Goal: Communication & Community: Answer question/provide support

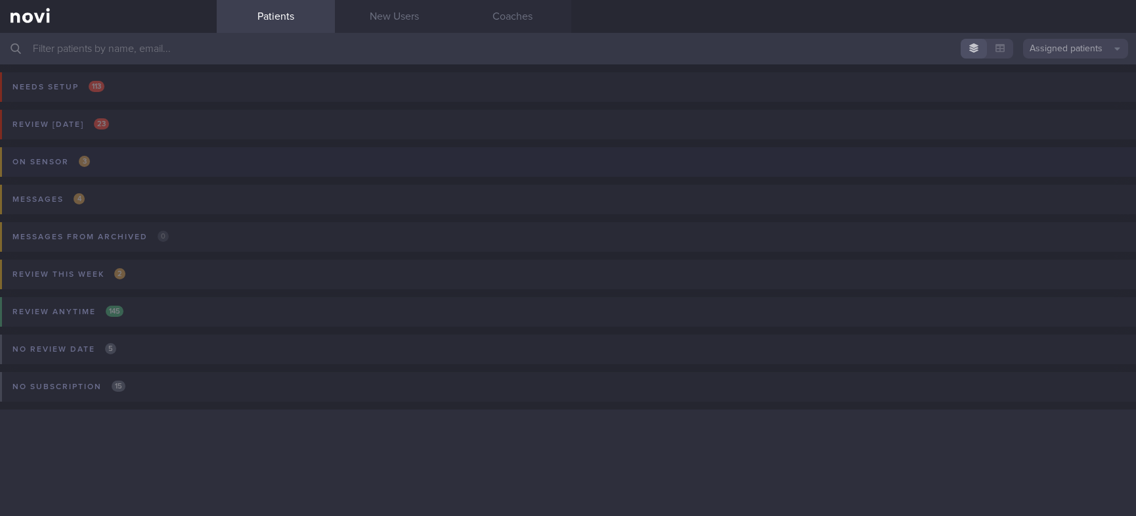
click at [141, 159] on button "On sensor 3" at bounding box center [566, 165] width 1140 height 37
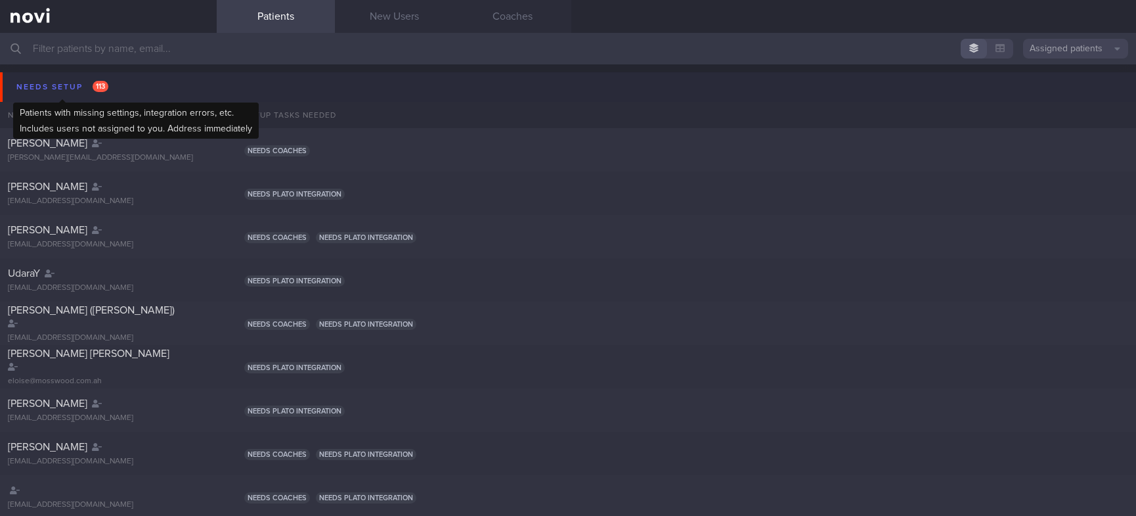
click at [101, 81] on span "113" at bounding box center [101, 86] width 16 height 11
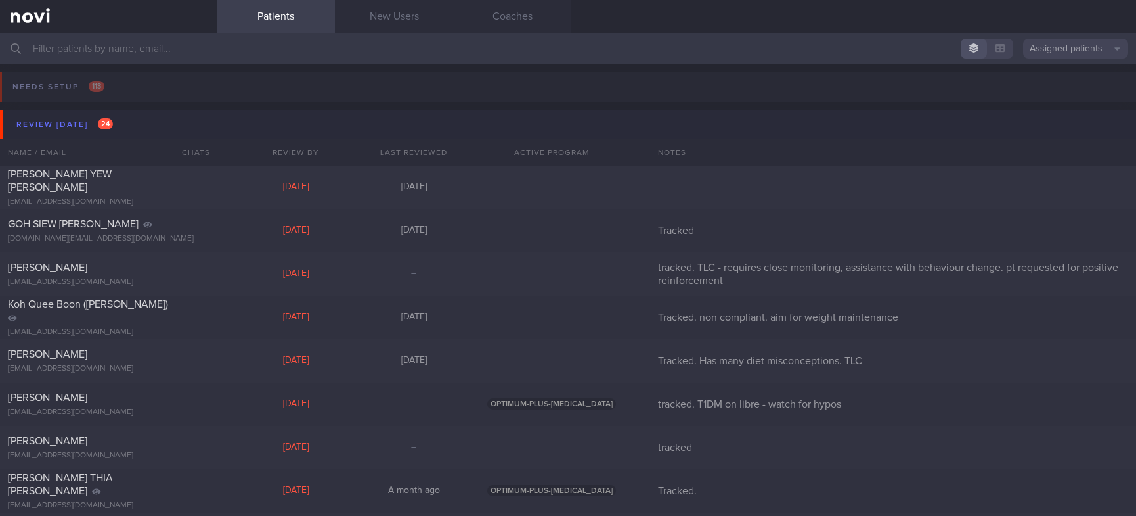
click at [180, 124] on button "Review [DATE] 24" at bounding box center [570, 125] width 1140 height 30
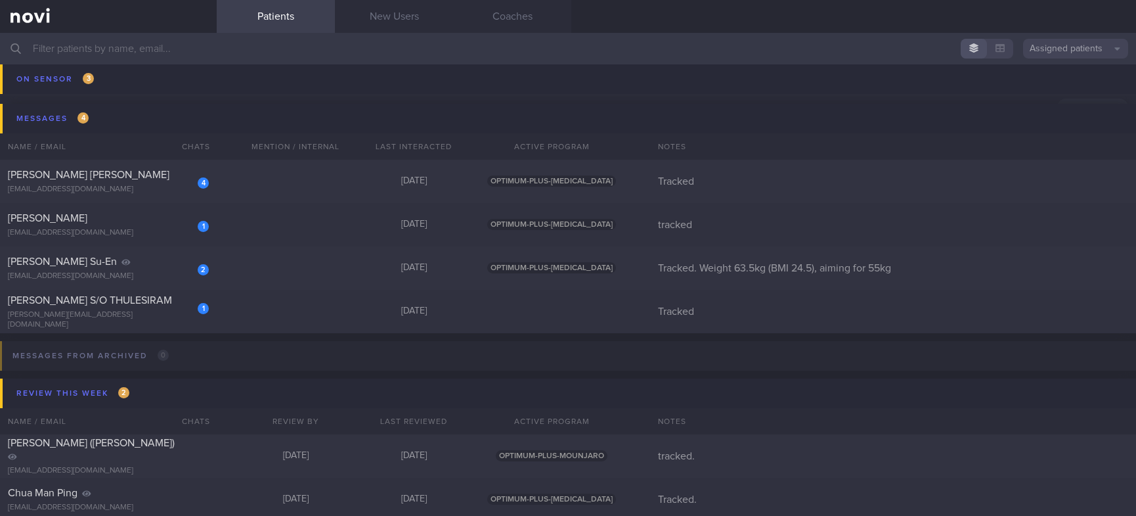
scroll to position [197, 0]
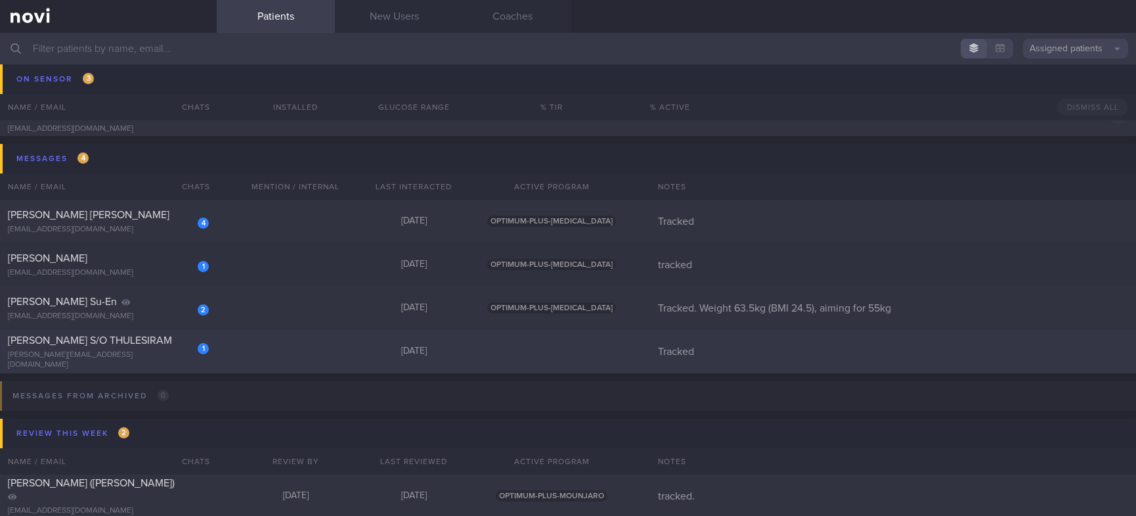
click at [334, 351] on div "1 [PERSON_NAME] S/O THULESIRAM [PERSON_NAME][EMAIL_ADDRESS][DOMAIN_NAME] [DATE]…" at bounding box center [568, 351] width 1136 height 43
select select "9"
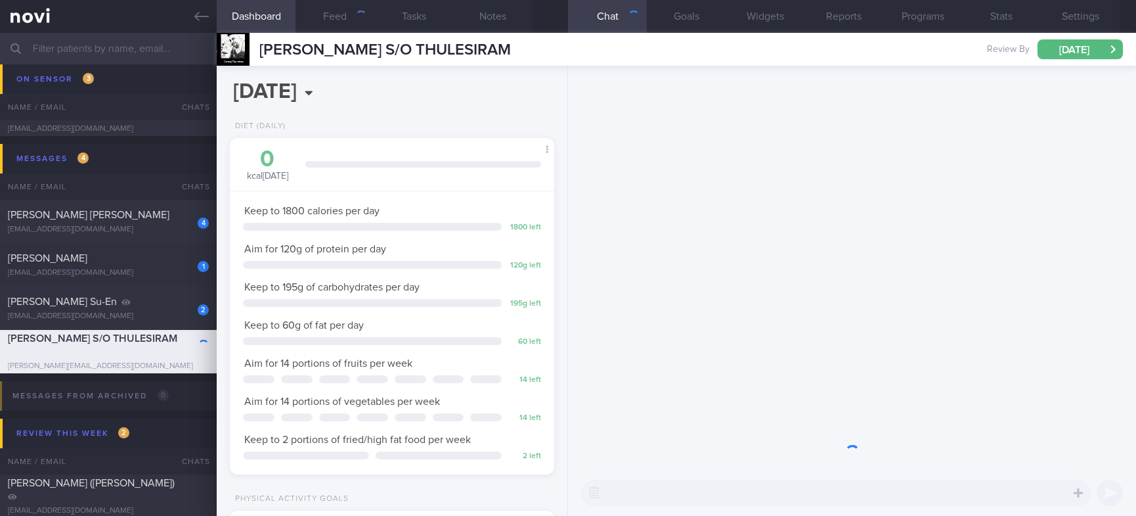
scroll to position [162, 285]
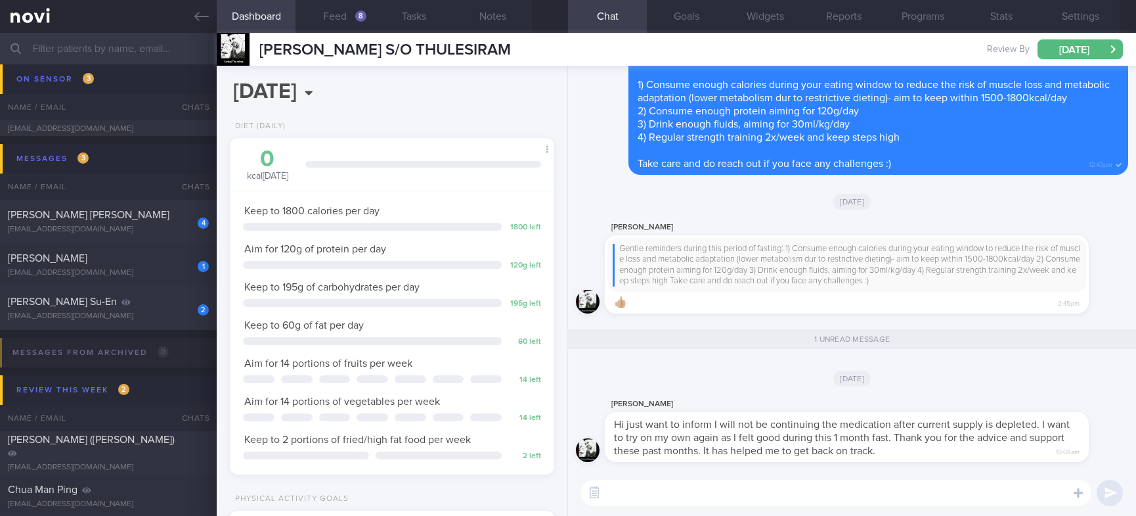
click at [705, 489] on textarea at bounding box center [836, 493] width 510 height 26
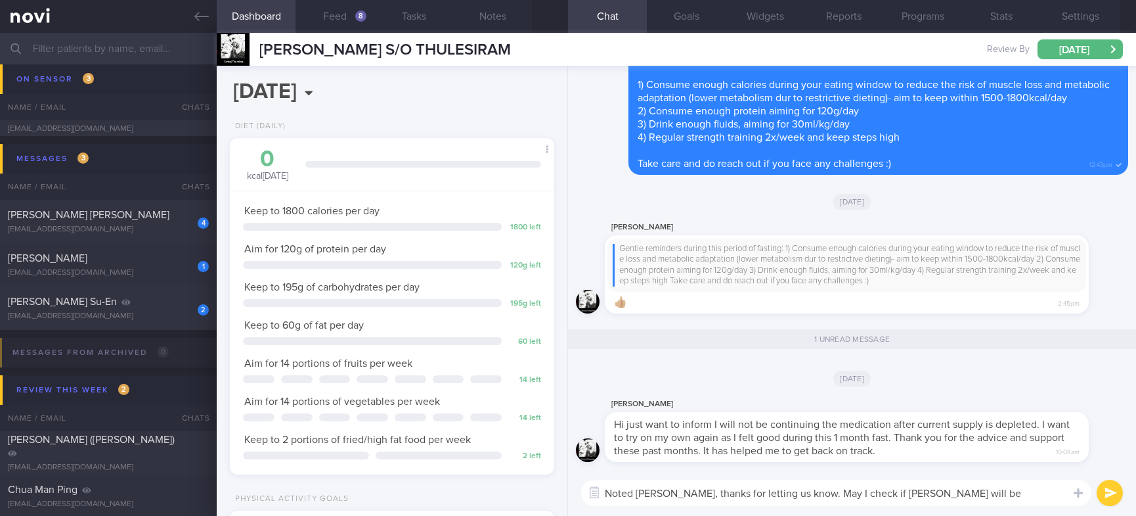
type textarea "Noted [PERSON_NAME], thanks for letting us know. May I check if [PERSON_NAME] w…"
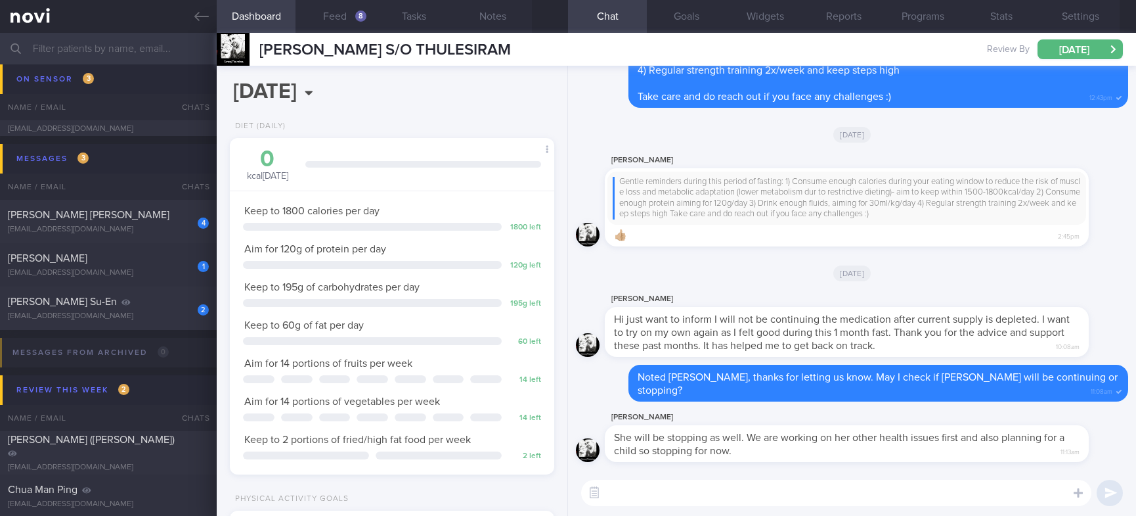
click at [742, 509] on div "​ ​" at bounding box center [852, 493] width 568 height 46
click at [762, 496] on textarea at bounding box center [836, 493] width 510 height 26
type textarea "N"
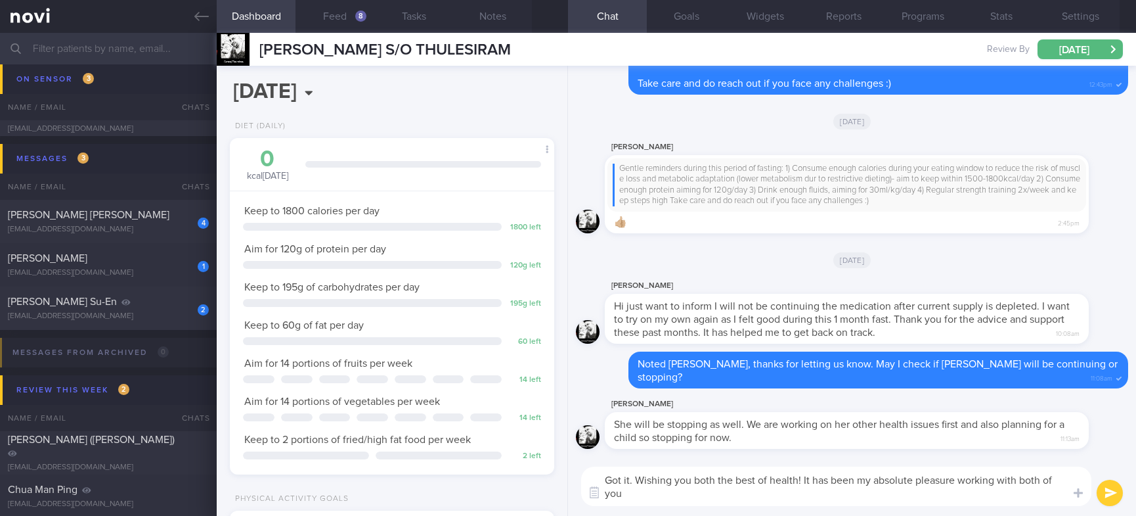
scroll to position [0, 0]
type textarea "Got it. Wishing you both the best of health! It has been my absolute pleasure w…"
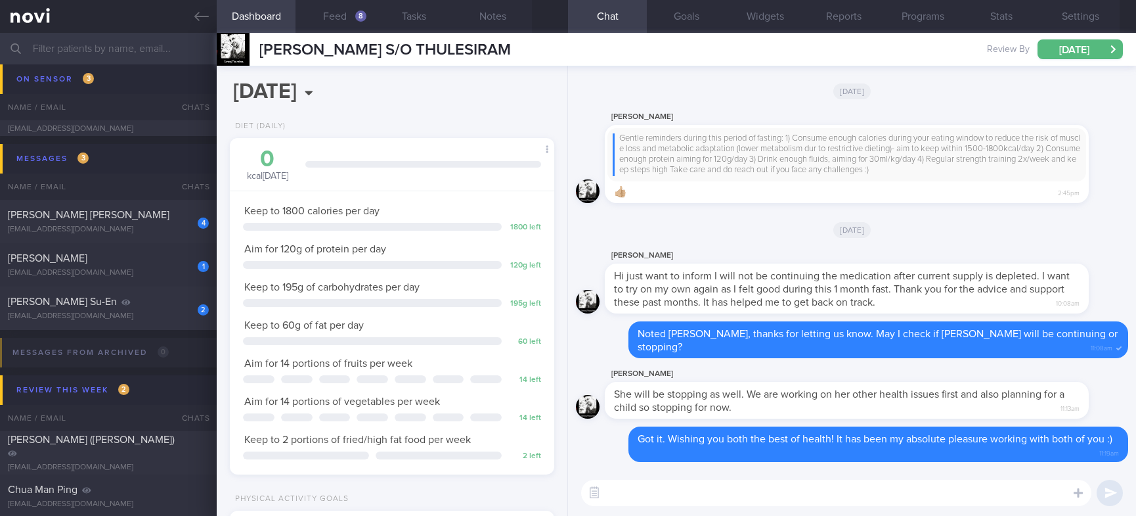
click at [883, 498] on textarea at bounding box center [836, 493] width 510 height 26
paste textarea "[PERSON_NAME] - [DATE] VIEW RECORDING: [URL][DOMAIN_NAME] Protein intake and me…"
type textarea "[PERSON_NAME] - [DATE] VIEW RECORDING: [URL][DOMAIN_NAME] Protein intake and me…"
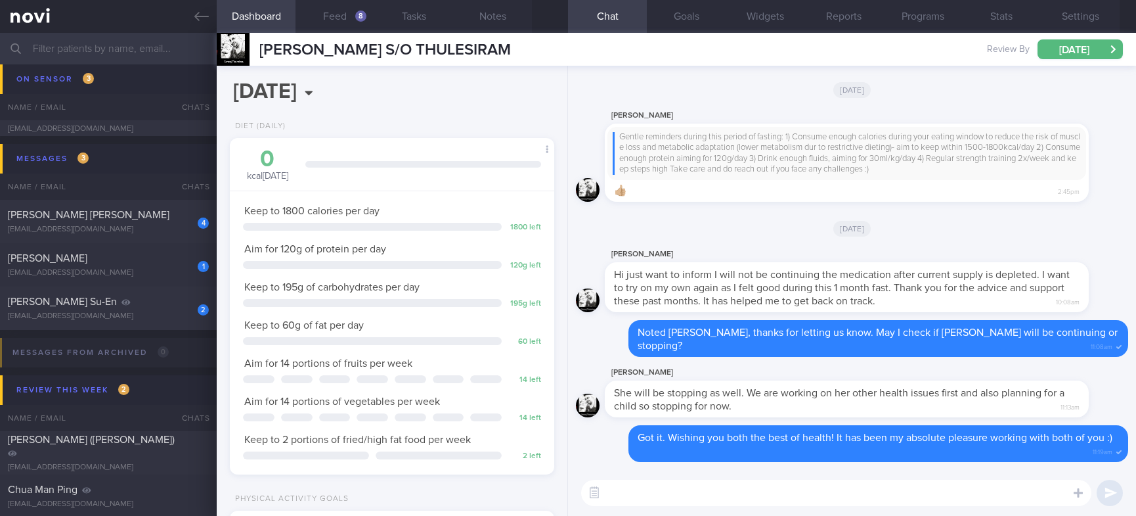
click at [771, 484] on textarea at bounding box center [836, 493] width 510 height 26
paste textarea "I will be archiving your account shortly. You'll still be able to read all the …"
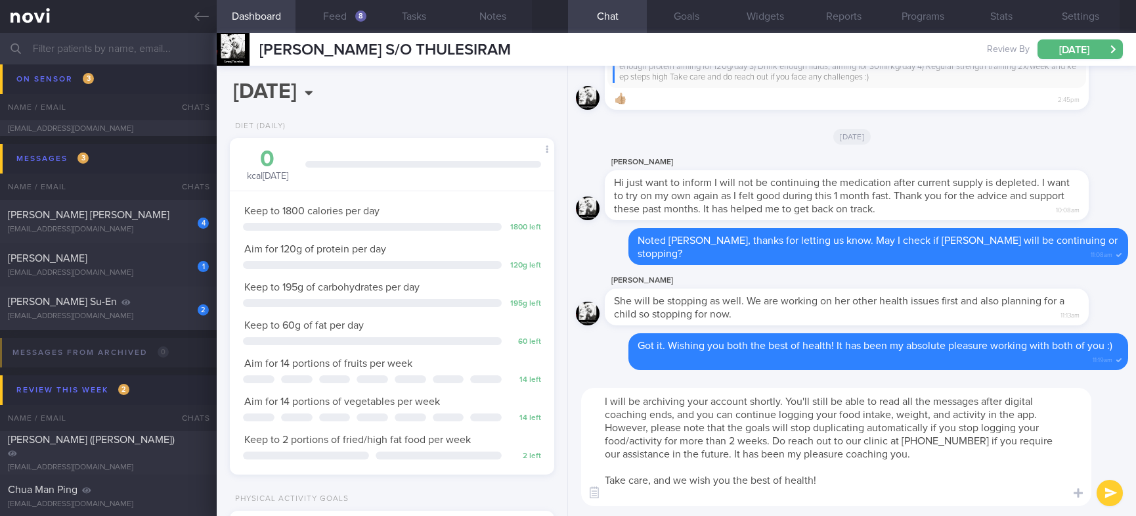
drag, startPoint x: 916, startPoint y: 455, endPoint x: 716, endPoint y: 452, distance: 199.7
click at [716, 452] on textarea "I will be archiving your account shortly. You'll still be able to read all the …" at bounding box center [836, 447] width 510 height 118
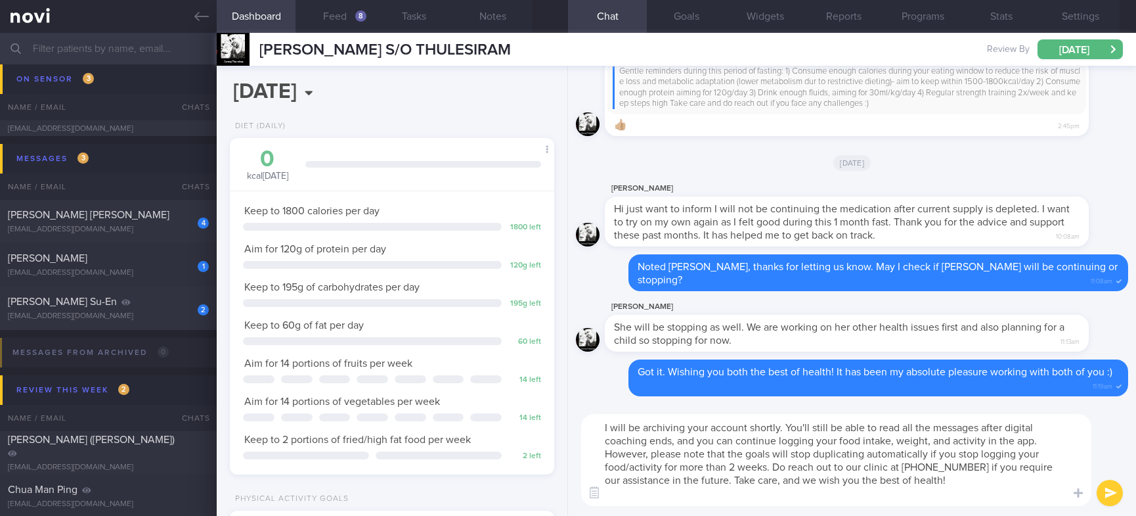
drag, startPoint x: 766, startPoint y: 483, endPoint x: 945, endPoint y: 487, distance: 179.4
click at [945, 487] on textarea "I will be archiving your account shortly. You'll still be able to read all the …" at bounding box center [836, 460] width 510 height 92
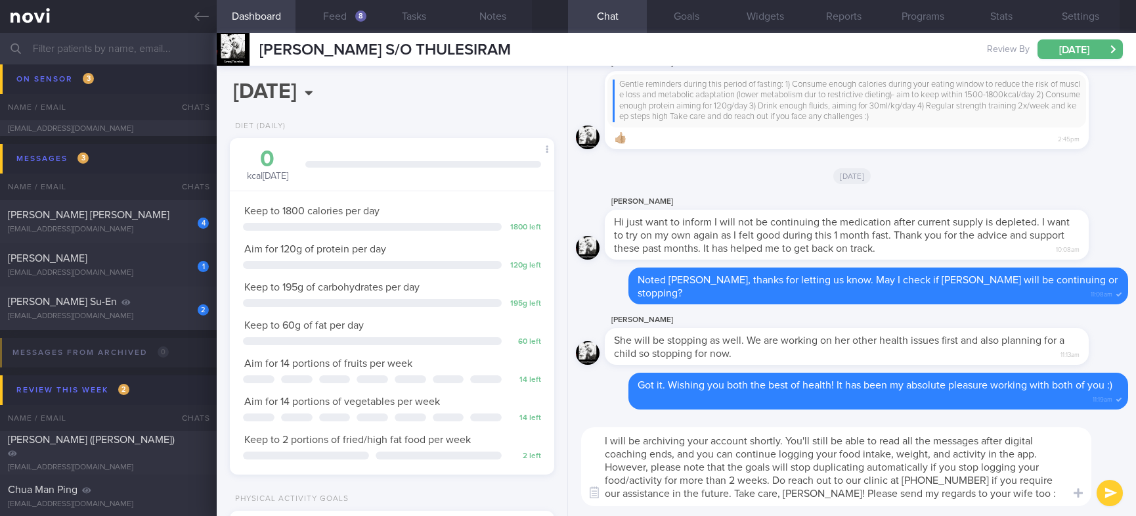
type textarea "I will be archiving your account shortly. You'll still be able to read all the …"
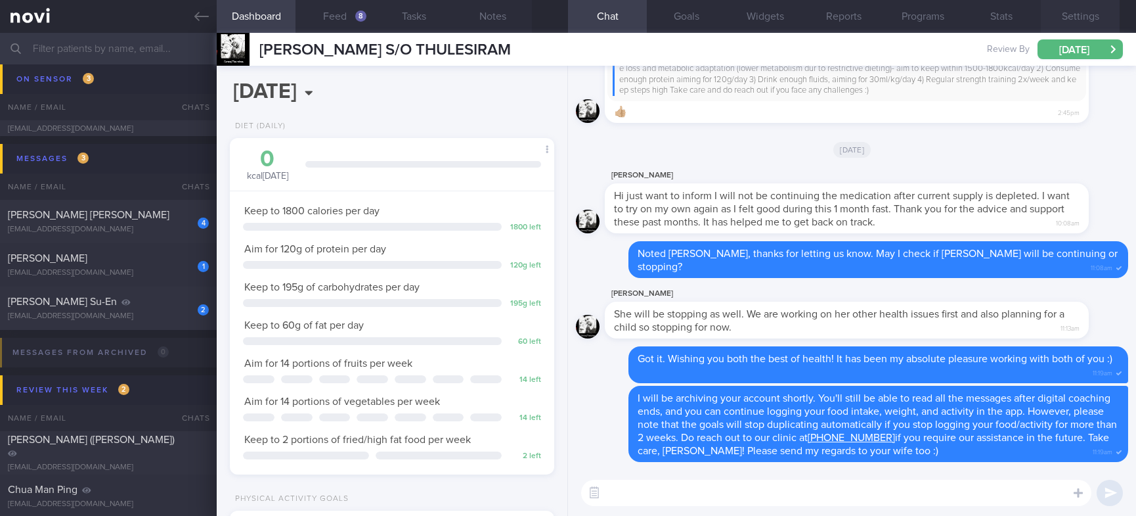
click at [1088, 18] on button "Settings" at bounding box center [1080, 16] width 79 height 33
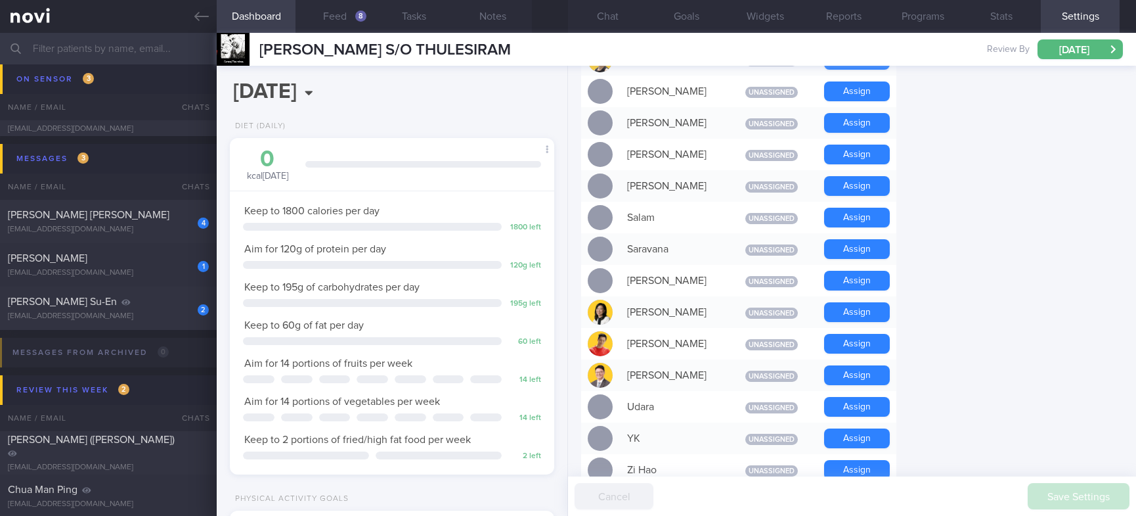
scroll to position [591, 0]
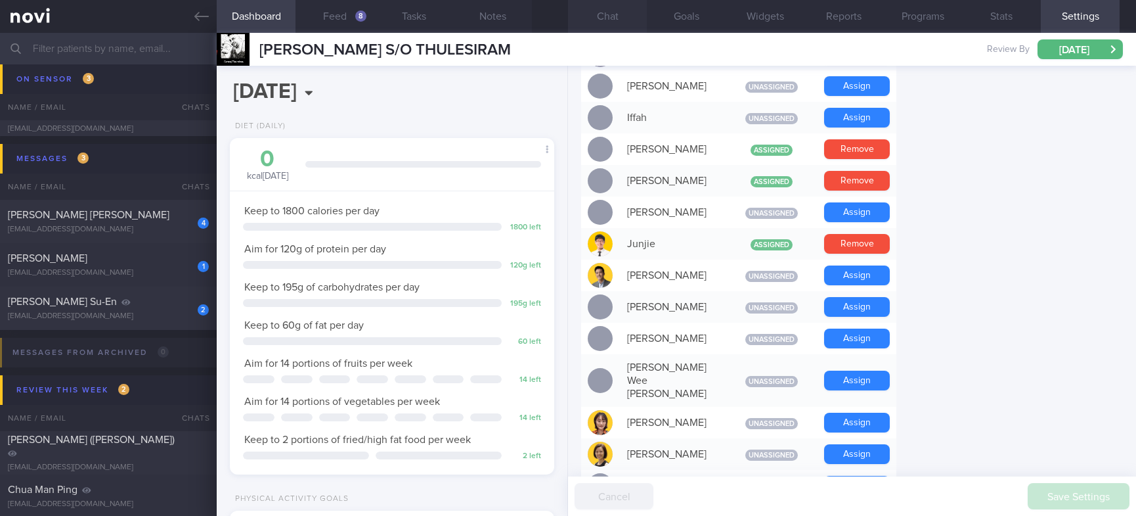
click at [596, 7] on button "Chat" at bounding box center [607, 16] width 79 height 33
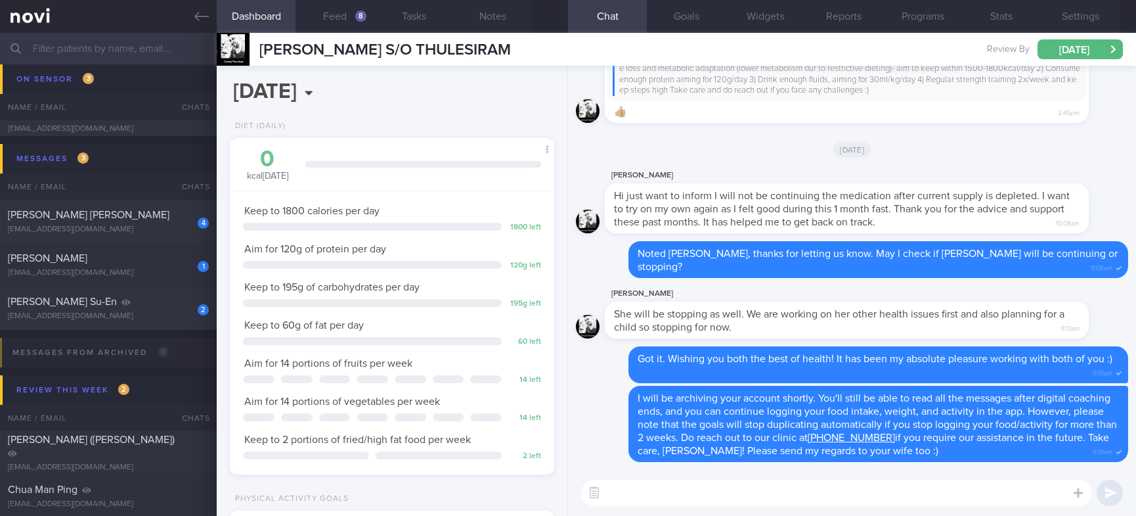
click at [1025, 124] on div "[PERSON_NAME] Gentle reminders during this period of fasting: 1) Consume enough…" at bounding box center [852, 80] width 552 height 102
drag, startPoint x: 499, startPoint y: 56, endPoint x: 265, endPoint y: 58, distance: 233.9
click at [265, 58] on div "[PERSON_NAME] S/O THULESIRAM [PERSON_NAME] S/O THULESIRAM [PERSON_NAME][EMAIL_A…" at bounding box center [677, 49] width 920 height 33
copy span "[PERSON_NAME] S/O THULESIRAM"
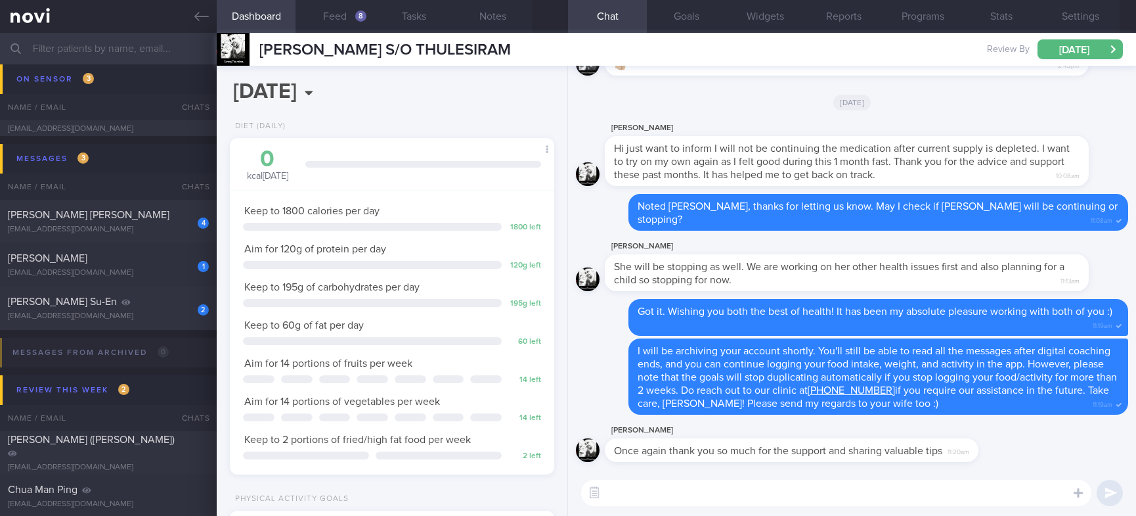
click at [1041, 259] on div "She will be stopping as well. We are working on her other health issues first a…" at bounding box center [847, 272] width 484 height 37
click at [795, 491] on textarea at bounding box center [836, 493] width 510 height 26
type textarea "You're welcome :)"
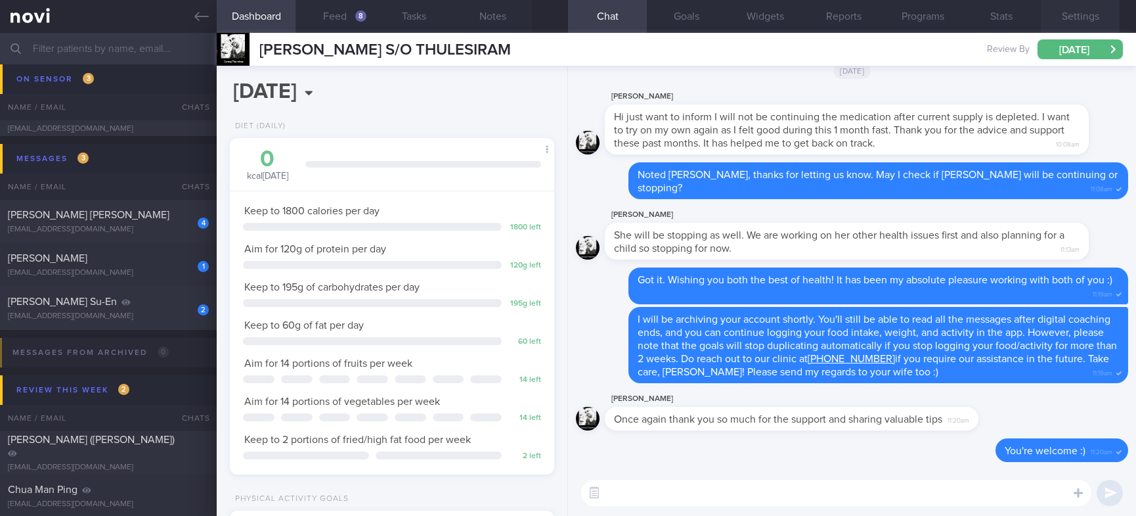
click at [1091, 18] on button "Settings" at bounding box center [1080, 16] width 79 height 33
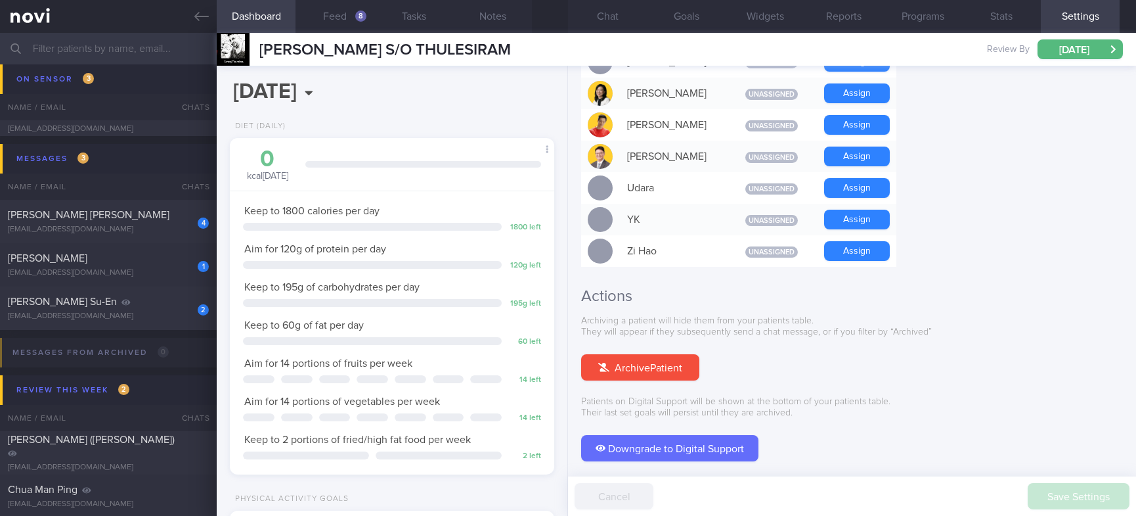
scroll to position [1114, 0]
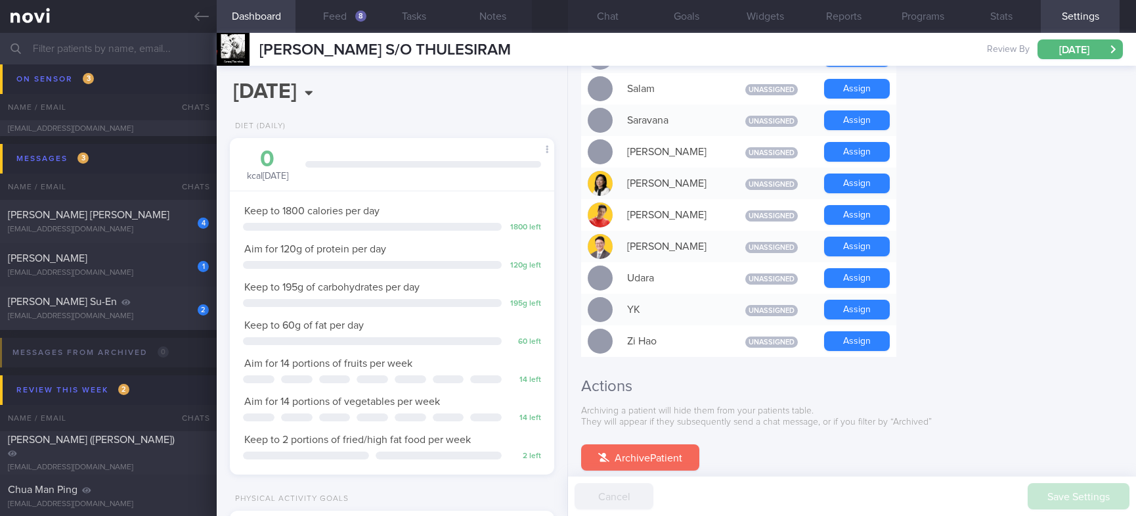
click at [633, 444] on button "Archive Patient" at bounding box center [640, 457] width 118 height 26
click at [620, 17] on button "Chat" at bounding box center [607, 16] width 79 height 33
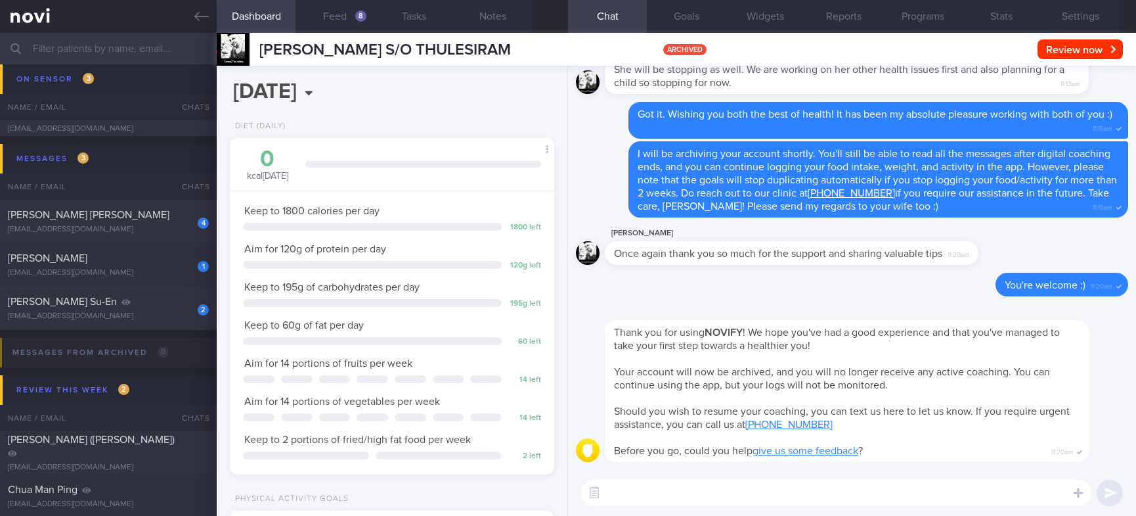
click at [789, 491] on textarea at bounding box center [836, 493] width 510 height 26
paste textarea "[PERSON_NAME] D/[PERSON_NAME]"
type textarea "[PERSON_NAME] D/[PERSON_NAME]"
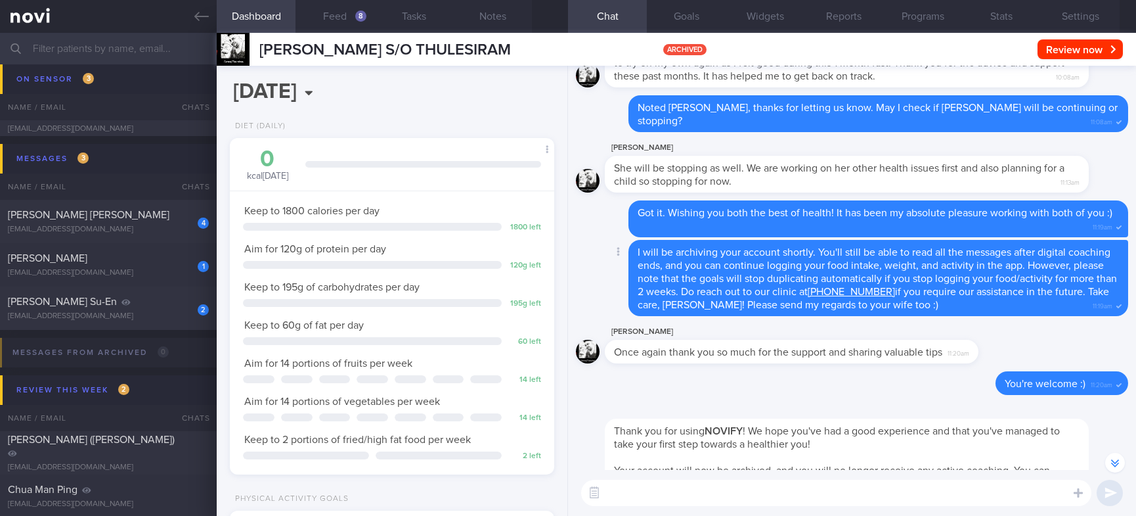
scroll to position [1, 0]
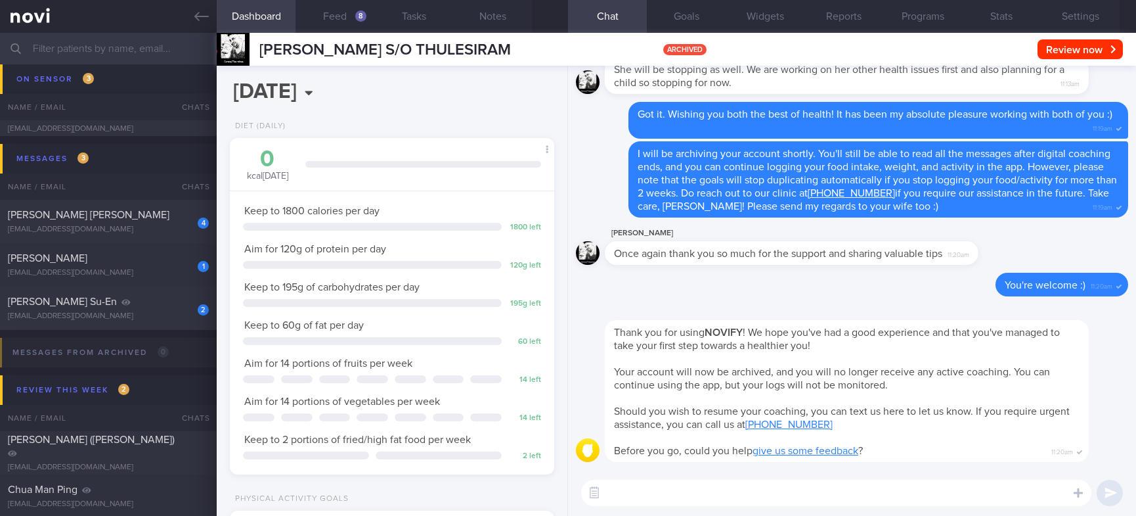
click at [156, 48] on input "text" at bounding box center [568, 49] width 1136 height 32
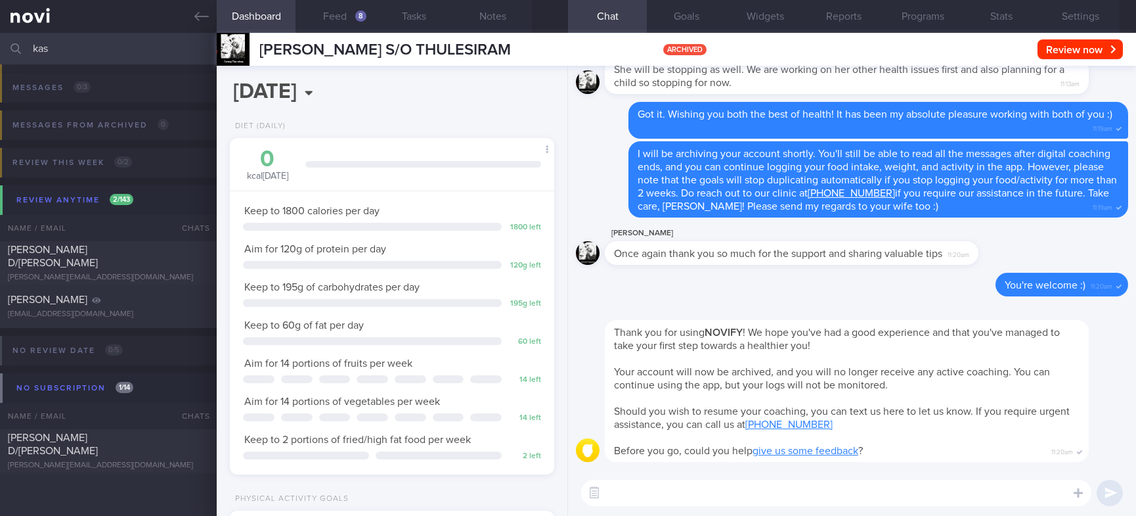
scroll to position [112, 0]
type input "kas"
click at [139, 273] on div "[PERSON_NAME][EMAIL_ADDRESS][DOMAIN_NAME]" at bounding box center [108, 278] width 201 height 10
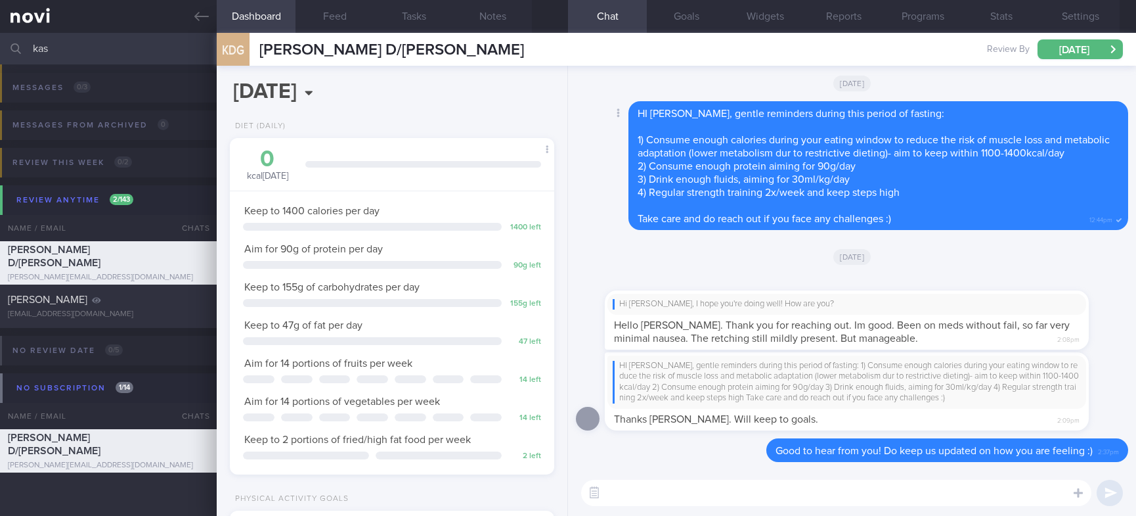
scroll to position [162, 285]
click at [829, 508] on div "​ ​" at bounding box center [852, 493] width 568 height 46
click at [822, 499] on textarea at bounding box center [836, 493] width 510 height 26
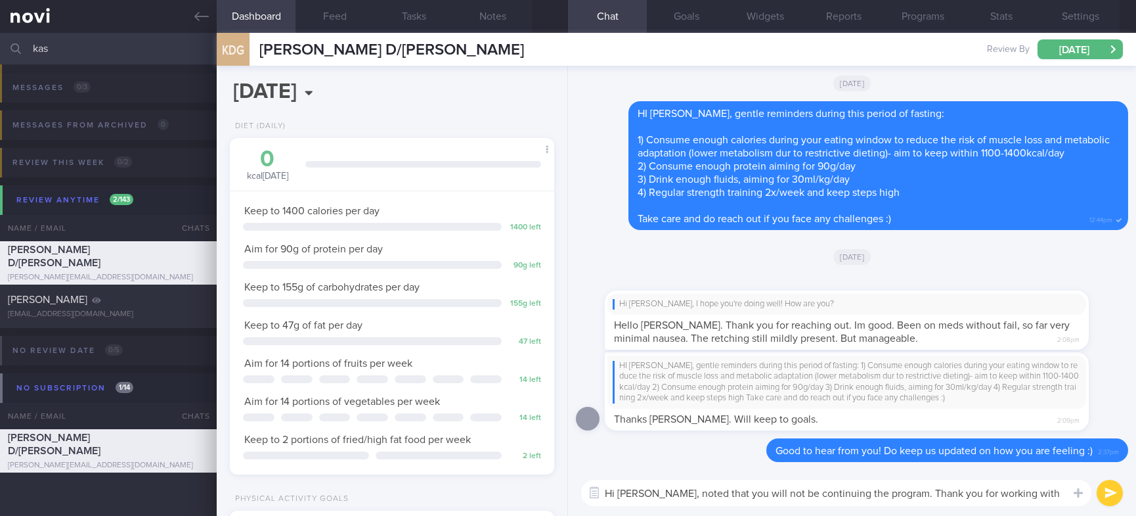
type textarea "Hi [PERSON_NAME], noted that you will not be continuing the program. Thank you …"
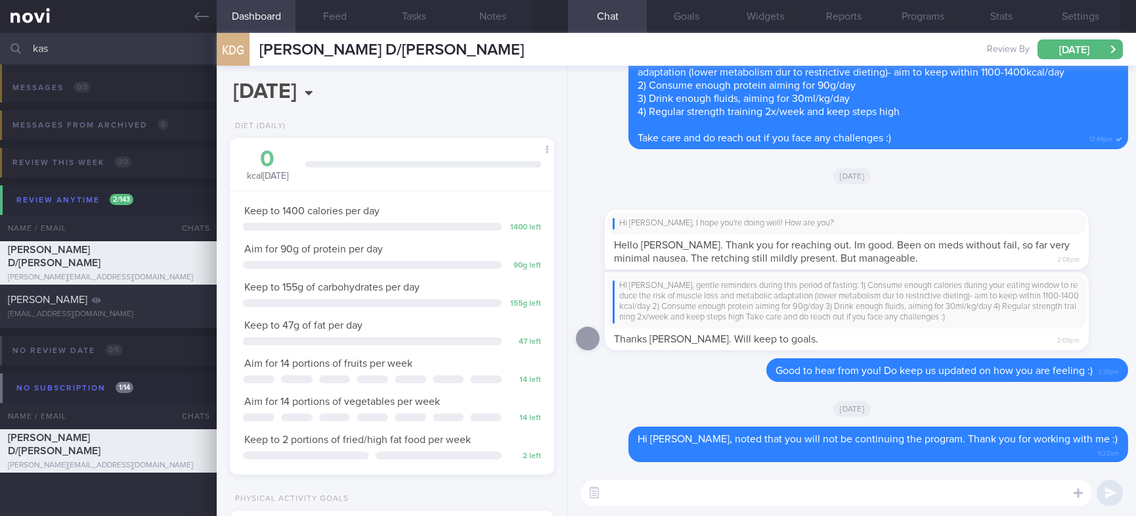
click at [881, 495] on textarea at bounding box center [836, 493] width 510 height 26
paste textarea "[PERSON_NAME] D/[PERSON_NAME]"
drag, startPoint x: 765, startPoint y: 489, endPoint x: 514, endPoint y: 497, distance: 250.4
click at [514, 497] on div "Dashboard Feed Tasks Notes Chat Goals Widgets Reports Programs Stats Settings K…" at bounding box center [677, 274] width 920 height 483
paste textarea "as I haven't heard from you in a while, I will be archiving your account shortl…"
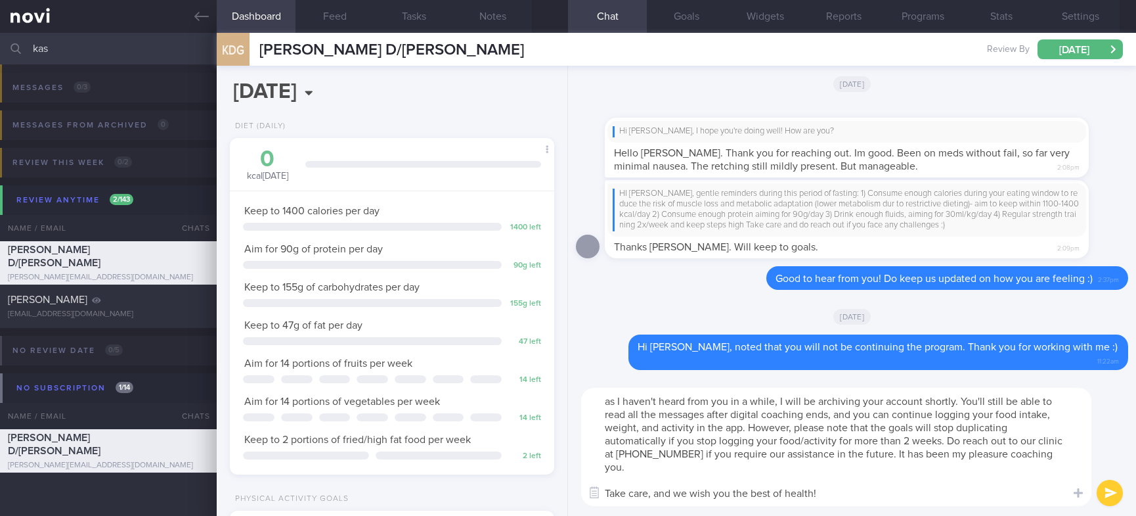
scroll to position [0, 0]
drag, startPoint x: 782, startPoint y: 399, endPoint x: 524, endPoint y: 371, distance: 259.1
click at [524, 371] on div "Dashboard Feed Tasks Notes Chat Goals Widgets Reports Programs Stats Settings K…" at bounding box center [677, 274] width 920 height 483
type textarea "I will be archiving your account shortly. You'll still be able to read all the …"
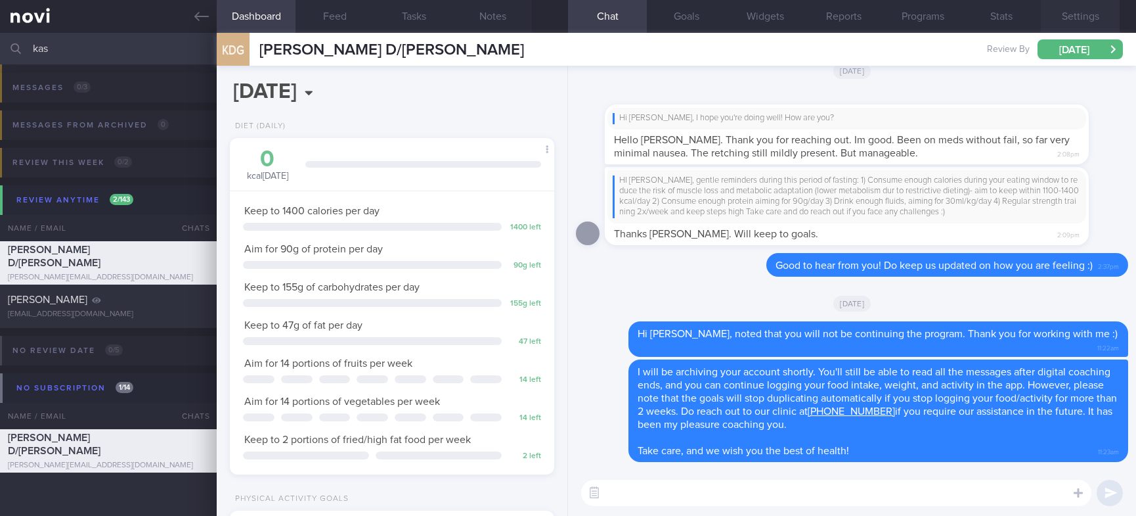
click at [1079, 11] on button "Settings" at bounding box center [1080, 16] width 79 height 33
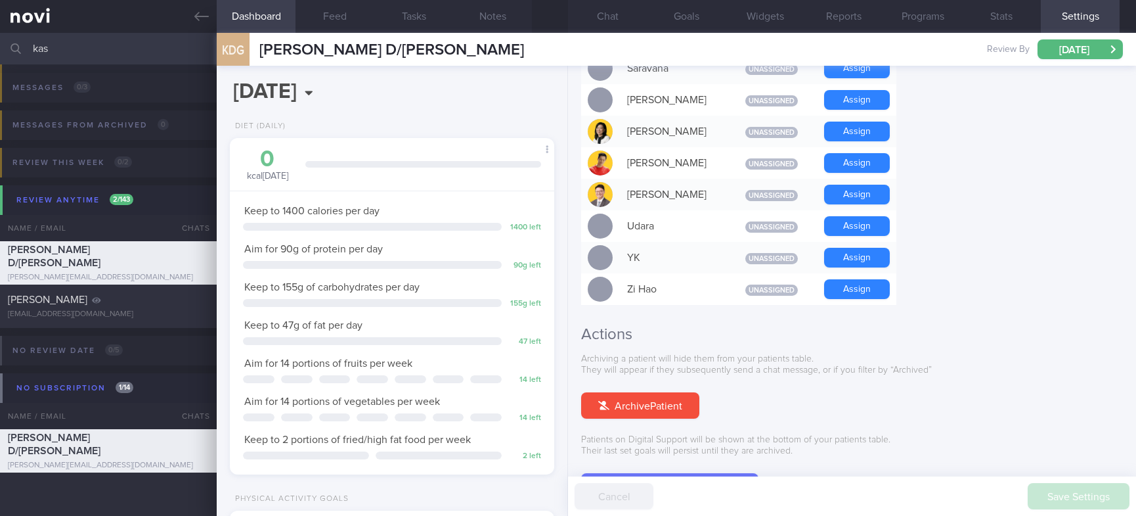
scroll to position [1213, 0]
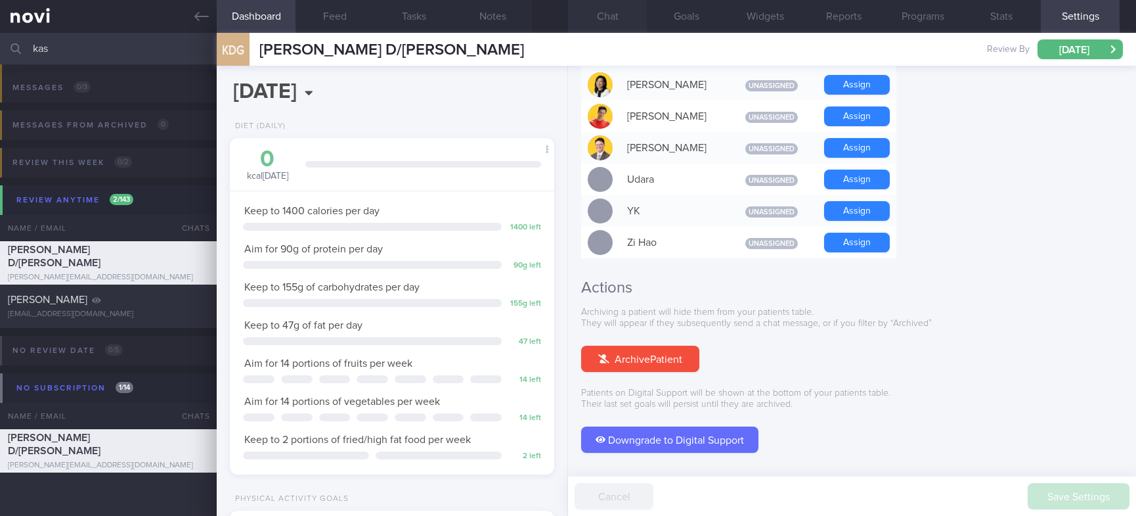
click at [601, 22] on button "Chat" at bounding box center [607, 16] width 79 height 33
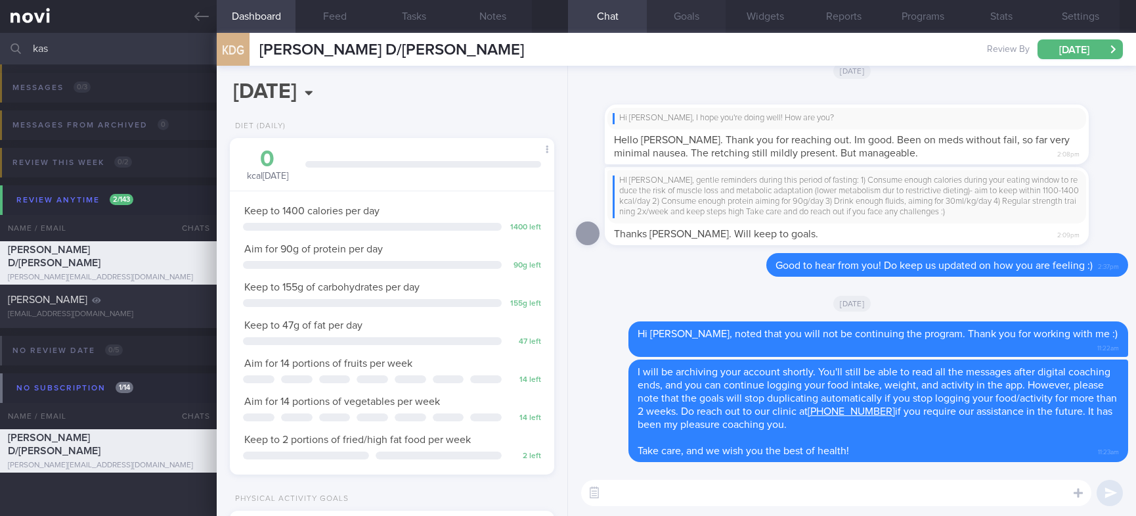
click at [676, 20] on button "Goals" at bounding box center [686, 16] width 79 height 33
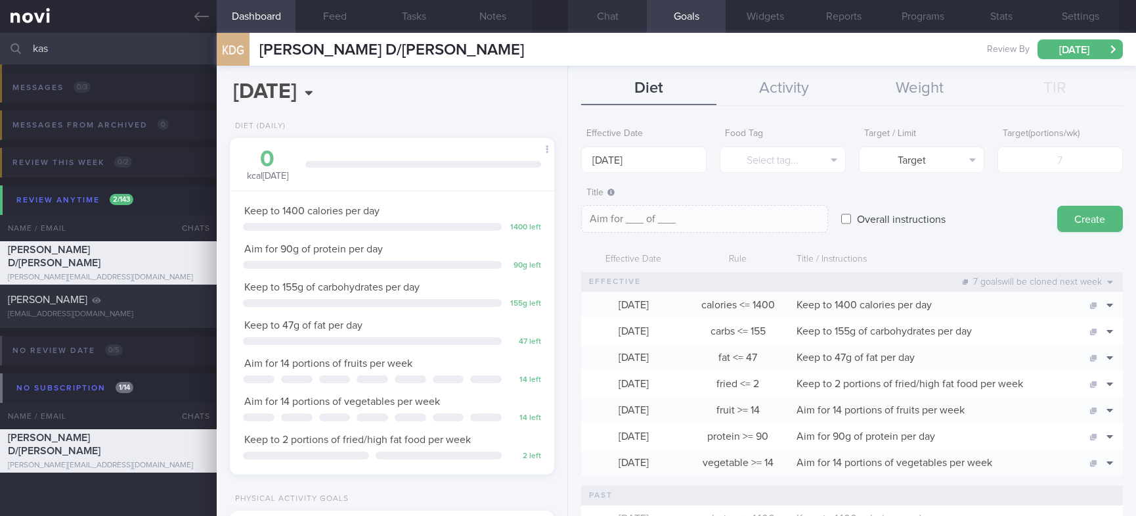
click at [625, 17] on button "Chat" at bounding box center [607, 16] width 79 height 33
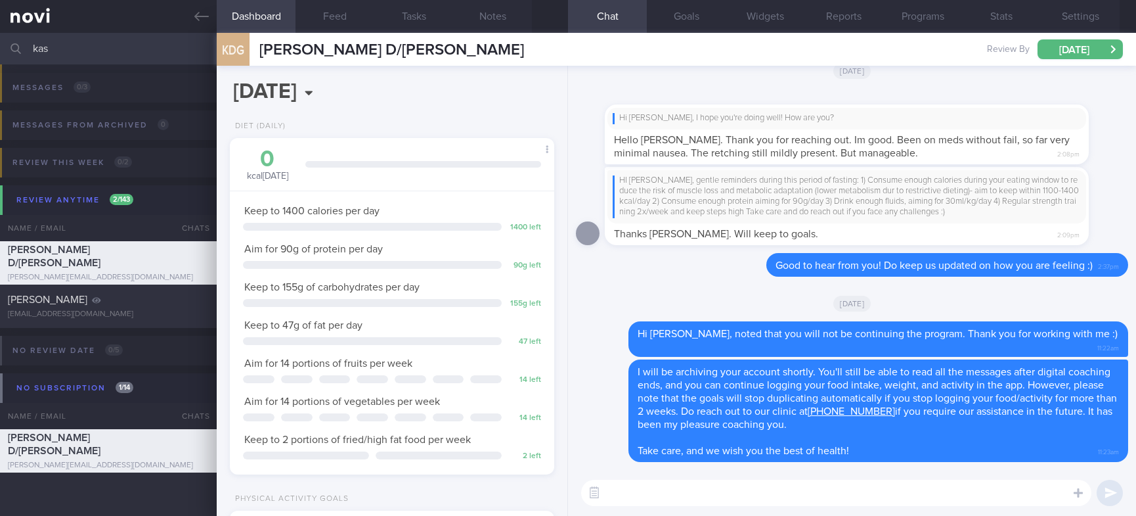
click at [772, 494] on textarea at bounding box center [836, 493] width 510 height 26
paste textarea "as I haven't heard from you in a while, I will be archiving your account shortl…"
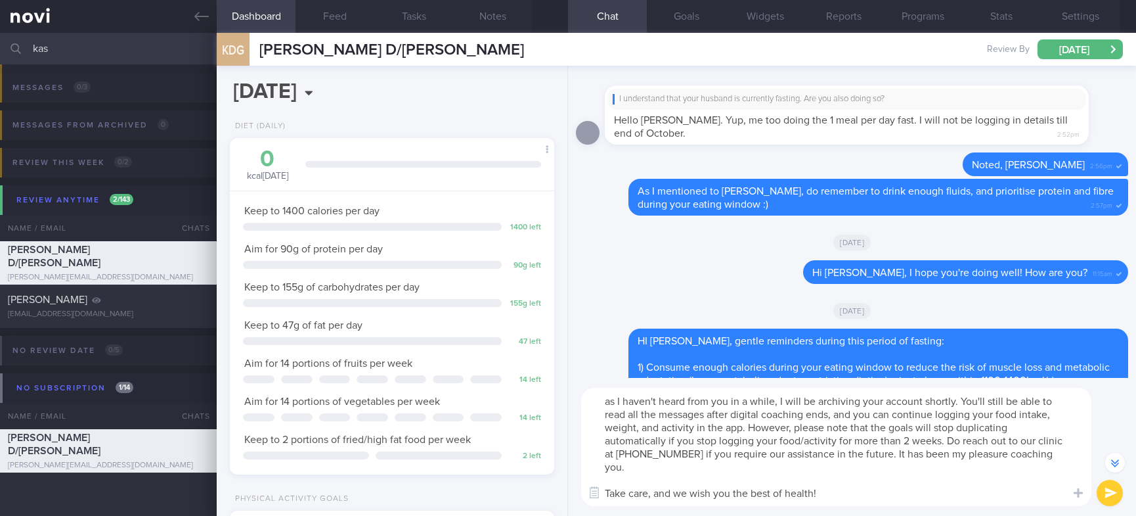
drag, startPoint x: 854, startPoint y: 480, endPoint x: 380, endPoint y: 313, distance: 502.8
click at [380, 313] on div "Dashboard Feed Tasks Notes Chat Goals Widgets Reports Programs Stats Settings K…" at bounding box center [677, 274] width 920 height 483
paste textarea "Here are my recommendations for continued fat loss and muscle gain: *Diet* 1) S…"
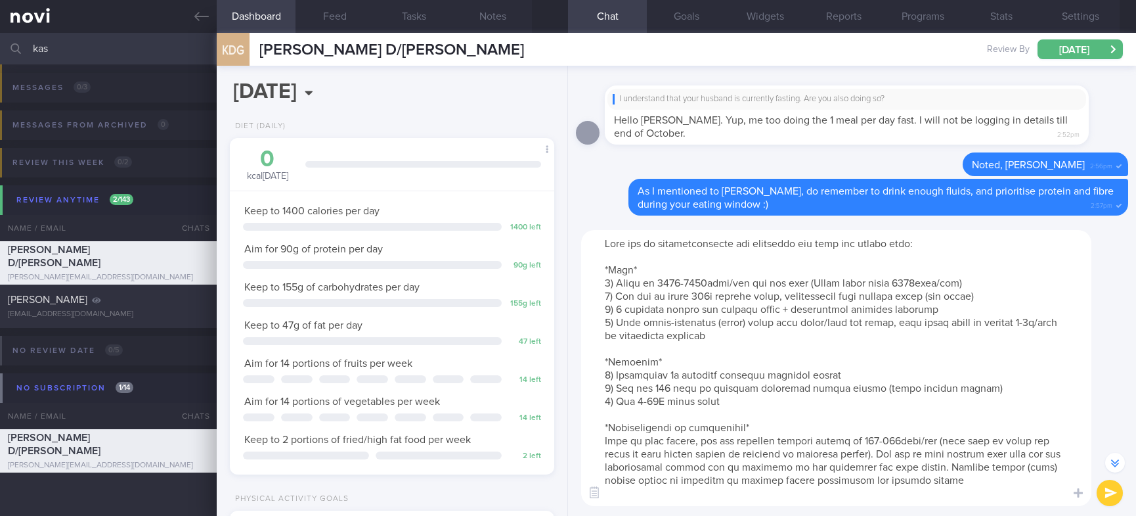
click at [723, 305] on textarea at bounding box center [836, 368] width 510 height 276
click at [685, 277] on textarea at bounding box center [836, 368] width 510 height 276
click at [886, 286] on textarea at bounding box center [836, 368] width 510 height 276
click at [896, 281] on textarea at bounding box center [836, 368] width 510 height 276
click at [655, 282] on textarea at bounding box center [836, 368] width 510 height 276
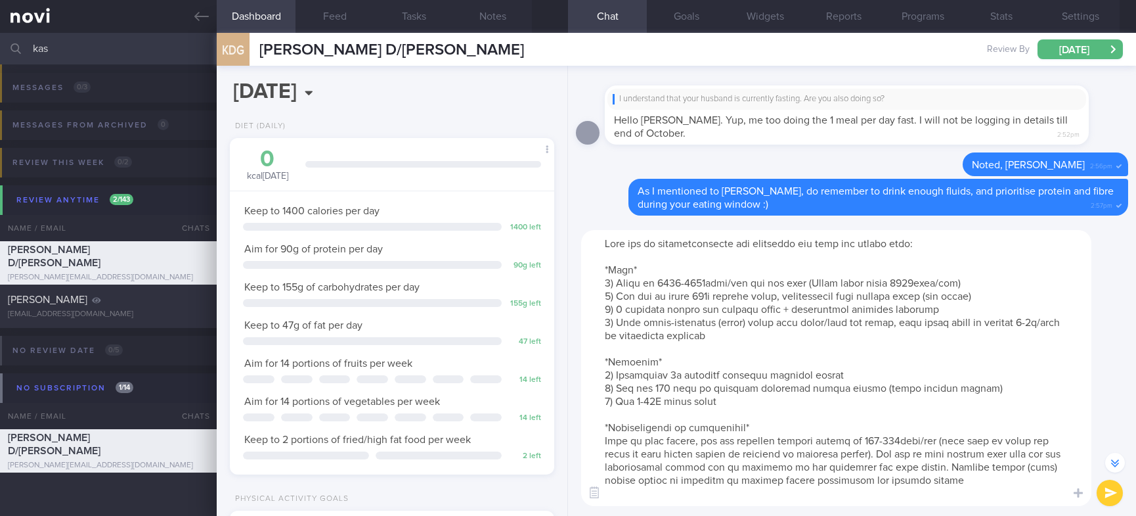
click at [660, 282] on textarea at bounding box center [836, 368] width 510 height 276
click at [702, 296] on textarea at bounding box center [836, 368] width 510 height 276
type textarea "Here are my recommendations for continued fat loss and muscle gain: *Diet* 1) S…"
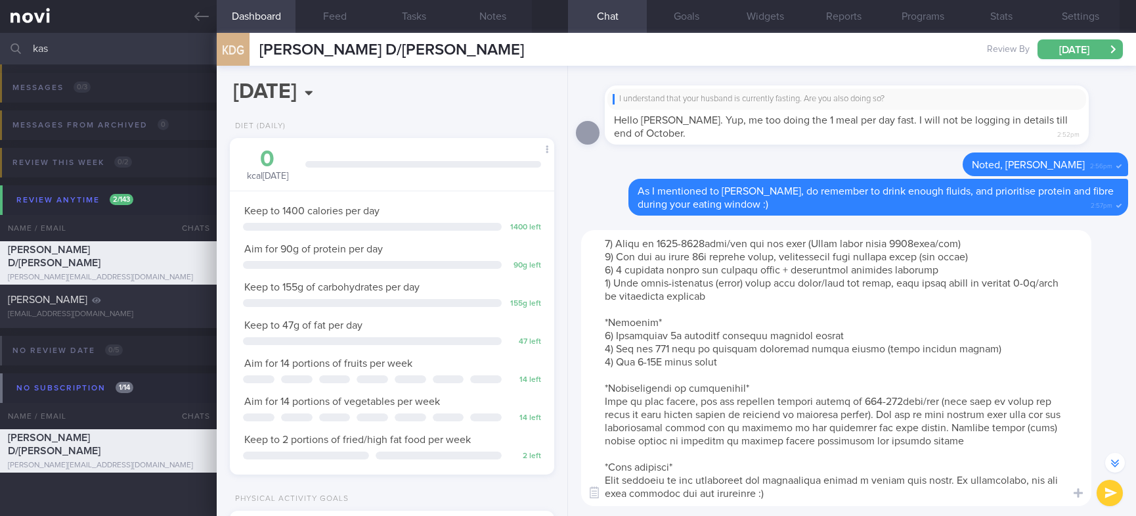
click at [890, 468] on textarea at bounding box center [836, 368] width 510 height 276
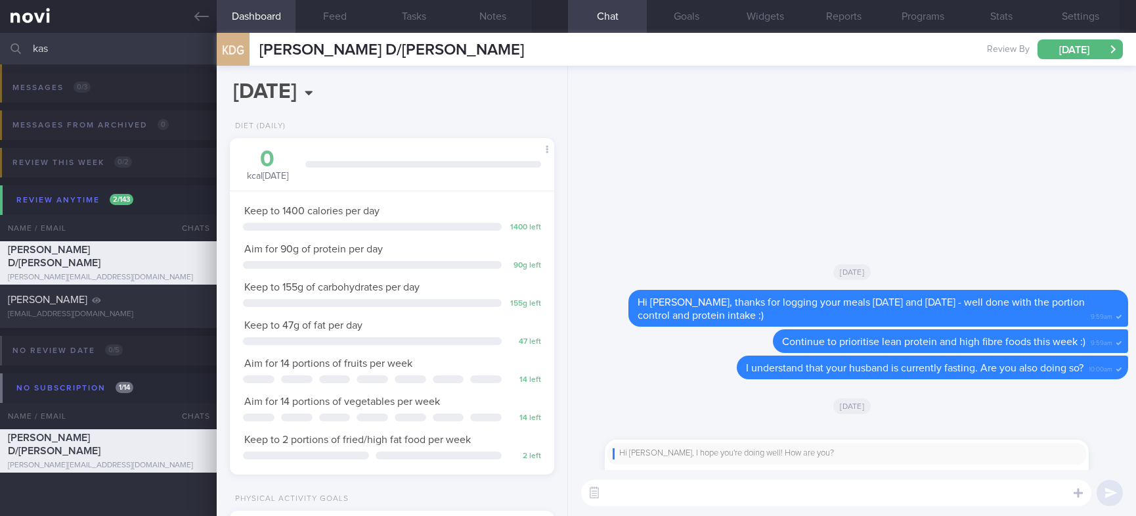
scroll to position [0, 0]
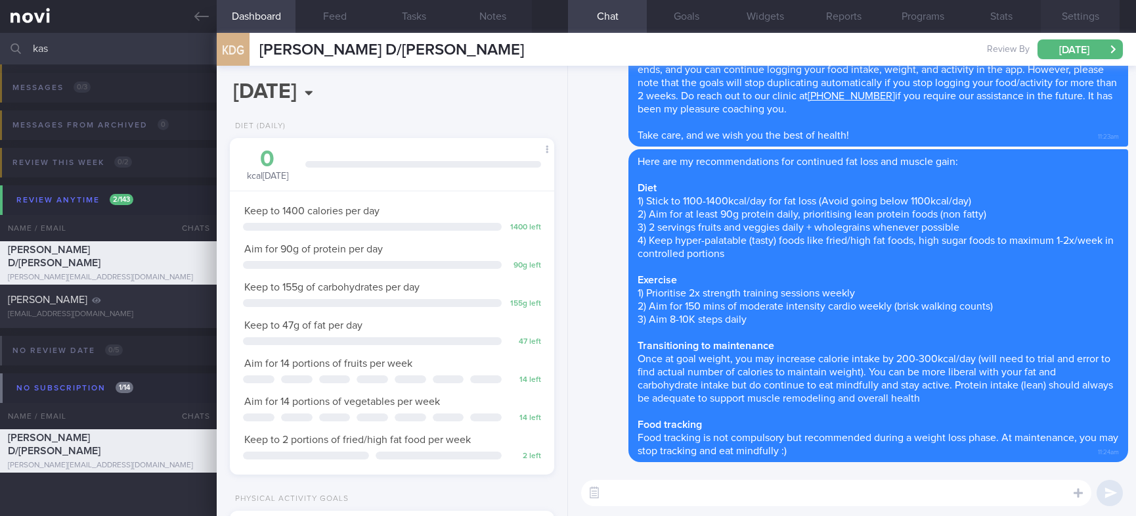
click at [1092, 26] on button "Settings" at bounding box center [1080, 16] width 79 height 33
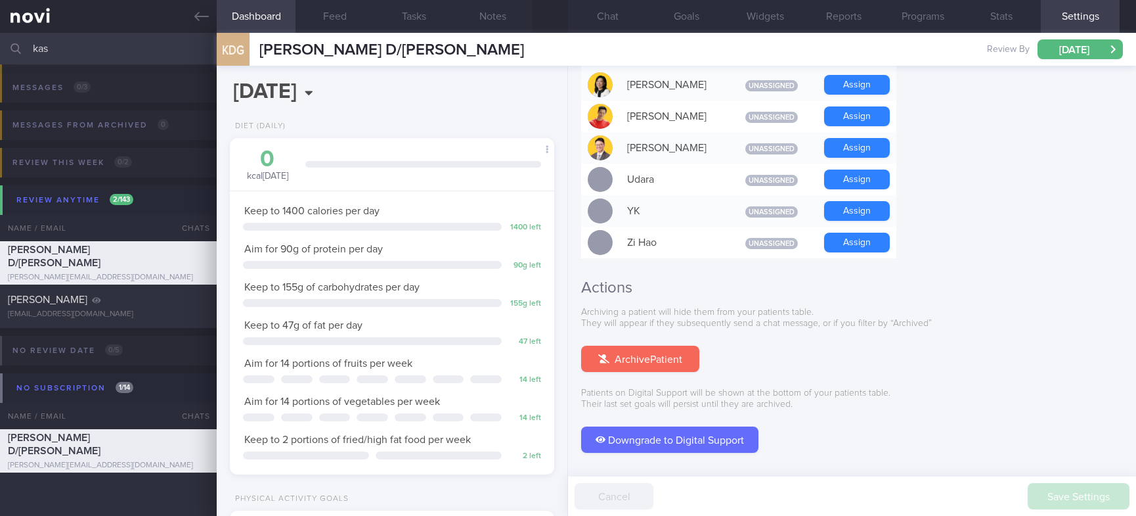
click at [636, 346] on button "Archive Patient" at bounding box center [640, 359] width 118 height 26
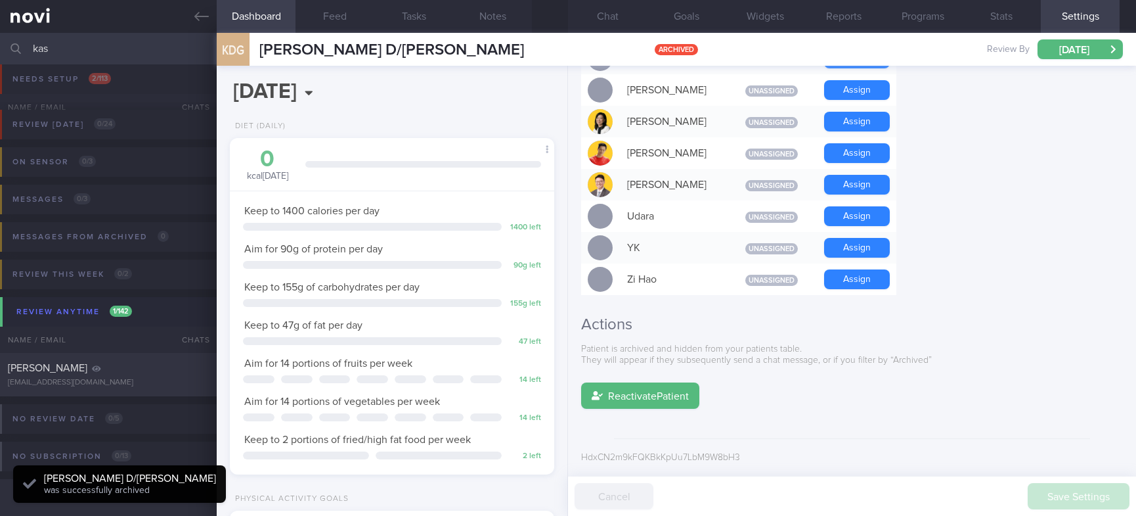
scroll to position [1132, 0]
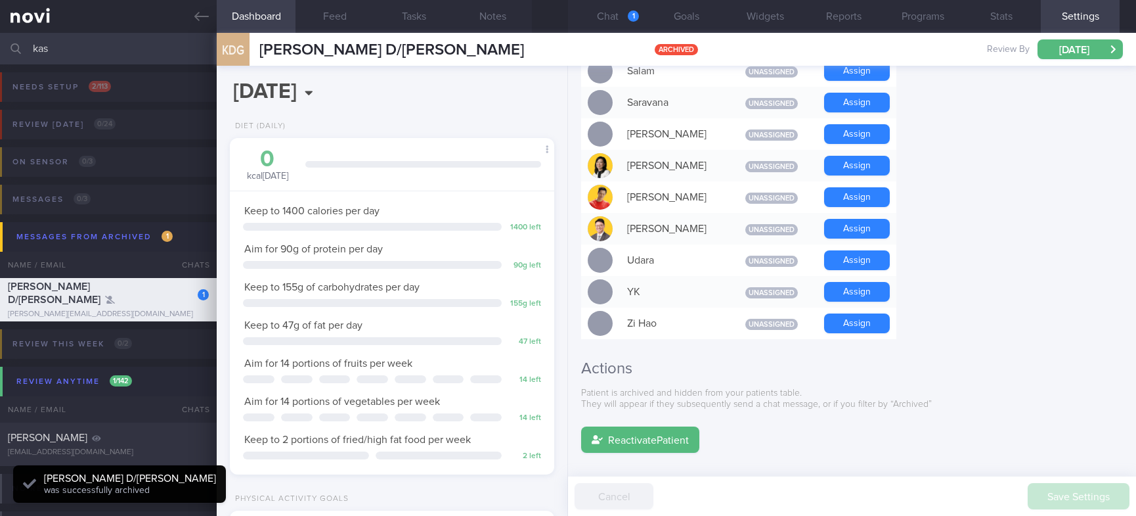
drag, startPoint x: 171, startPoint y: 53, endPoint x: -76, endPoint y: 51, distance: 247.7
click at [0, 51] on html "You are offline! Some functionality will be unavailable Patients New Users Coac…" at bounding box center [568, 258] width 1136 height 516
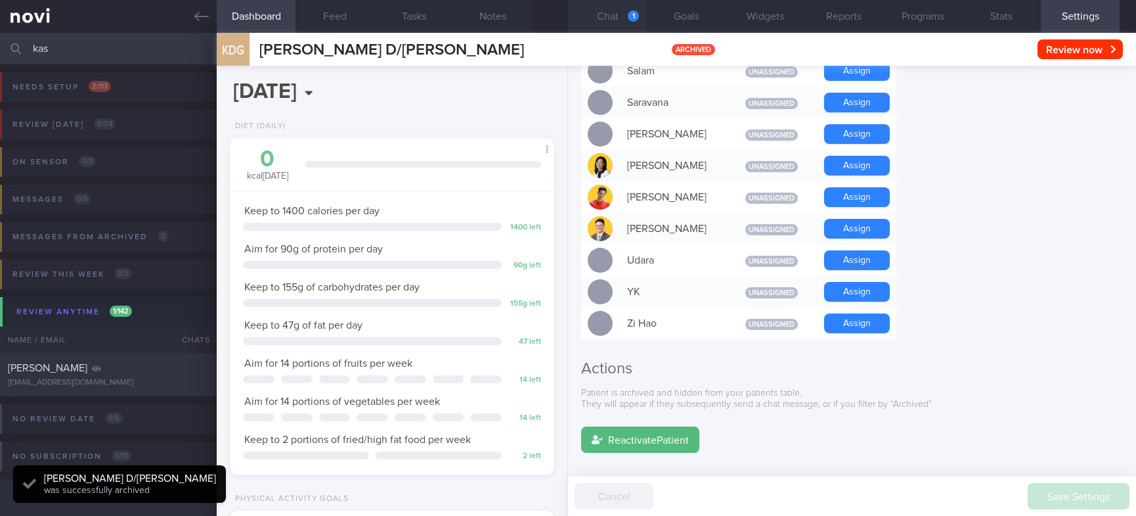
click at [606, 24] on button "Chat 1" at bounding box center [607, 16] width 79 height 33
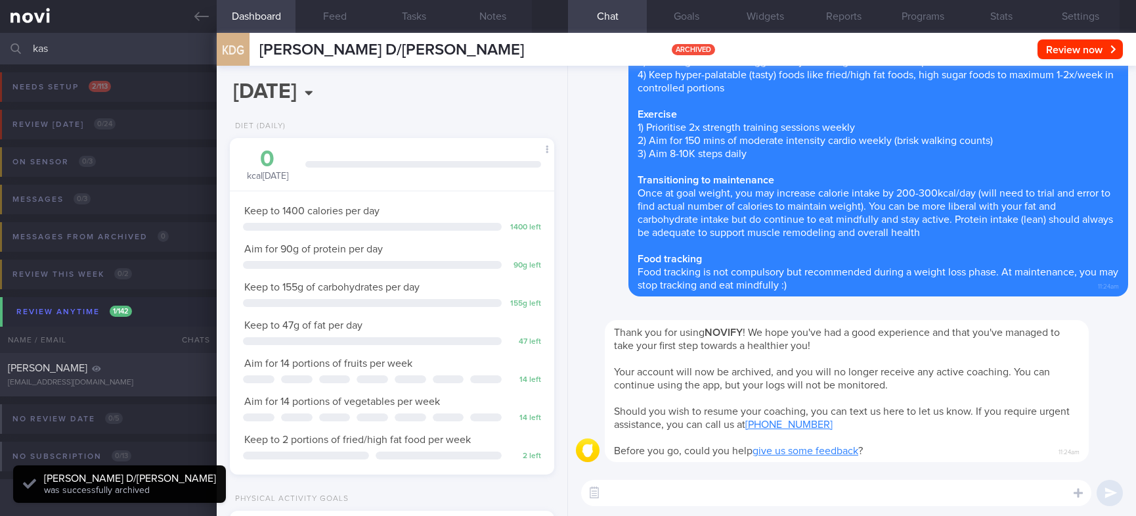
click at [96, 55] on input "kas" at bounding box center [568, 49] width 1136 height 32
drag, startPoint x: 122, startPoint y: 48, endPoint x: -76, endPoint y: 31, distance: 198.5
click at [0, 31] on html "You are offline! Some functionality will be unavailable Patients New Users Coac…" at bounding box center [568, 258] width 1136 height 516
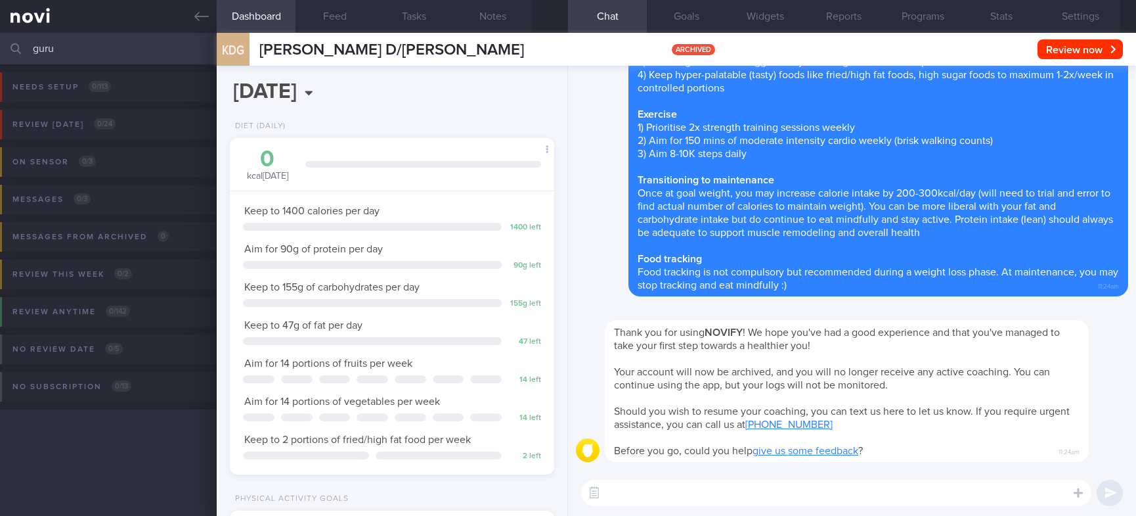
type input "guru"
click at [145, 120] on div "Review [DATE] 0 / 24 Name / Email Chats Review By Last Reviewed Active Program …" at bounding box center [568, 134] width 1136 height 64
click at [124, 279] on span "0 / 2" at bounding box center [123, 273] width 18 height 11
click at [198, 21] on icon at bounding box center [201, 16] width 14 height 14
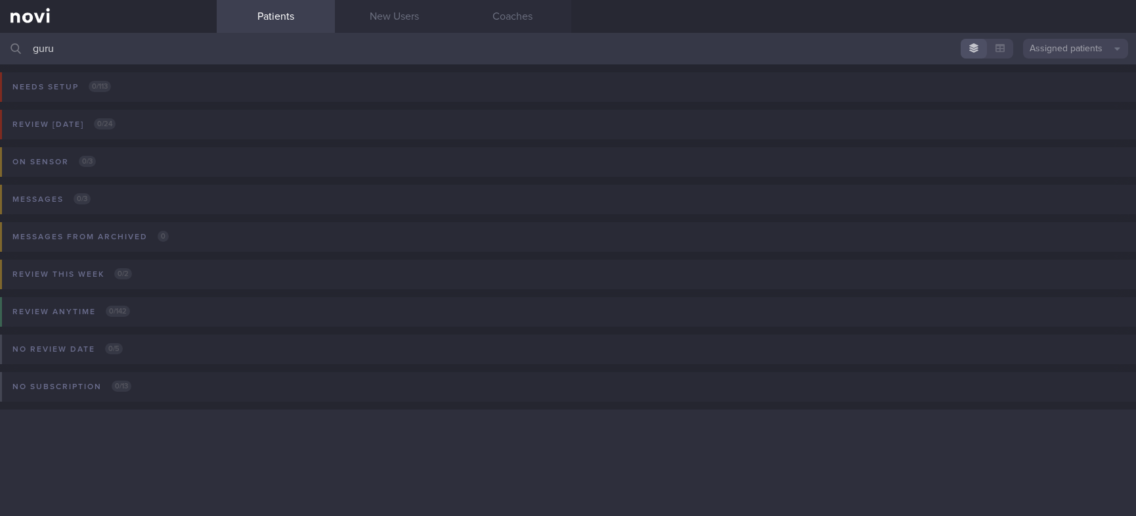
click at [1065, 42] on button "Assigned patients" at bounding box center [1076, 49] width 105 height 20
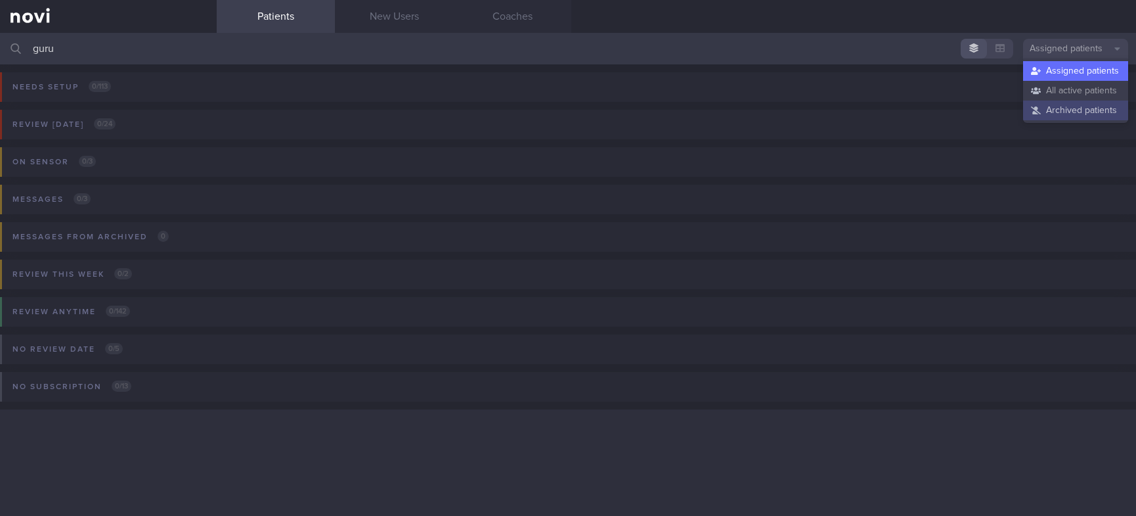
click at [1086, 116] on button "Archived patients" at bounding box center [1076, 111] width 105 height 20
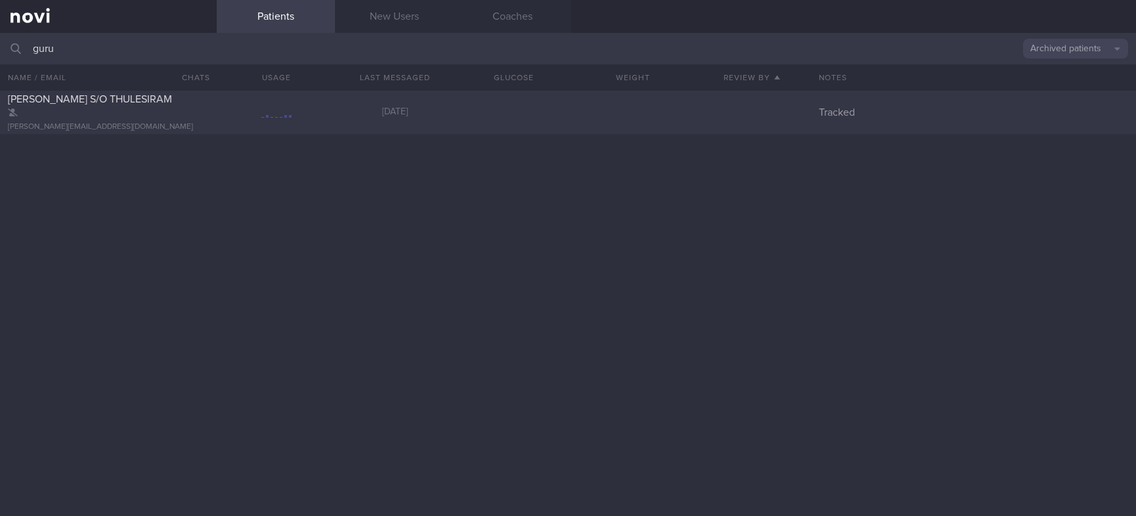
click at [131, 122] on div "[PERSON_NAME][EMAIL_ADDRESS][DOMAIN_NAME]" at bounding box center [108, 127] width 201 height 10
select select "9"
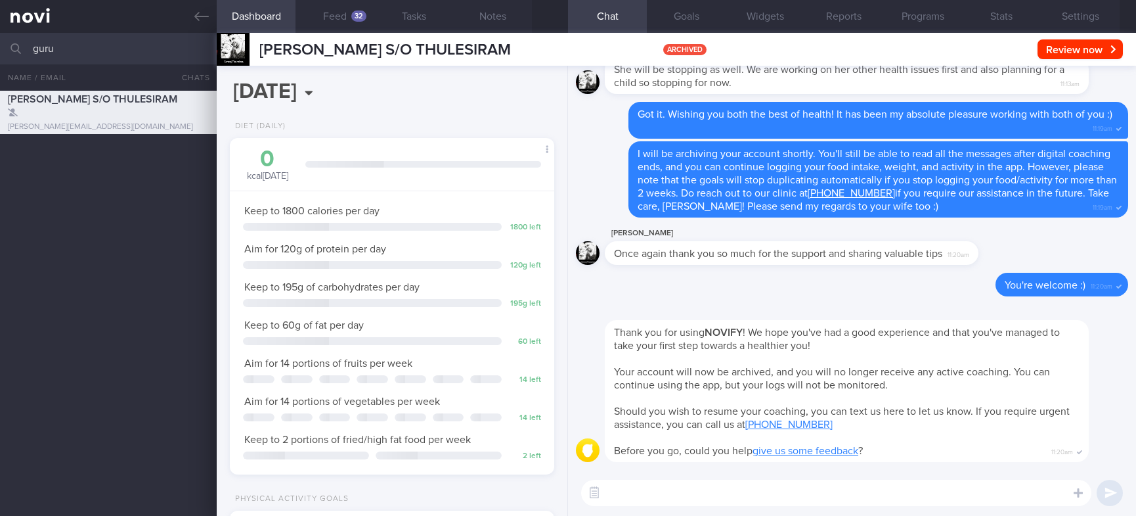
scroll to position [162, 285]
click at [750, 499] on textarea at bounding box center [836, 493] width 510 height 26
paste textarea "Here are my recommendations for continued fat loss and muscle gain: *Diet* 1) S…"
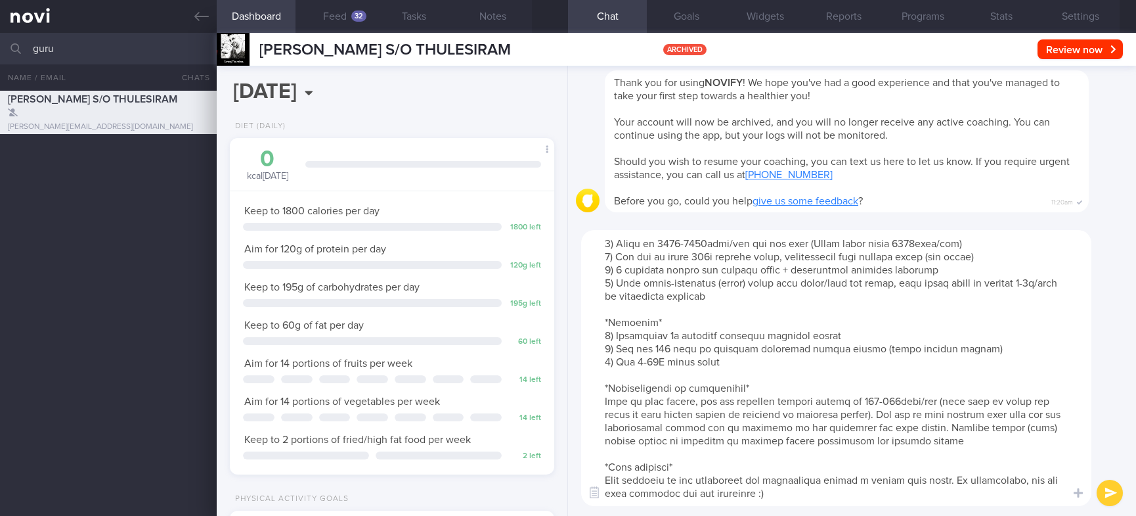
scroll to position [0, 0]
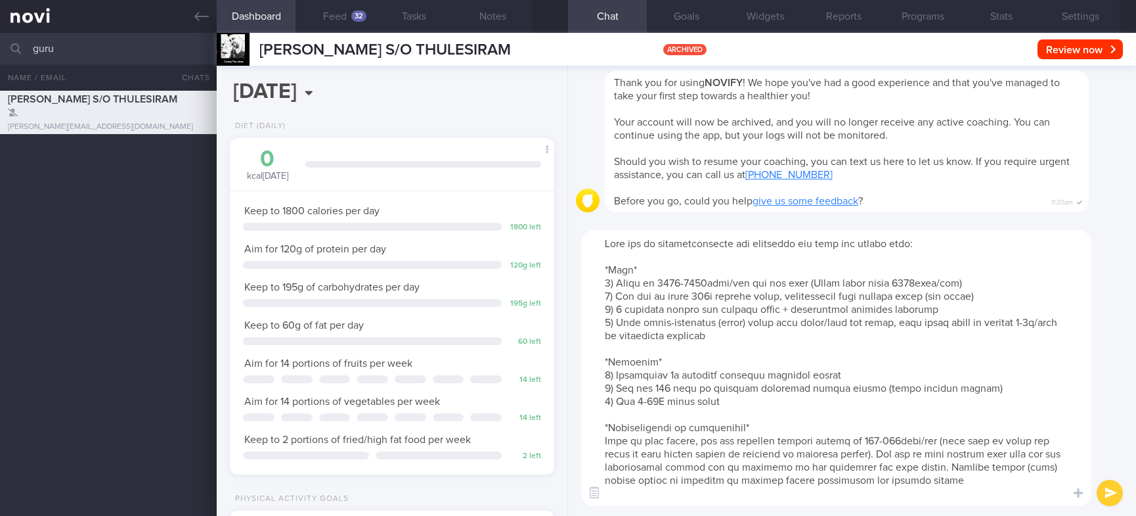
click at [929, 242] on textarea at bounding box center [836, 368] width 510 height 276
click at [651, 243] on textarea at bounding box center [836, 368] width 510 height 276
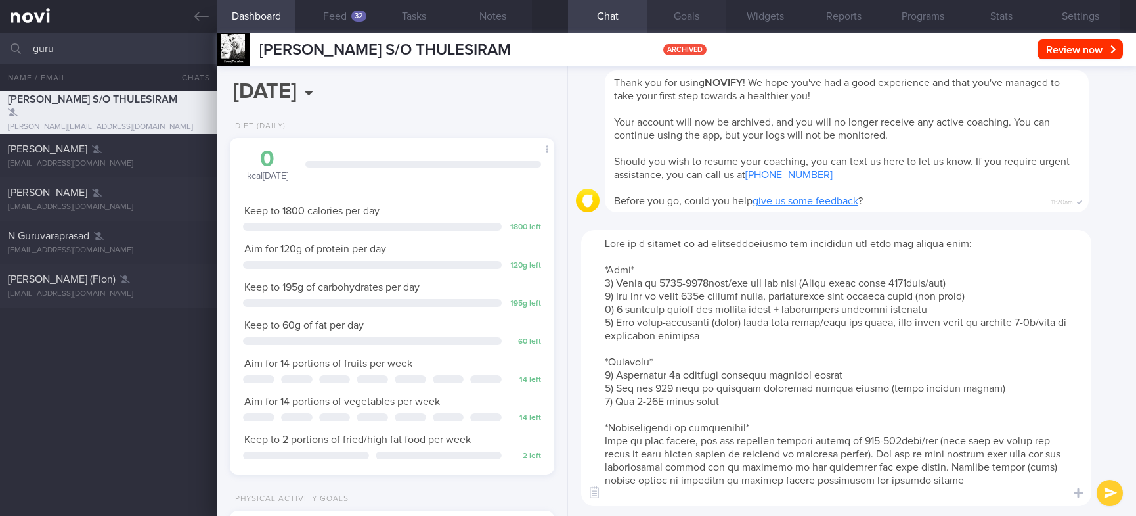
click at [688, 9] on button "Goals" at bounding box center [686, 16] width 79 height 33
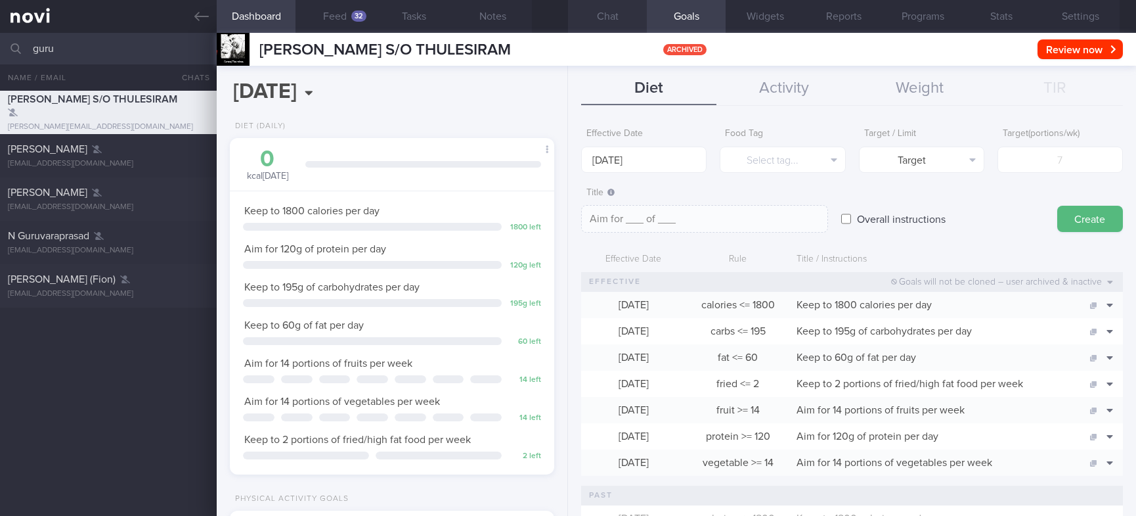
click at [619, 17] on button "Chat" at bounding box center [607, 16] width 79 height 33
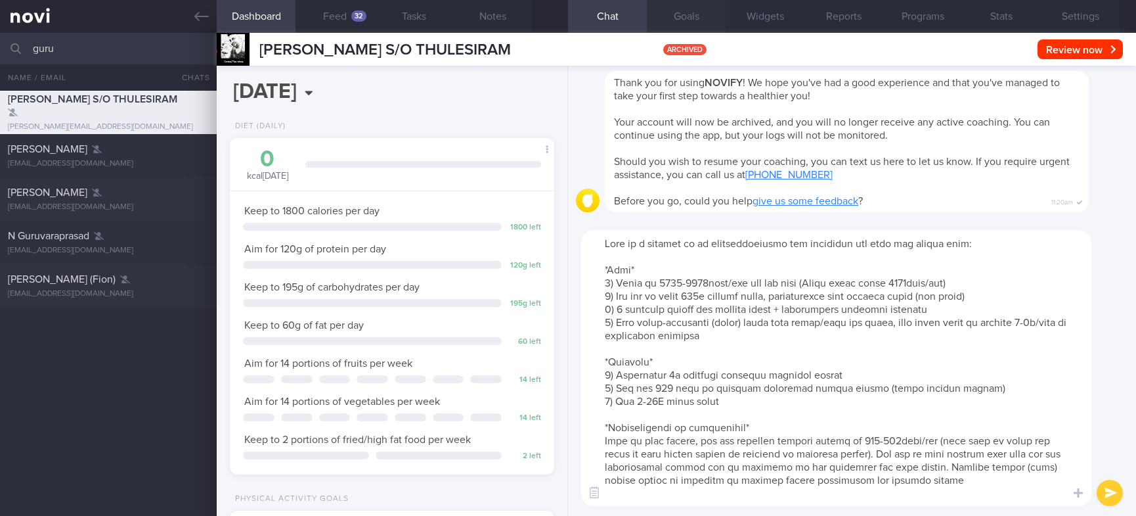
click at [680, 22] on button "Goals" at bounding box center [686, 16] width 79 height 33
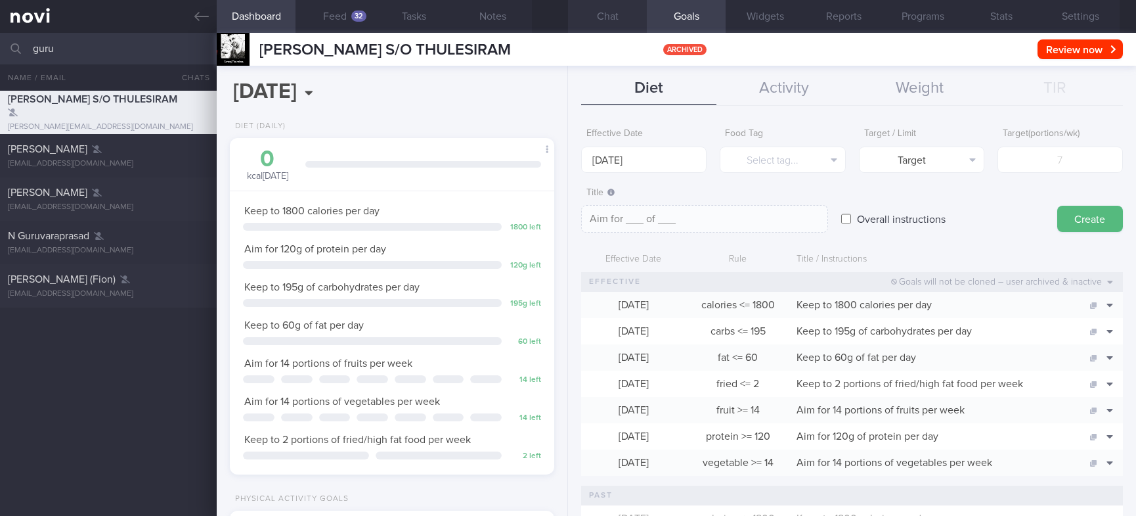
click at [631, 18] on button "Chat" at bounding box center [607, 16] width 79 height 33
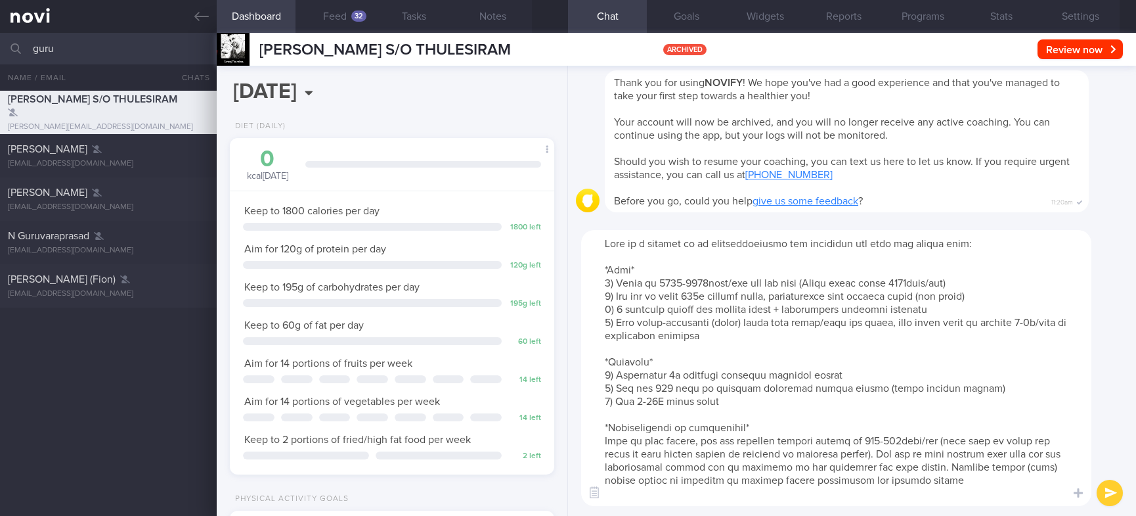
click at [701, 296] on textarea at bounding box center [836, 368] width 510 height 276
type textarea "Here is a summary of my recommendations for continued fat loss and muscle gain:…"
click at [1107, 485] on button "submit" at bounding box center [1110, 493] width 26 height 26
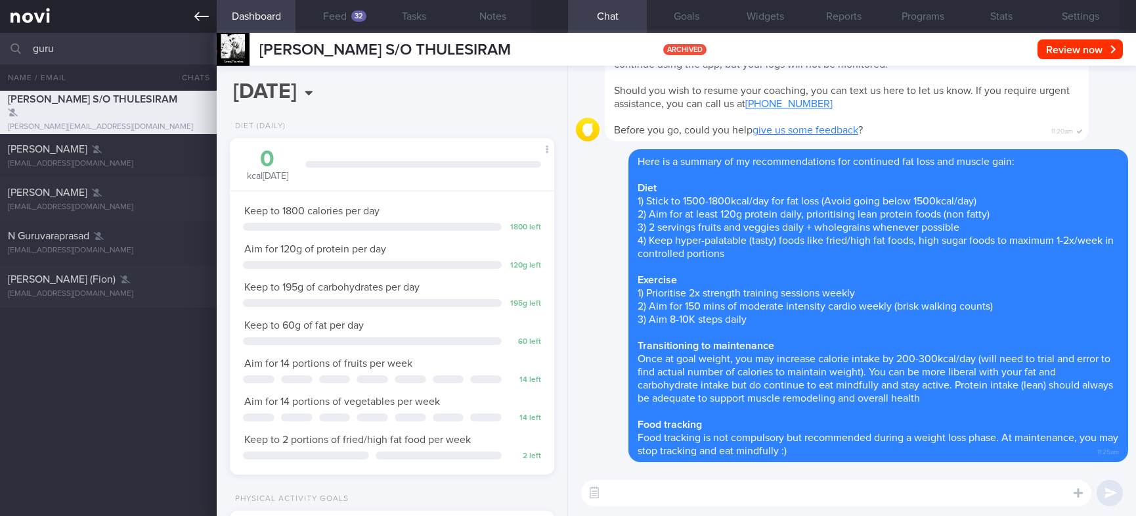
click at [81, 27] on link at bounding box center [108, 16] width 217 height 33
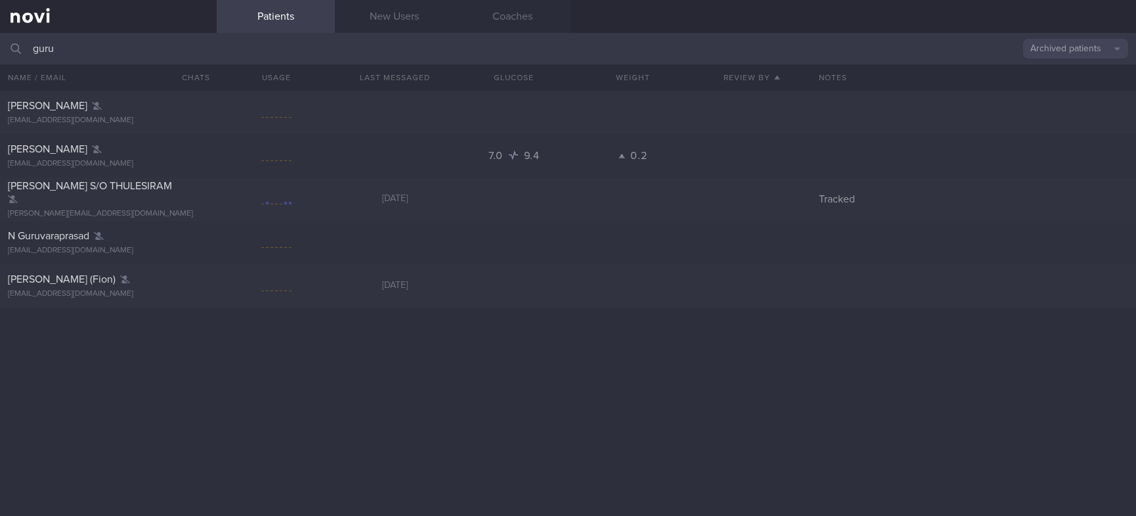
drag, startPoint x: 138, startPoint y: 51, endPoint x: -76, endPoint y: 51, distance: 214.2
click at [0, 51] on html "You are offline! Some functionality will be unavailable Patients New Users Coac…" at bounding box center [568, 258] width 1136 height 516
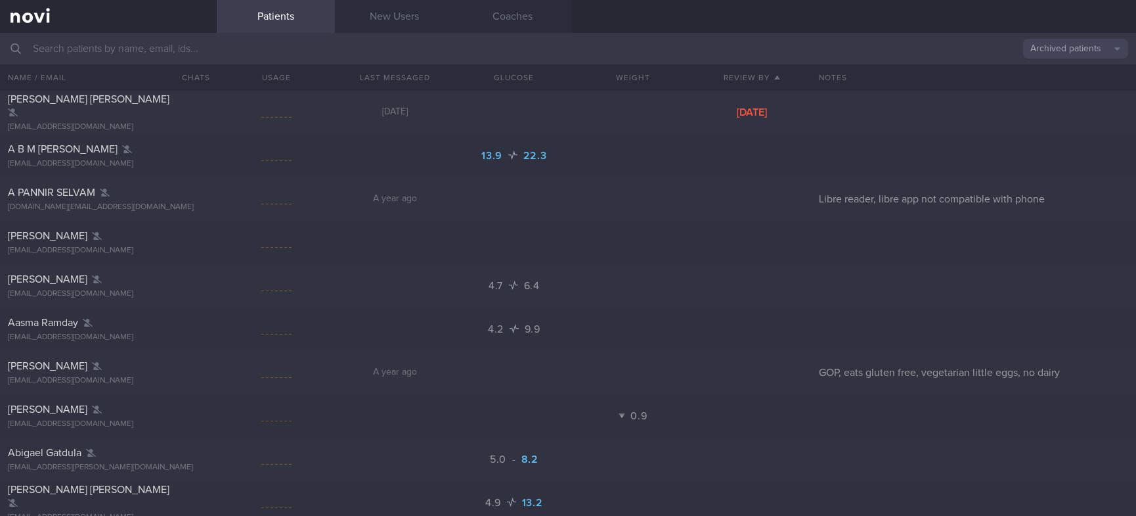
click at [1046, 53] on button "Archived patients" at bounding box center [1076, 49] width 105 height 20
click at [1073, 72] on button "Assigned patients" at bounding box center [1076, 71] width 105 height 20
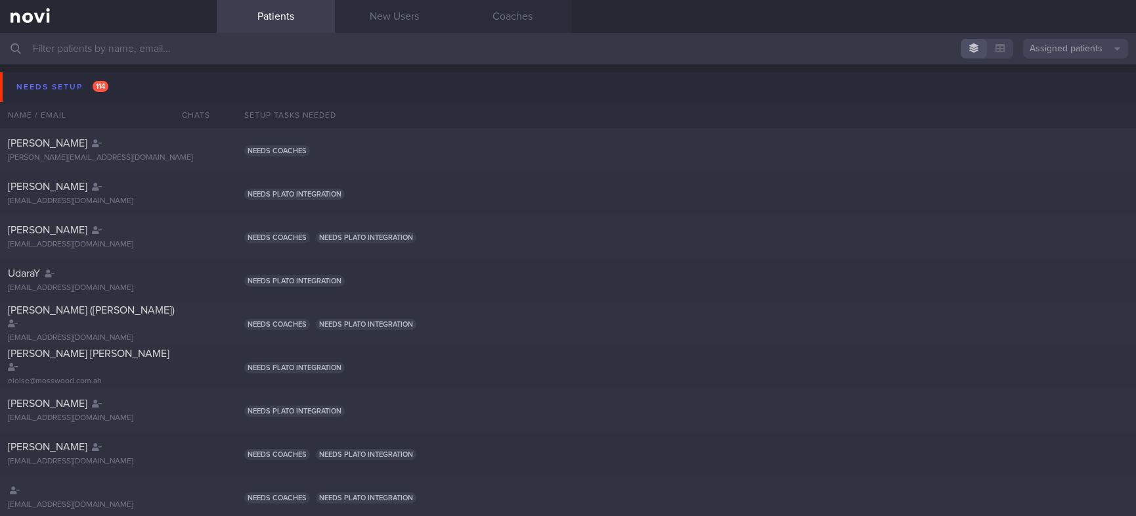
click at [169, 79] on button "Needs setup 114" at bounding box center [570, 87] width 1140 height 30
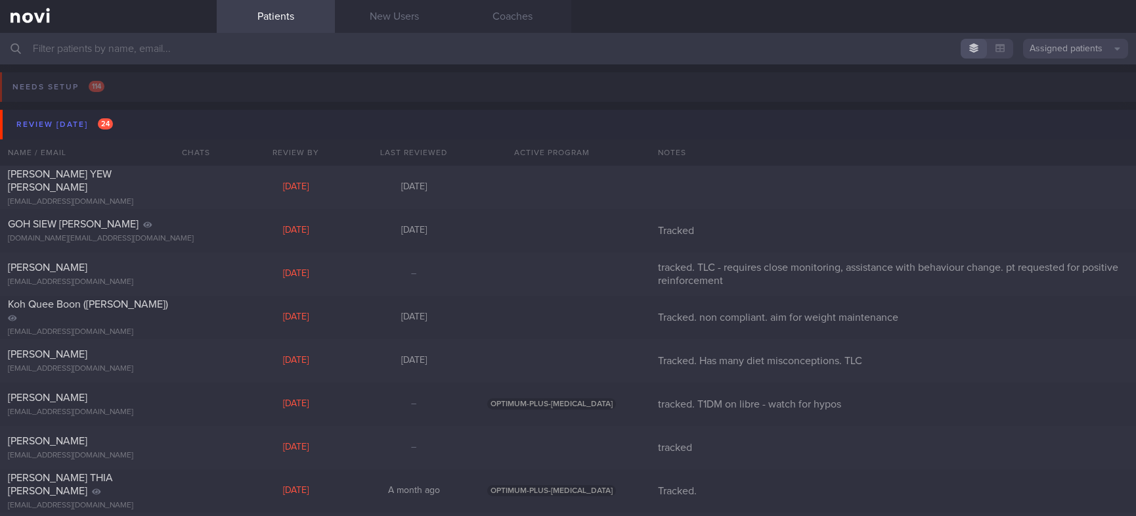
click at [197, 124] on button "Review [DATE] 24" at bounding box center [570, 125] width 1140 height 30
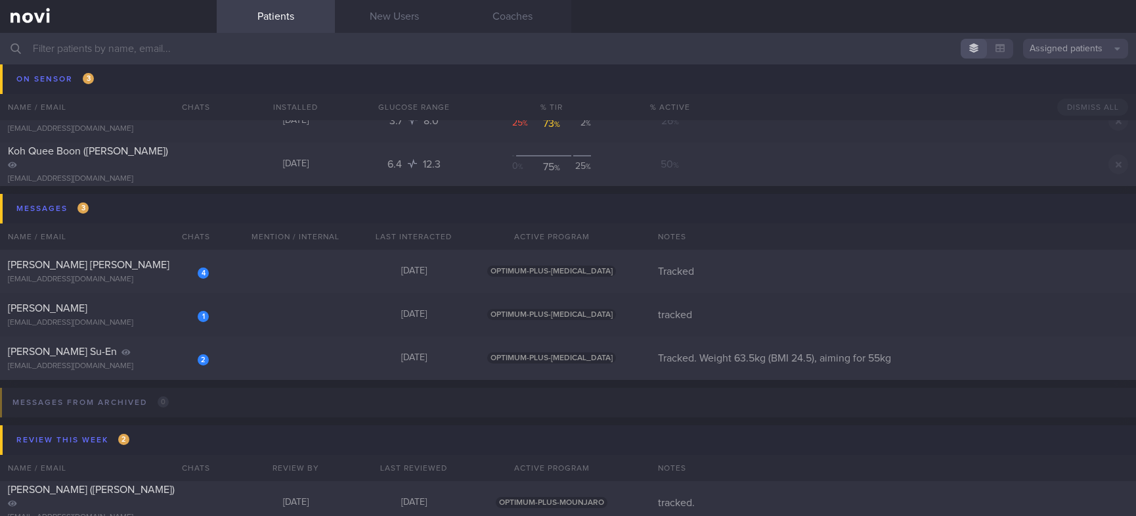
scroll to position [197, 0]
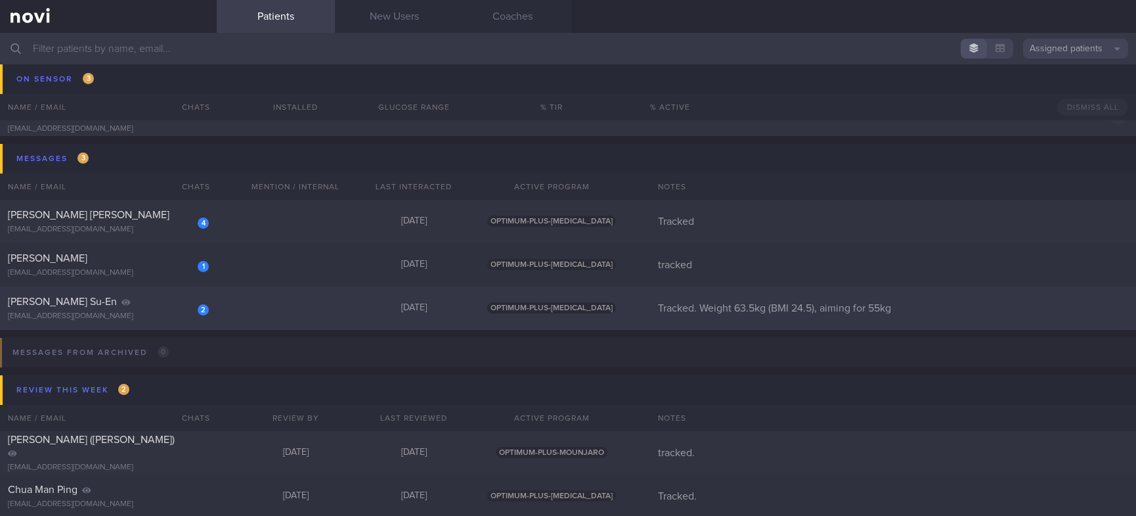
click at [303, 328] on div "2 [PERSON_NAME] Su-En [EMAIL_ADDRESS][DOMAIN_NAME] [DATE] OPTIMUM-PLUS-[MEDICAL…" at bounding box center [568, 307] width 1136 height 43
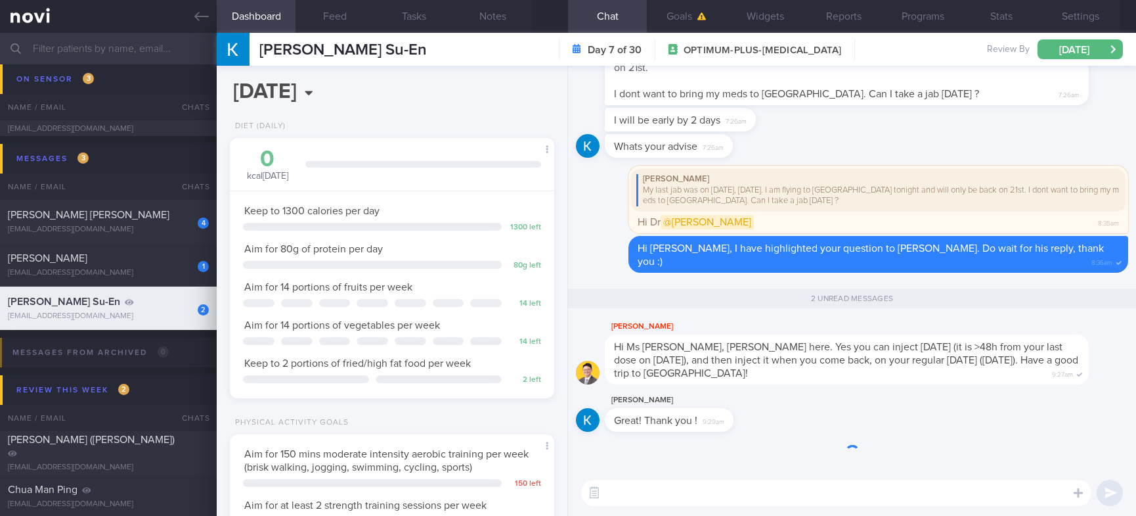
scroll to position [1, 0]
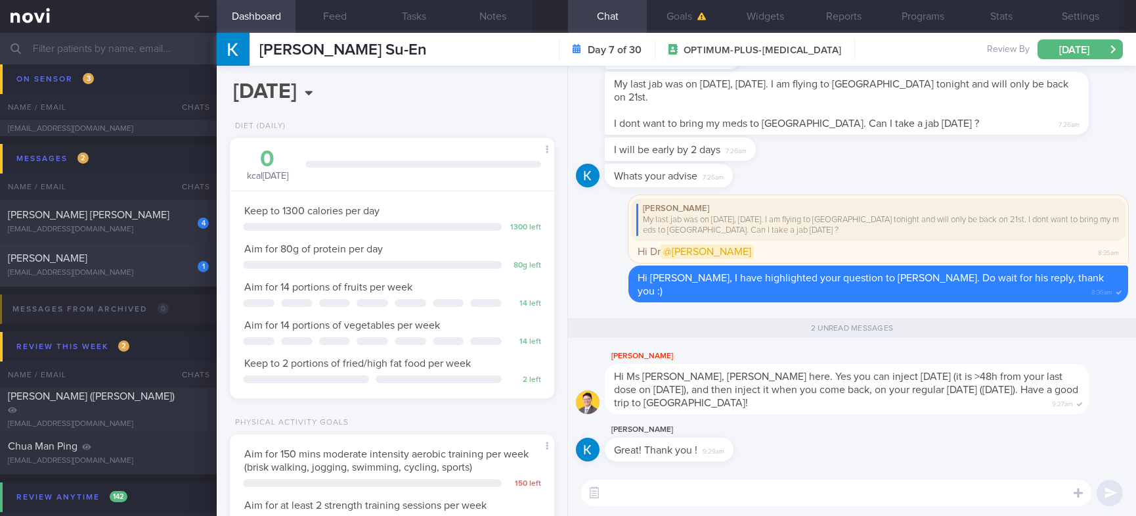
click at [160, 277] on div "[EMAIL_ADDRESS][DOMAIN_NAME]" at bounding box center [108, 273] width 201 height 10
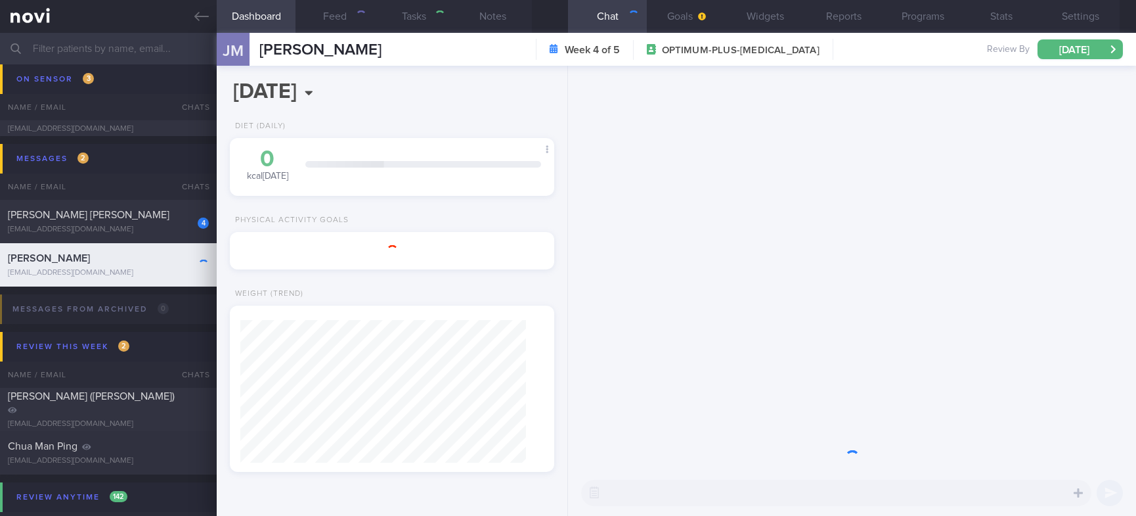
select select "9"
type input "tracked"
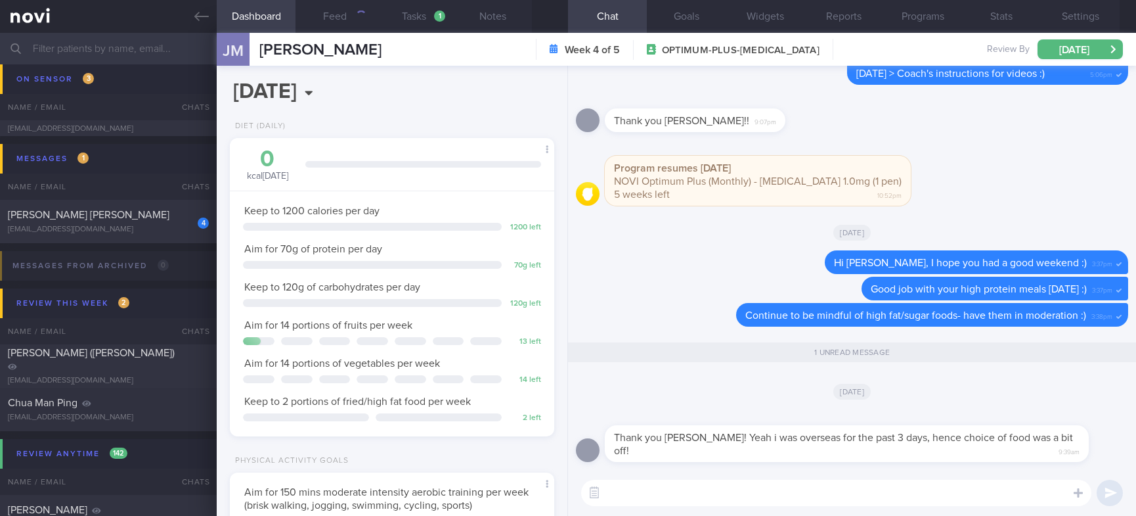
click at [884, 488] on textarea at bounding box center [836, 493] width 510 height 26
type textarea "No problem. I hope you had a wonderful trip!"
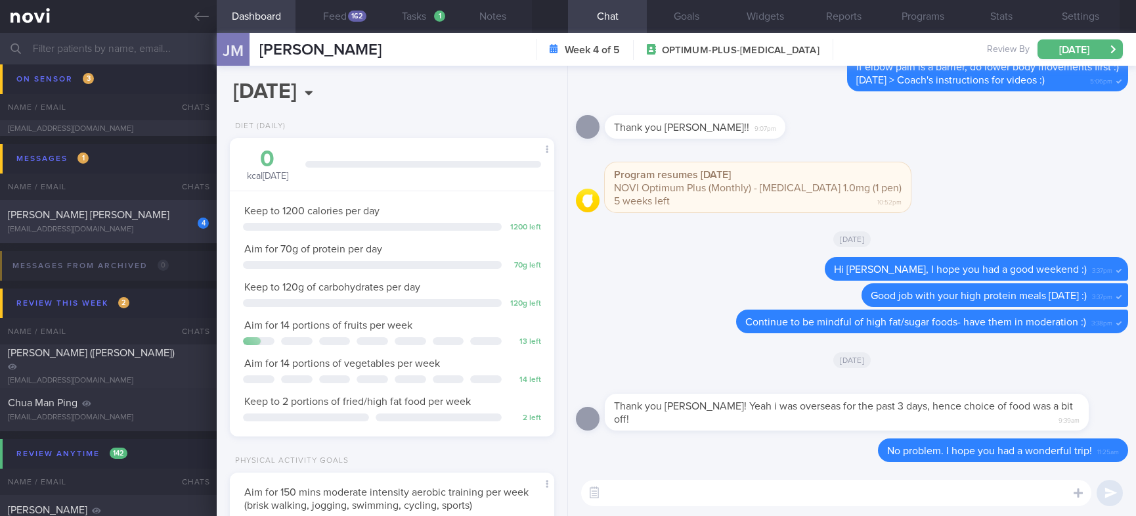
click at [149, 212] on div "[PERSON_NAME] [PERSON_NAME]" at bounding box center [107, 214] width 198 height 13
type input "Tracked"
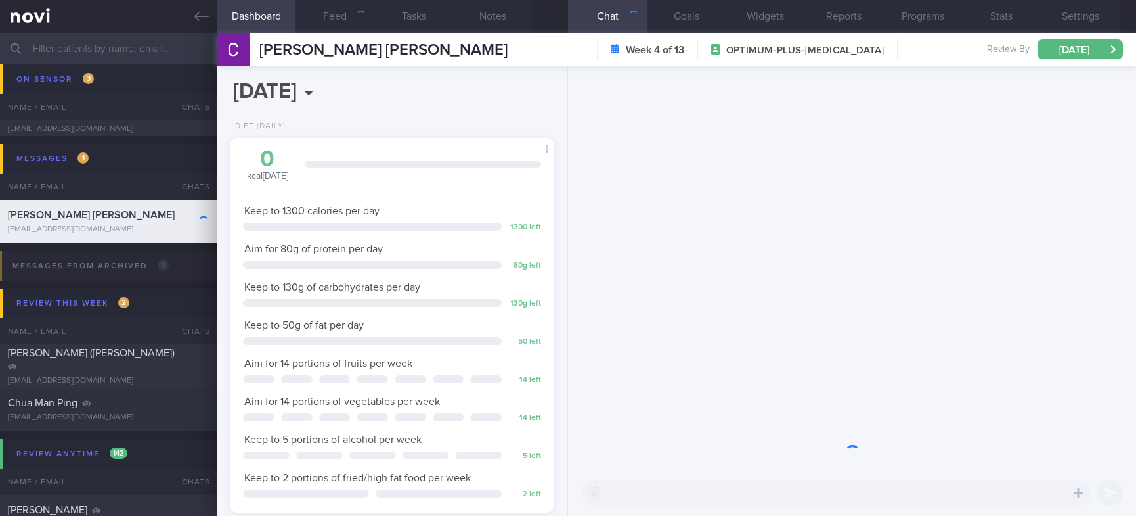
scroll to position [162, 285]
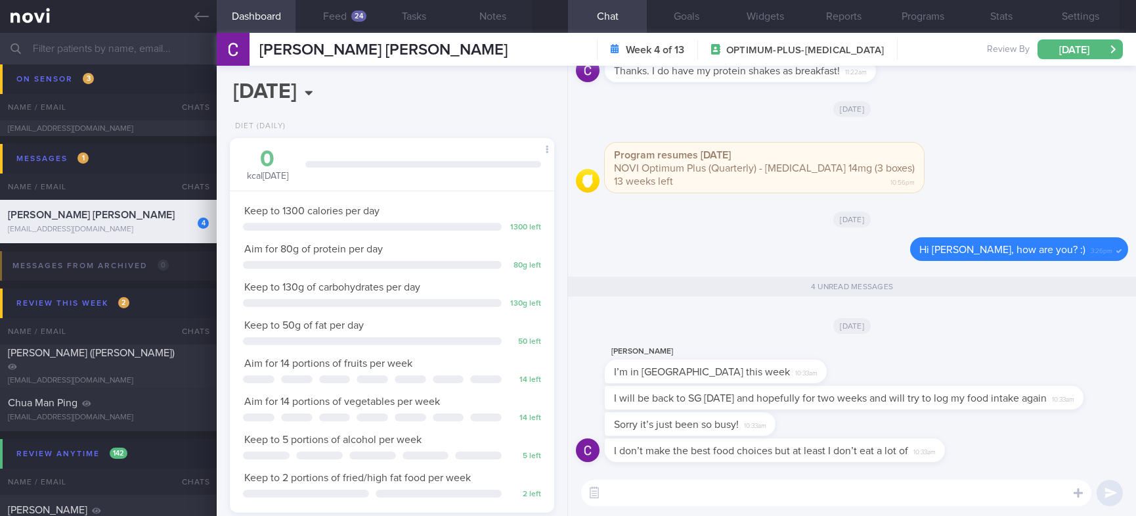
click at [665, 485] on textarea at bounding box center [836, 493] width 510 height 26
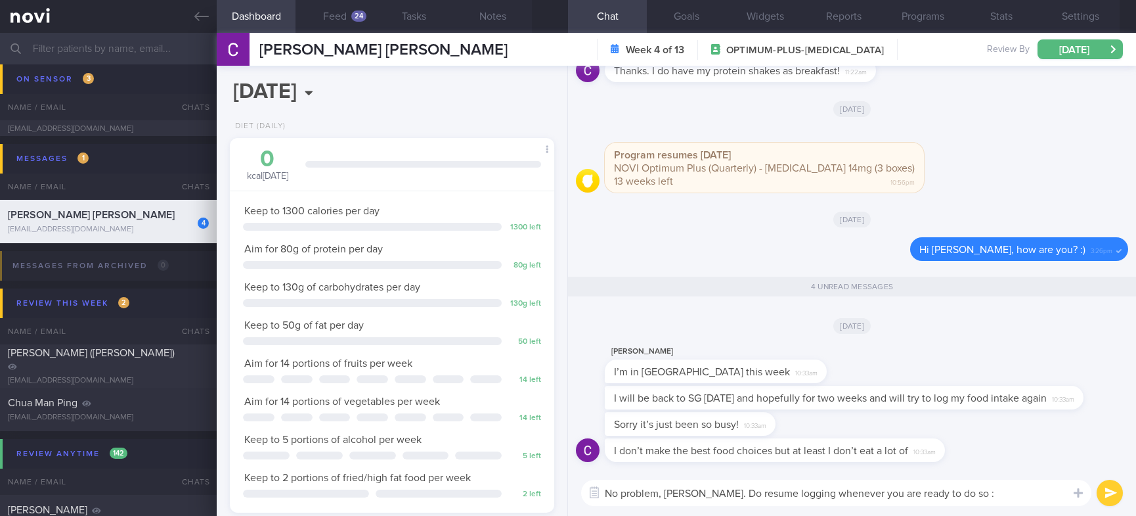
type textarea "No problem, [PERSON_NAME]. Do resume logging whenever you are ready to do so :)"
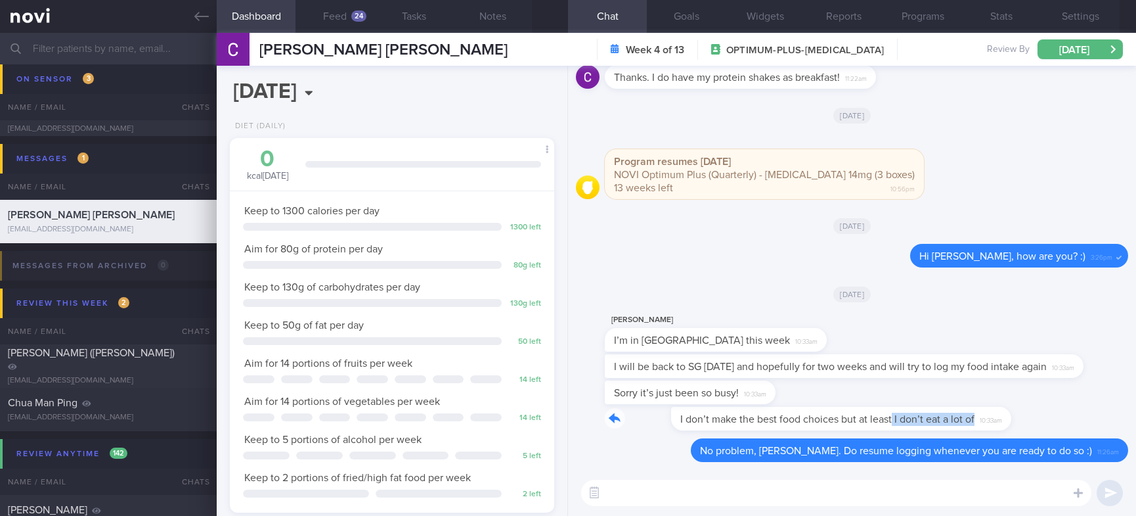
drag, startPoint x: 825, startPoint y: 409, endPoint x: 1001, endPoint y: 411, distance: 175.4
click at [1001, 411] on div "I don’t make the best food choices but at least I don’t eat a lot of 10:33am" at bounding box center [852, 423] width 552 height 32
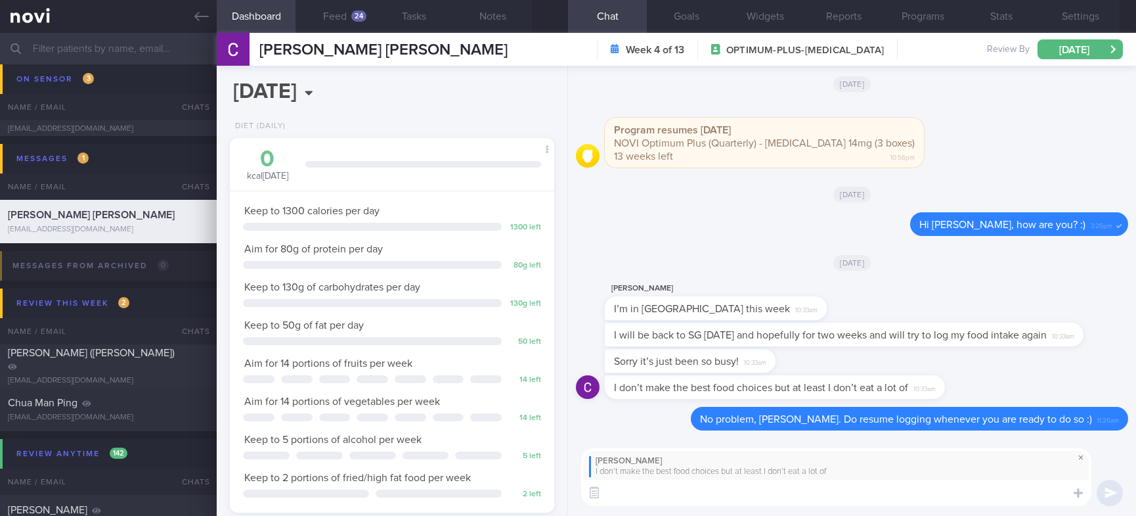
click at [1080, 454] on span at bounding box center [1081, 457] width 16 height 16
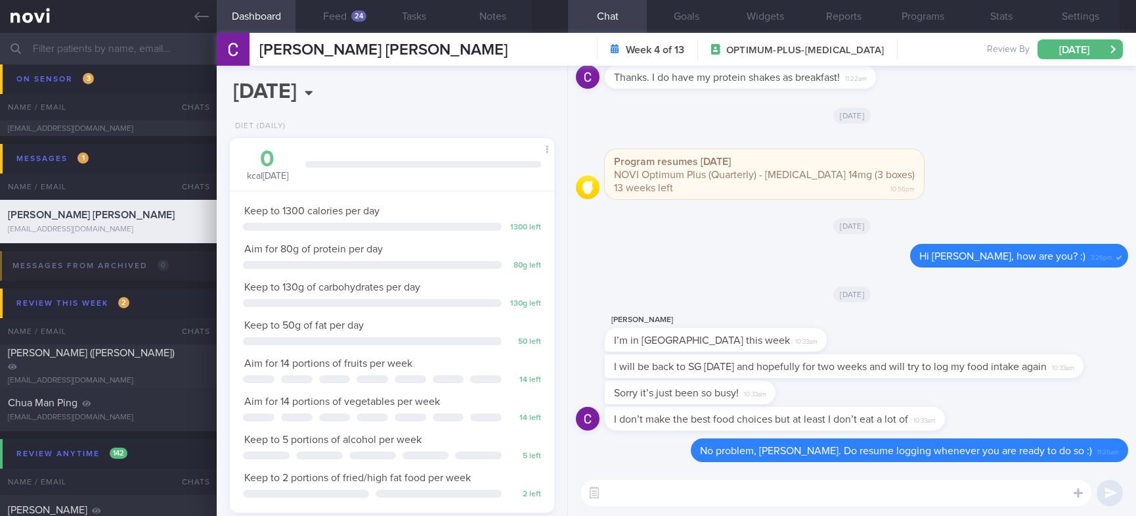
click at [951, 495] on textarea at bounding box center [836, 493] width 510 height 26
type textarea "Good job"
click at [155, 62] on input "text" at bounding box center [568, 49] width 1136 height 32
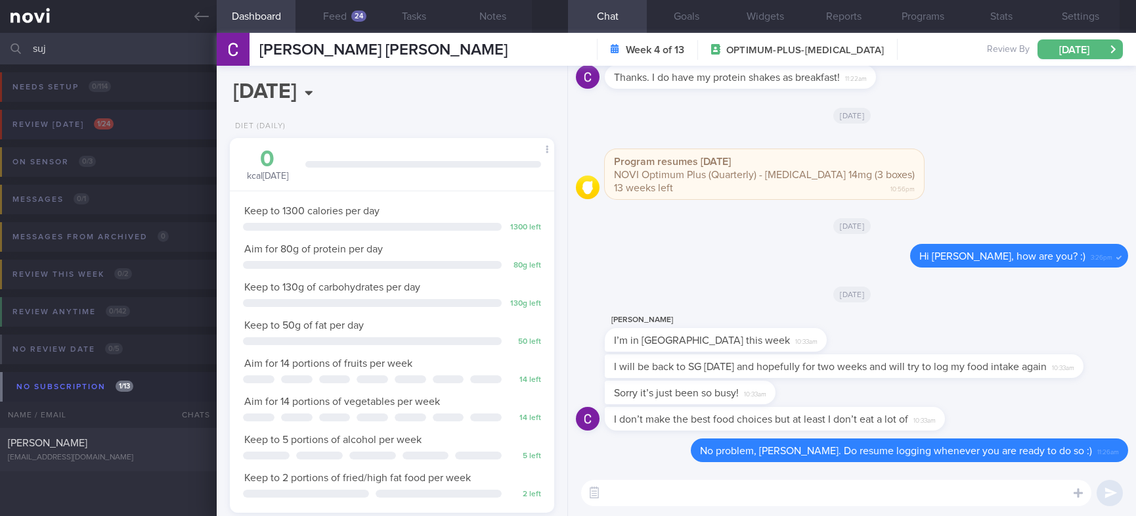
type input "suj"
click at [129, 127] on button "Review [DATE]" at bounding box center [566, 128] width 1140 height 37
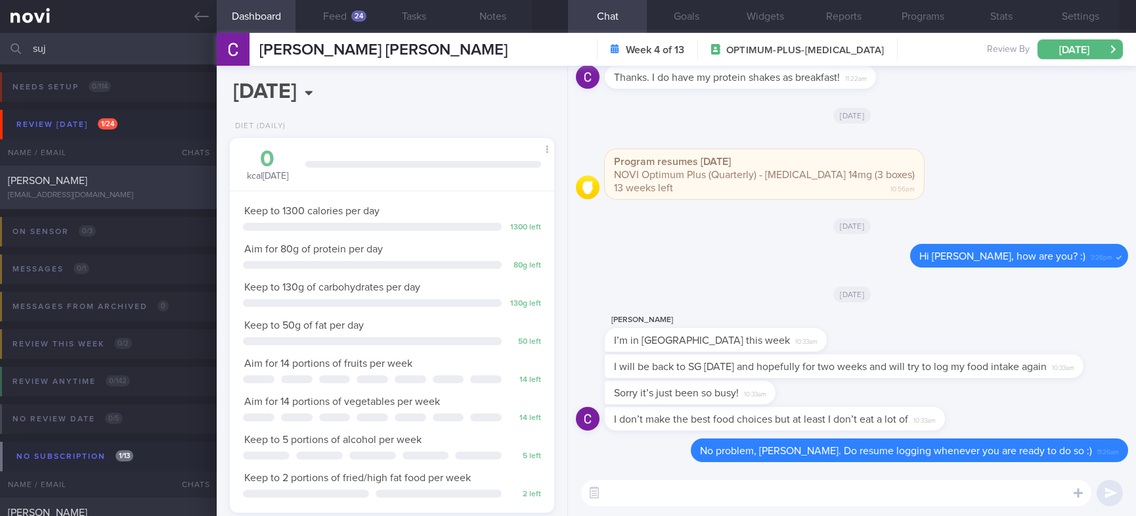
click at [157, 194] on div "[EMAIL_ADDRESS][DOMAIN_NAME]" at bounding box center [108, 196] width 201 height 10
type input "Tracked. Has many diet misconceptions. TLC"
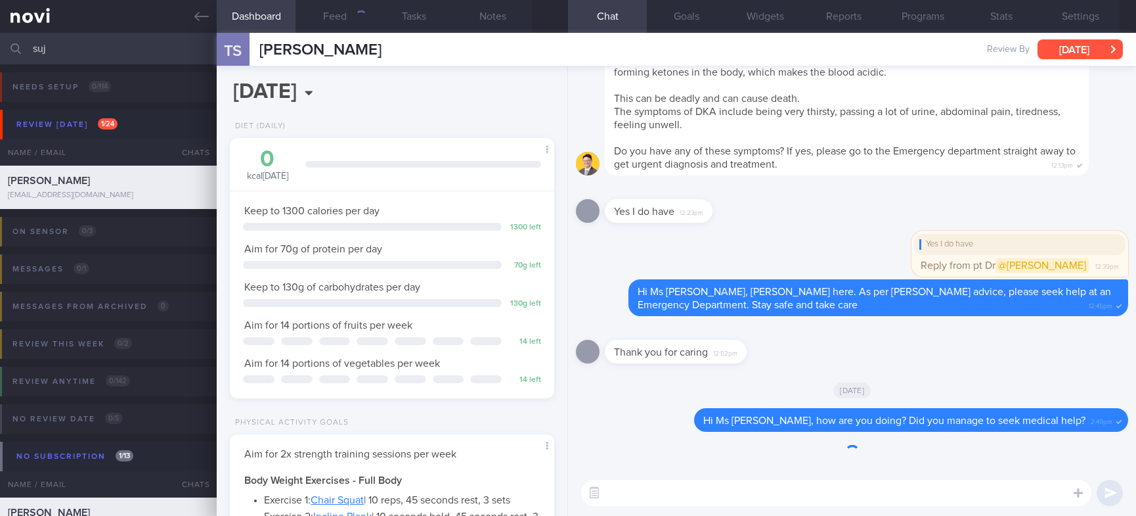
scroll to position [145, 290]
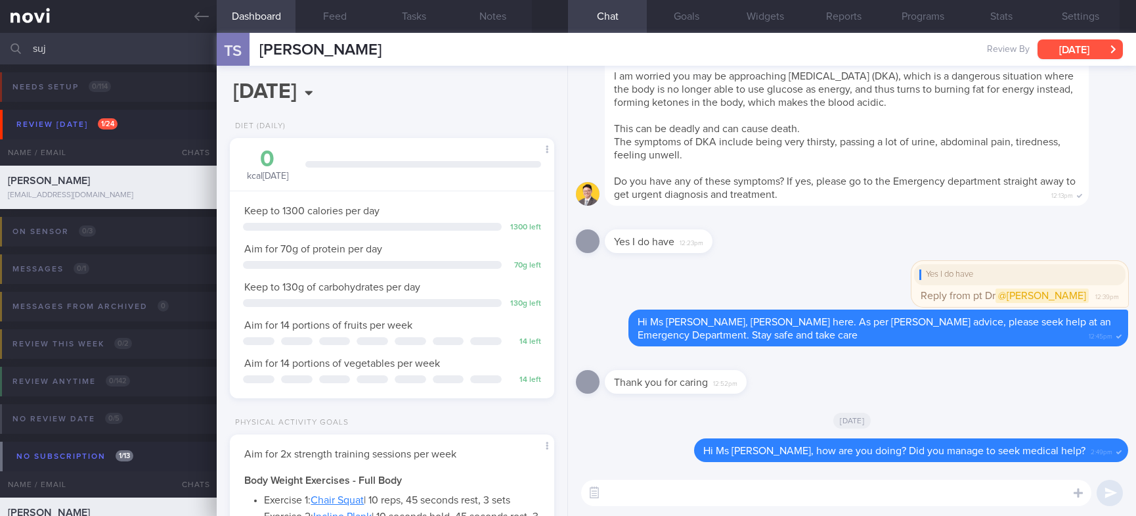
click at [1092, 49] on button "[DATE]" at bounding box center [1080, 49] width 85 height 20
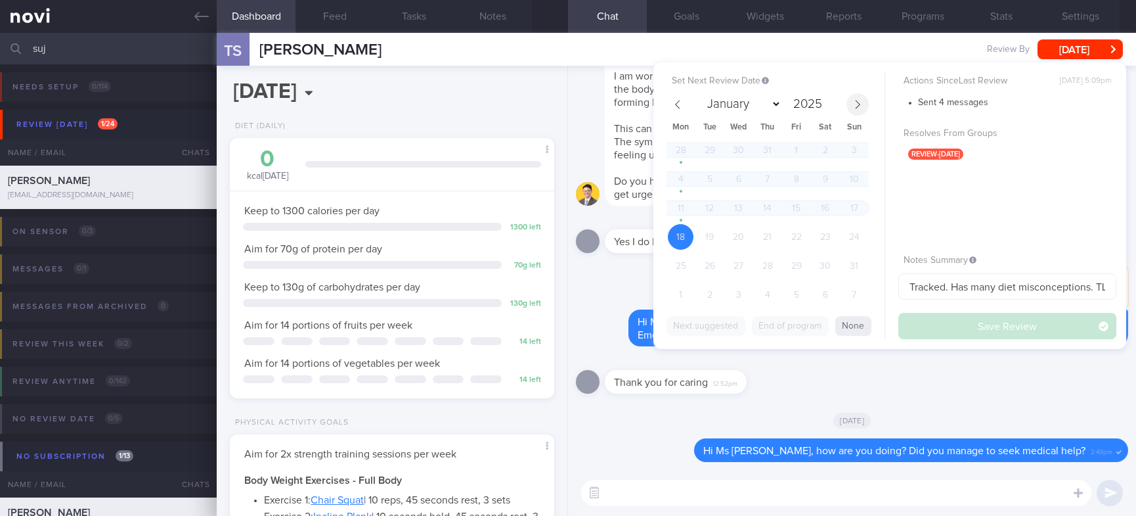
click at [855, 101] on icon at bounding box center [857, 104] width 9 height 9
select select "9"
click at [767, 206] on span "16" at bounding box center [768, 208] width 26 height 26
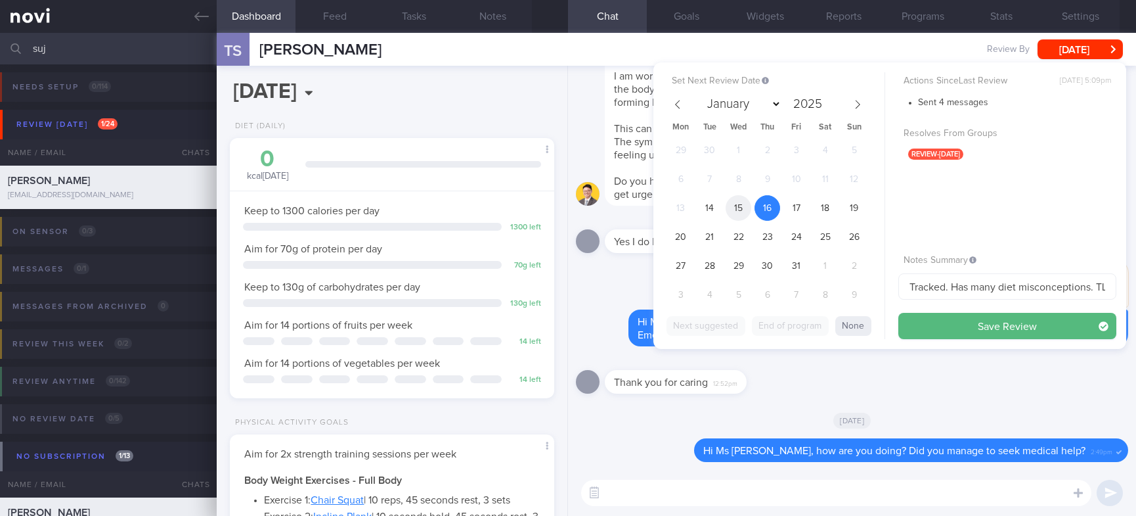
click at [748, 215] on span "15" at bounding box center [739, 208] width 26 height 26
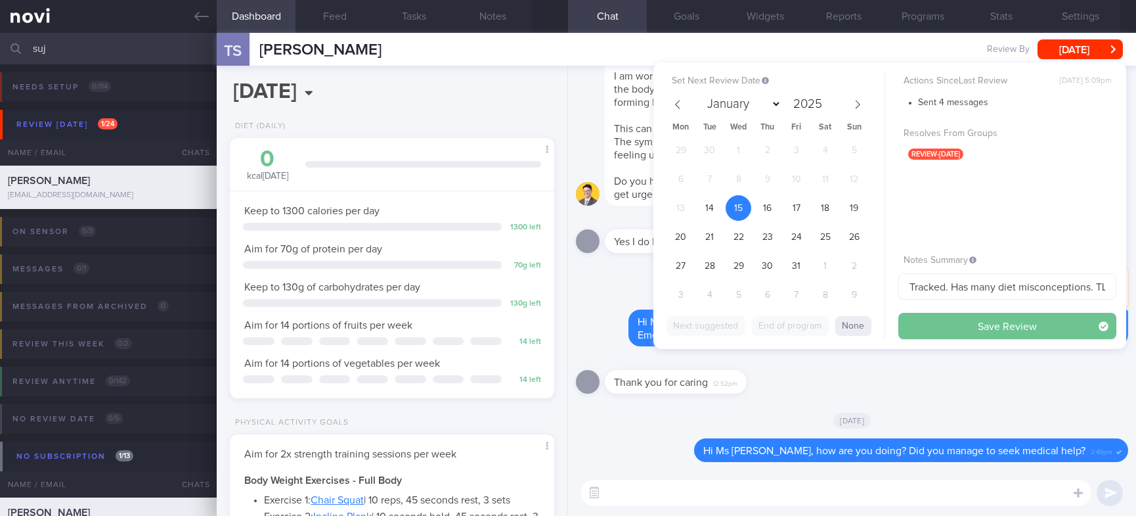
click at [963, 325] on button "Save Review" at bounding box center [1008, 326] width 218 height 26
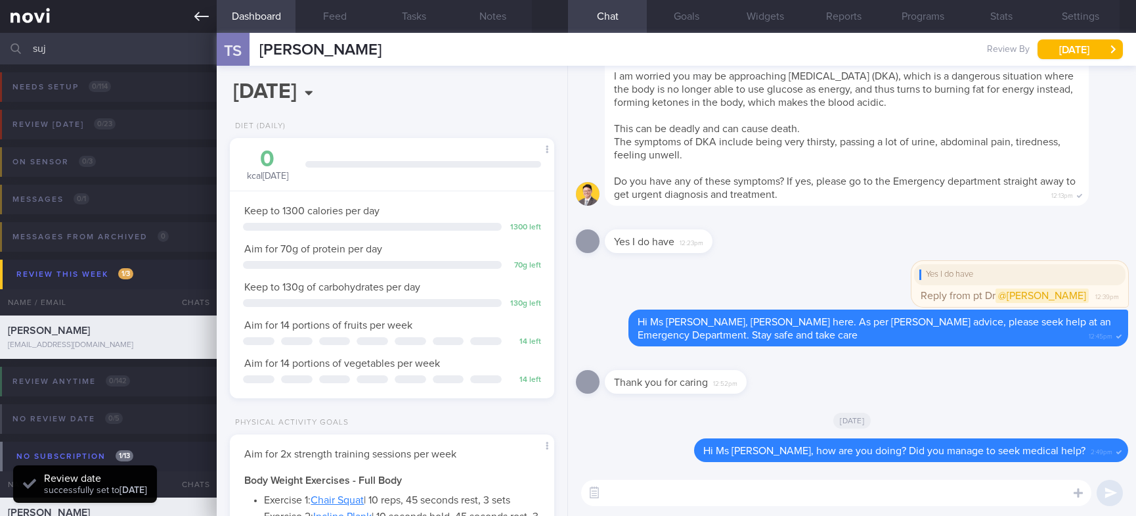
click at [198, 16] on icon at bounding box center [201, 16] width 14 height 9
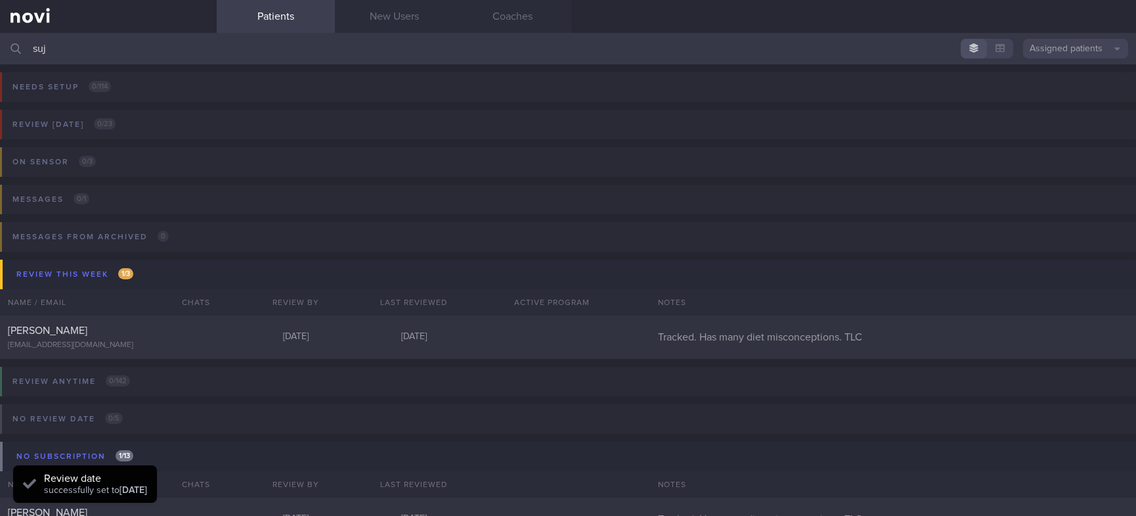
drag, startPoint x: 174, startPoint y: 47, endPoint x: -76, endPoint y: 56, distance: 250.5
click at [0, 56] on html "You are offline! Some functionality will be unavailable Patients New Users Coac…" at bounding box center [568, 258] width 1136 height 516
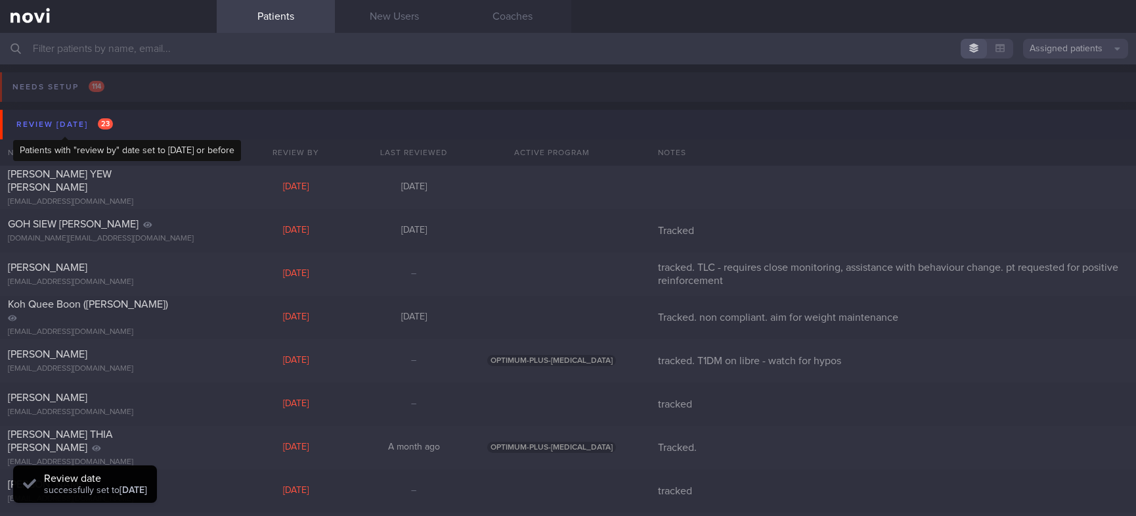
click at [94, 124] on div "Review [DATE] 23" at bounding box center [64, 125] width 103 height 18
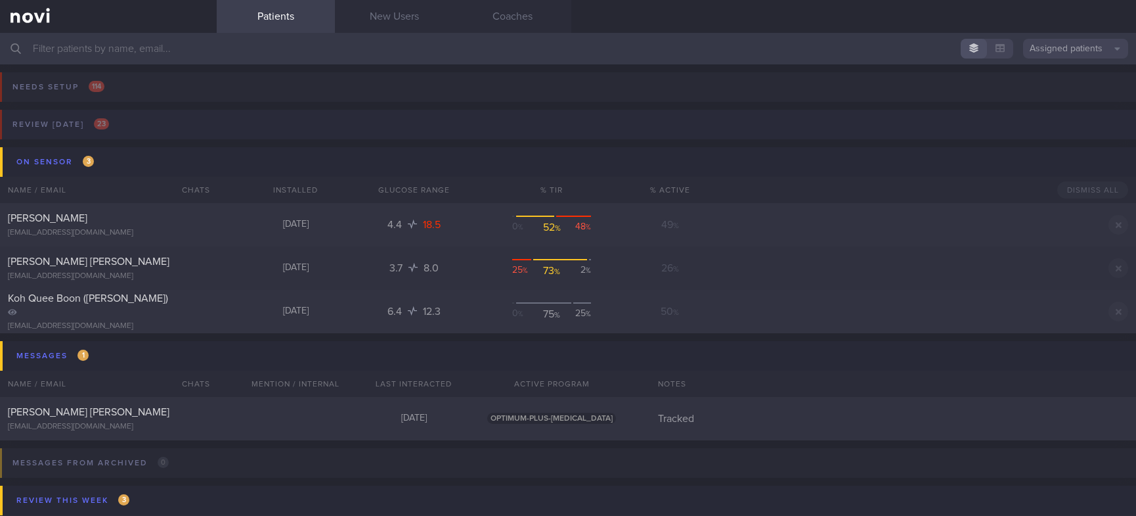
click at [206, 127] on button "Review [DATE] 23" at bounding box center [566, 128] width 1140 height 37
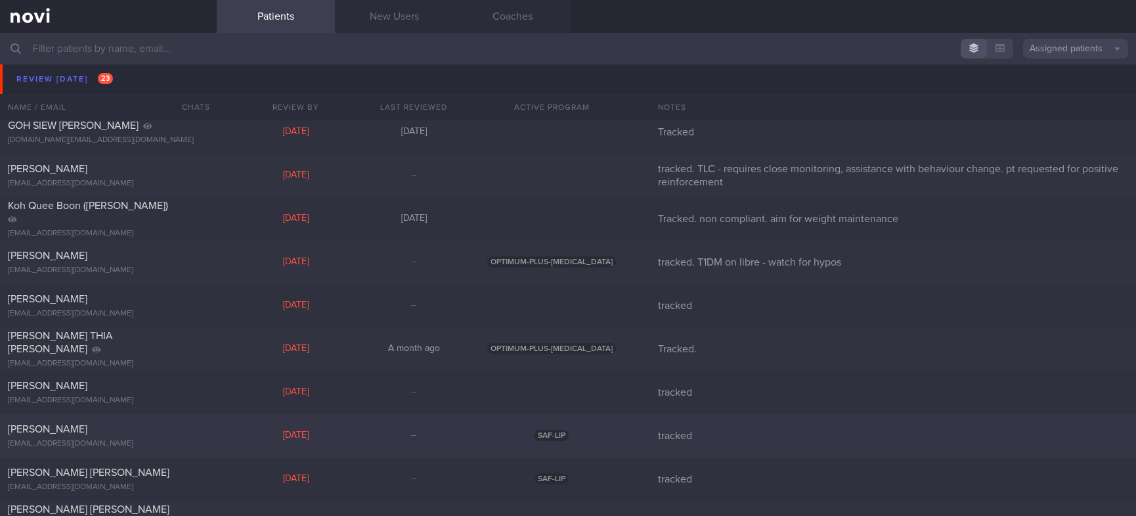
scroll to position [197, 0]
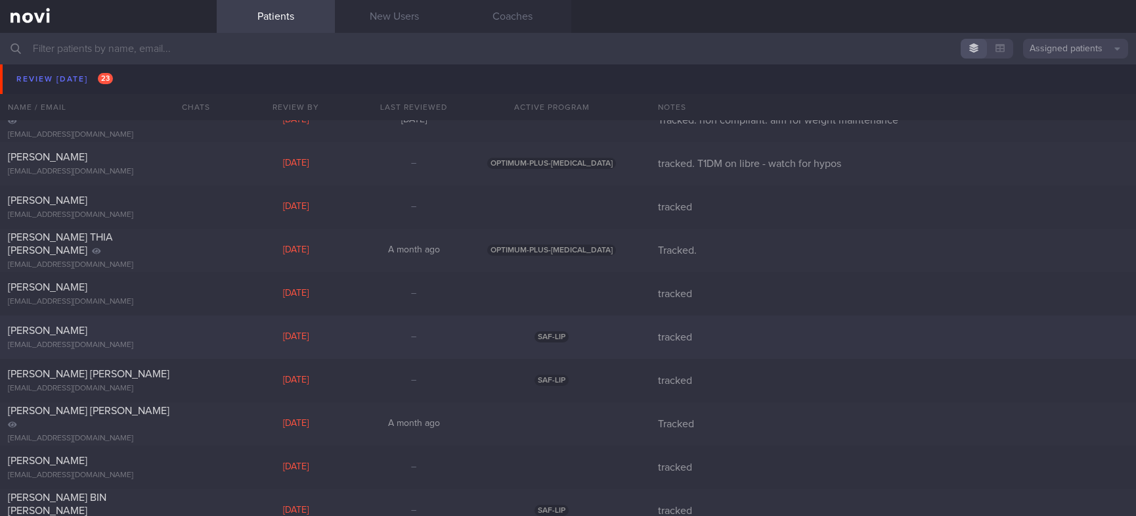
click at [200, 336] on div "[PERSON_NAME]" at bounding box center [107, 330] width 198 height 13
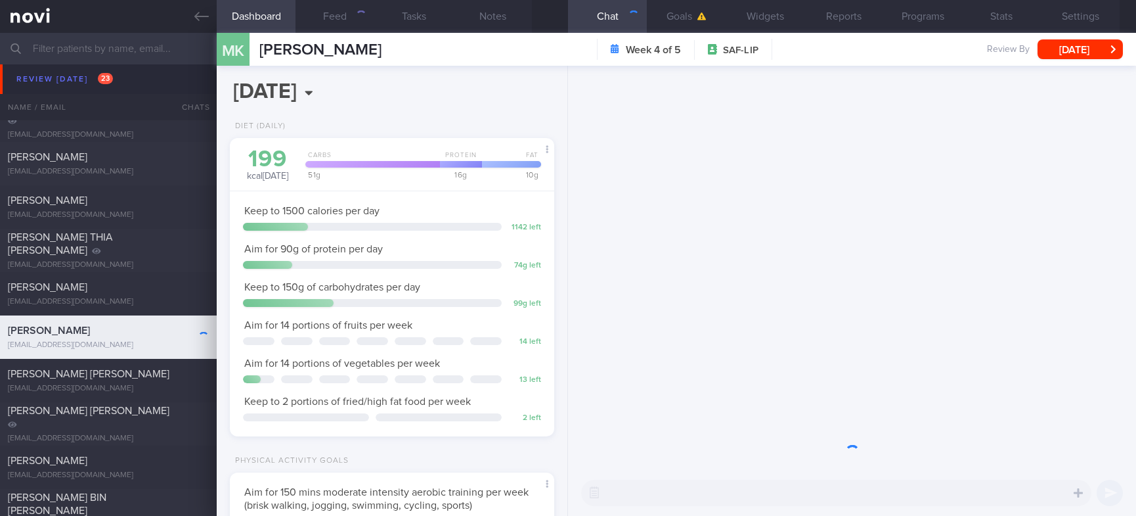
scroll to position [145, 290]
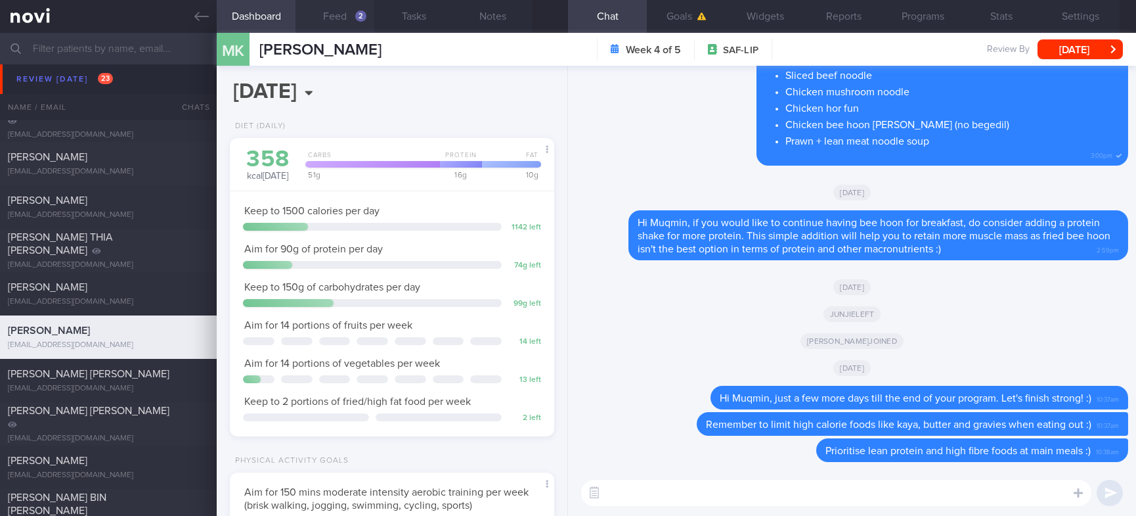
click at [349, 20] on button "Feed 2" at bounding box center [335, 16] width 79 height 33
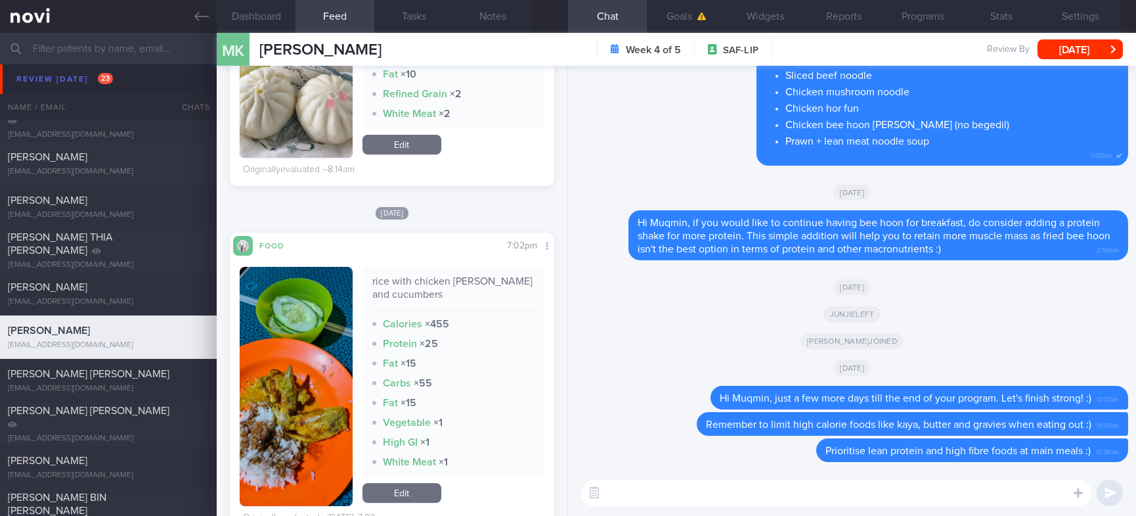
scroll to position [591, 0]
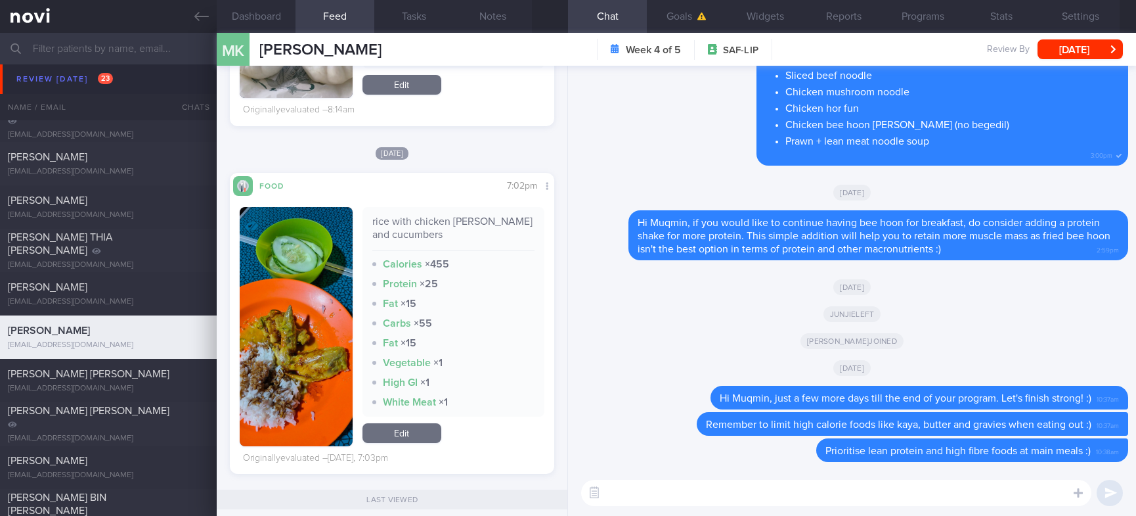
click at [317, 298] on button "button" at bounding box center [296, 326] width 112 height 239
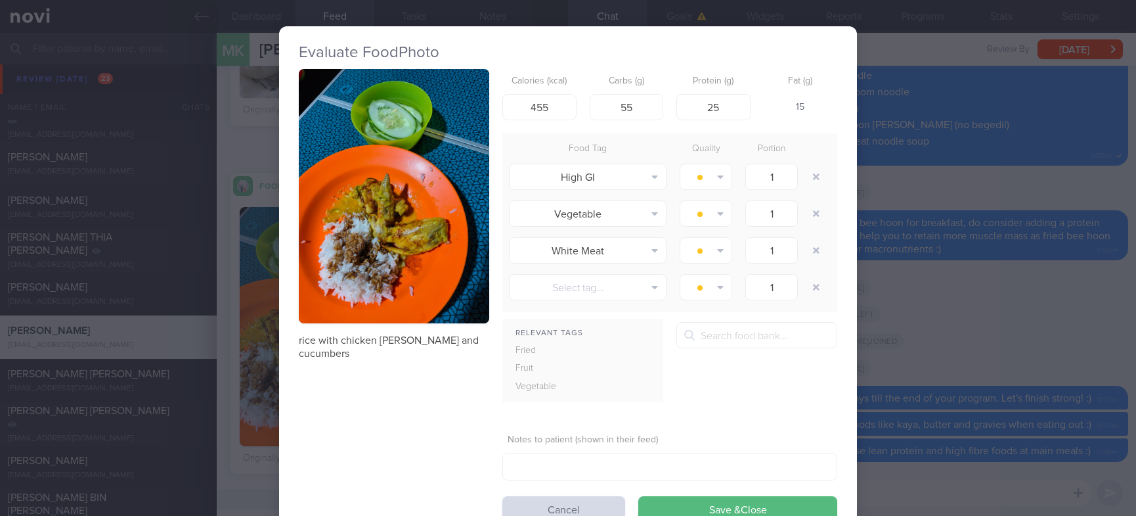
click at [405, 151] on button "button" at bounding box center [394, 196] width 191 height 254
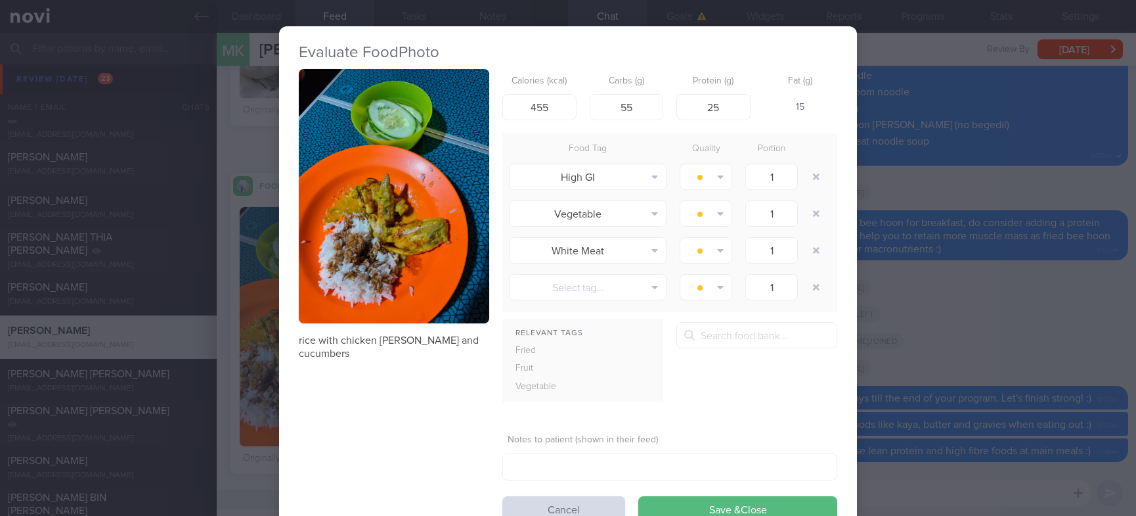
click at [443, 198] on button "button" at bounding box center [394, 196] width 191 height 254
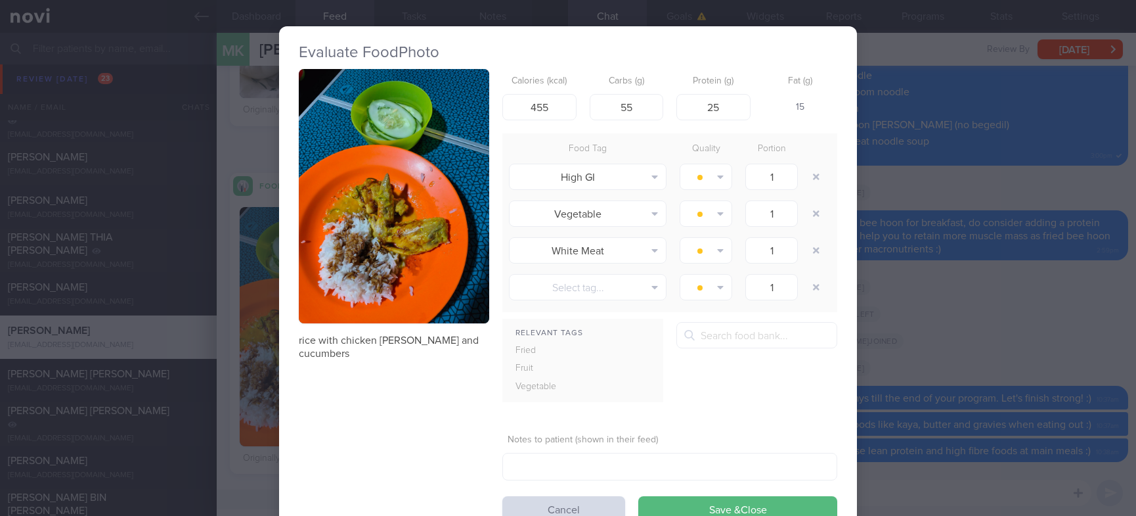
click at [870, 288] on div "Evaluate Food Photo rice with chicken [PERSON_NAME] and cucumbers Calories (kca…" at bounding box center [568, 258] width 1136 height 516
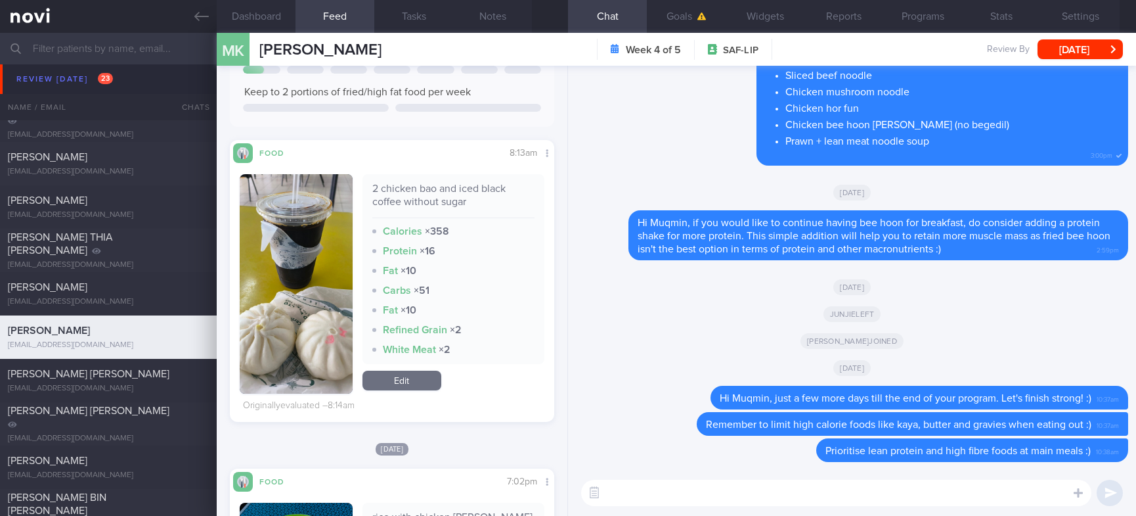
scroll to position [493, 0]
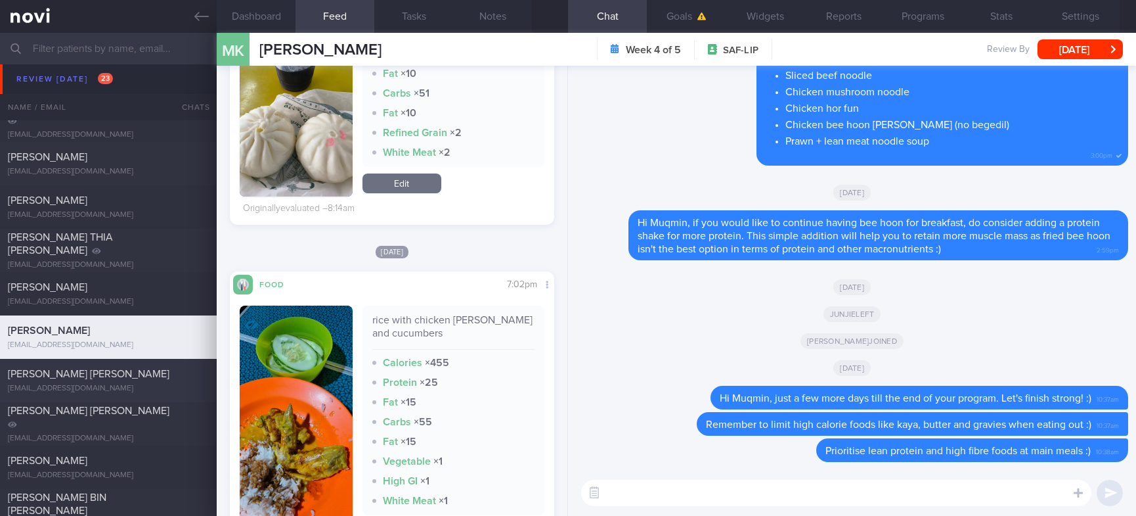
click at [143, 376] on div "[PERSON_NAME] [PERSON_NAME]" at bounding box center [107, 373] width 198 height 13
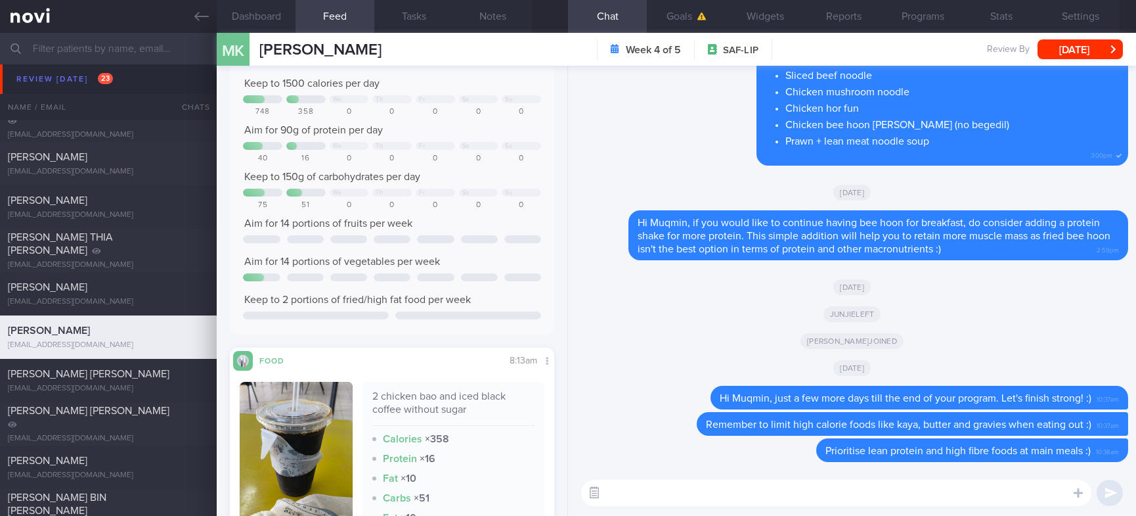
scroll to position [0, 0]
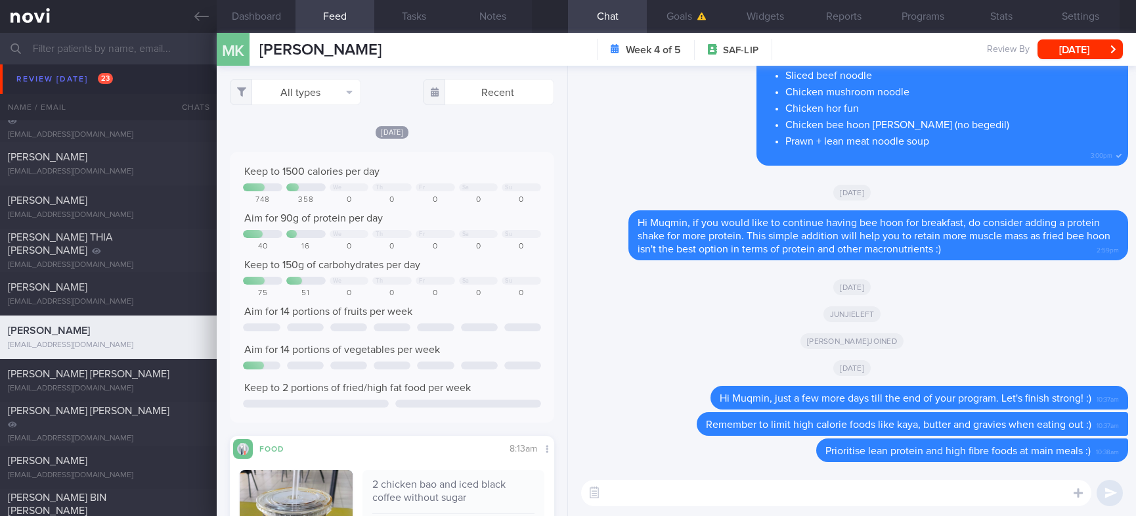
click at [644, 497] on textarea at bounding box center [836, 493] width 510 height 26
type textarea "Good job including some protein and fibre at dinner [DATE] :)"
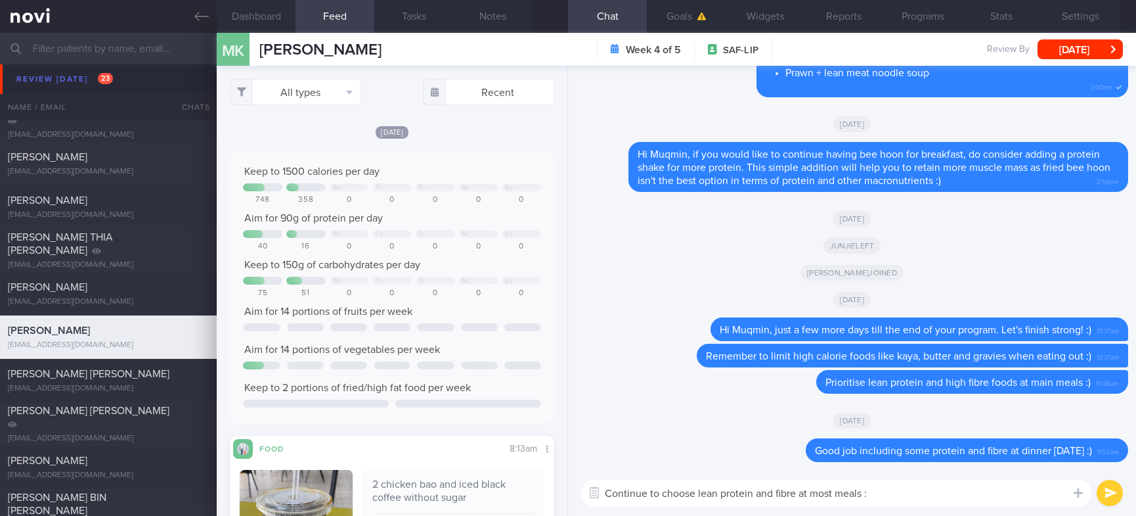
type textarea "Continue to choose lean protein and fibre at most meals :)"
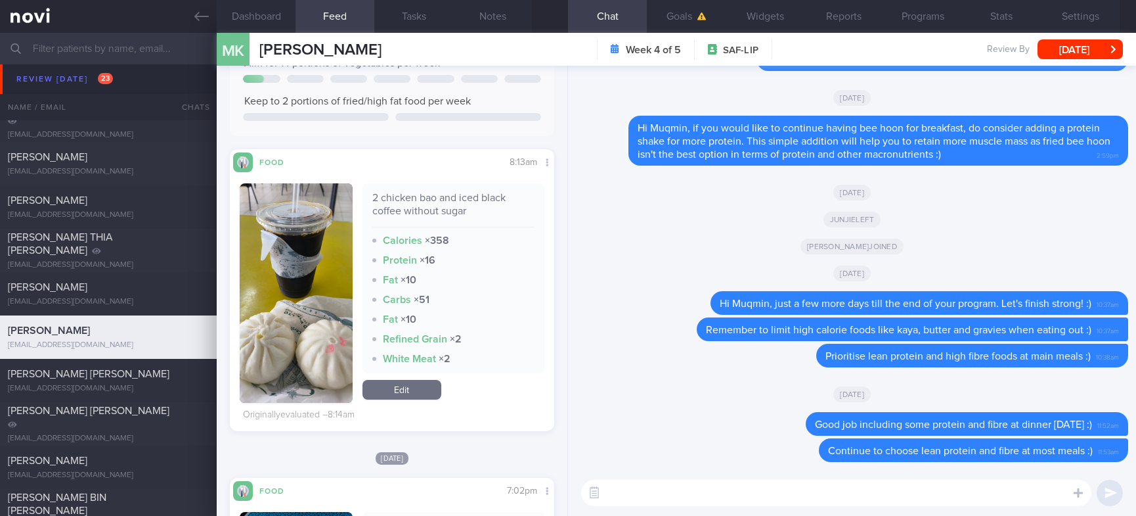
scroll to position [296, 0]
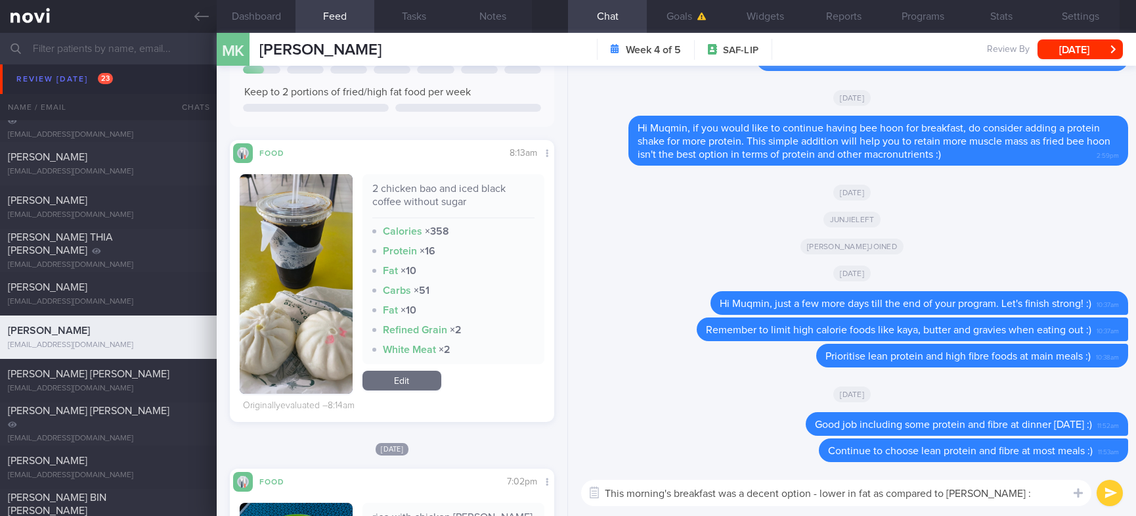
type textarea "This morning's breakfast was a decent option - lower in fat as compared to [PER…"
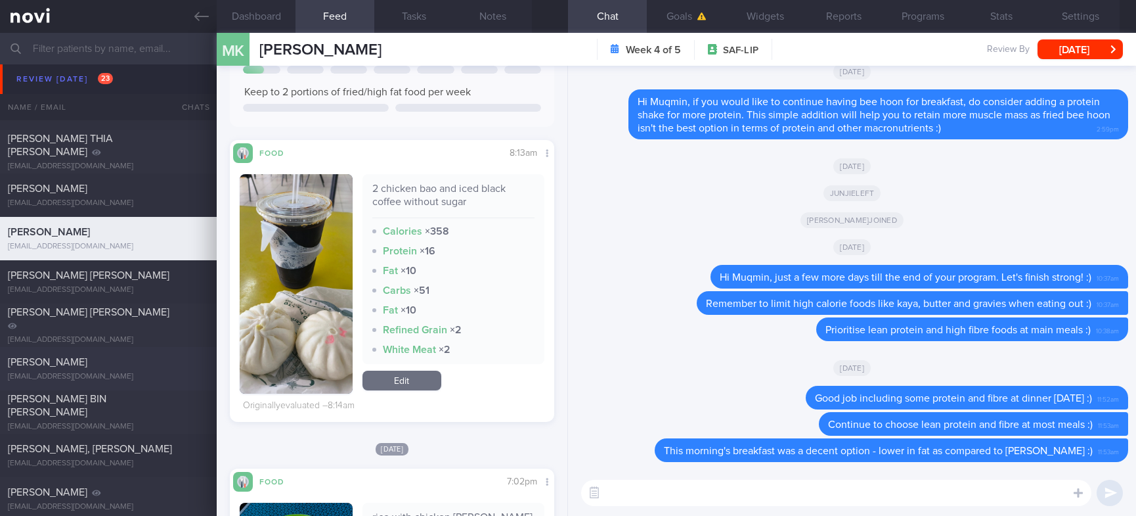
click at [162, 372] on div "[EMAIL_ADDRESS][DOMAIN_NAME]" at bounding box center [108, 377] width 201 height 10
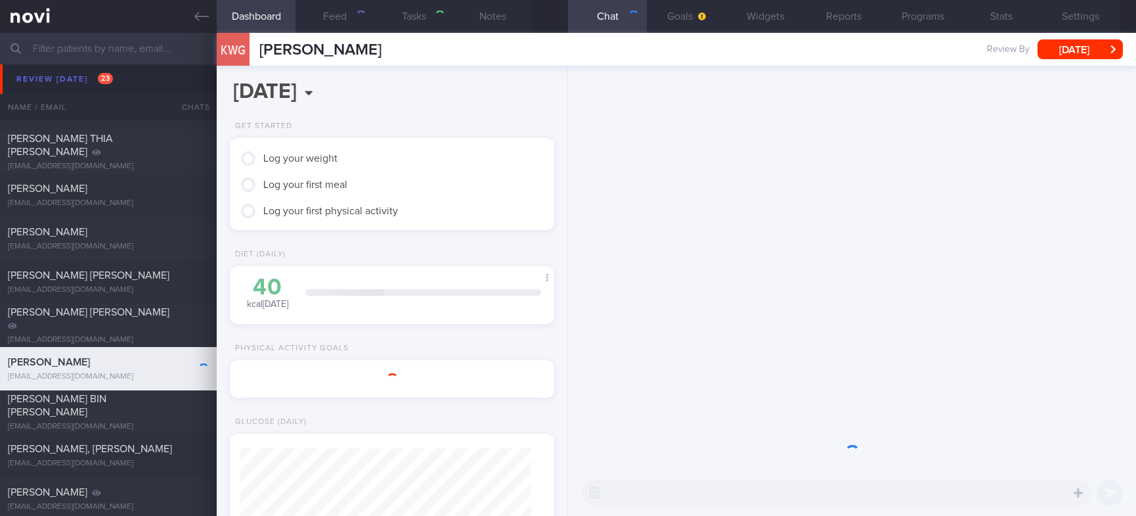
scroll to position [143, 285]
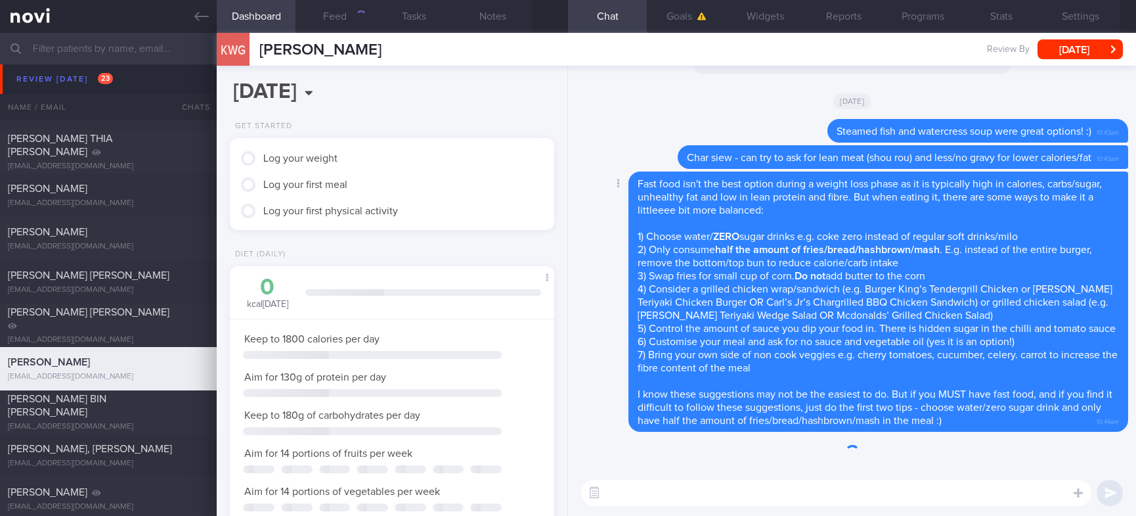
select select "9"
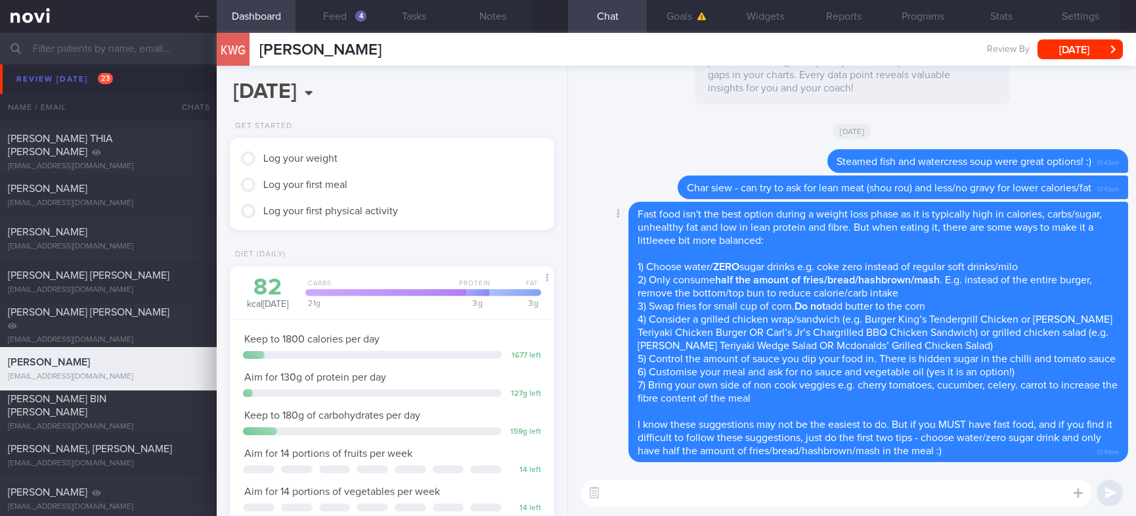
scroll to position [145, 290]
click at [344, 22] on button "Feed 4" at bounding box center [335, 16] width 79 height 33
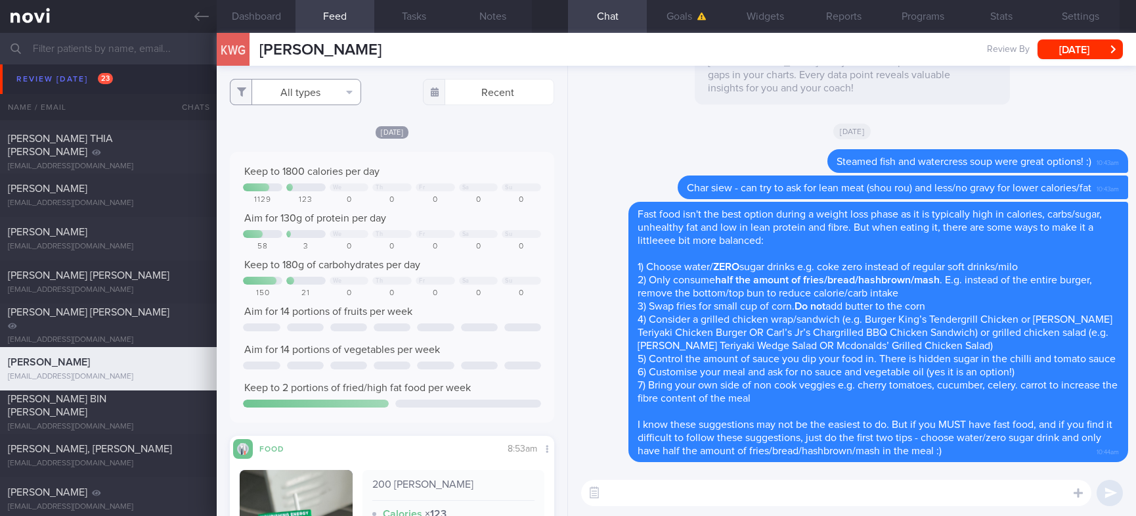
click at [332, 89] on button "All types" at bounding box center [295, 92] width 131 height 26
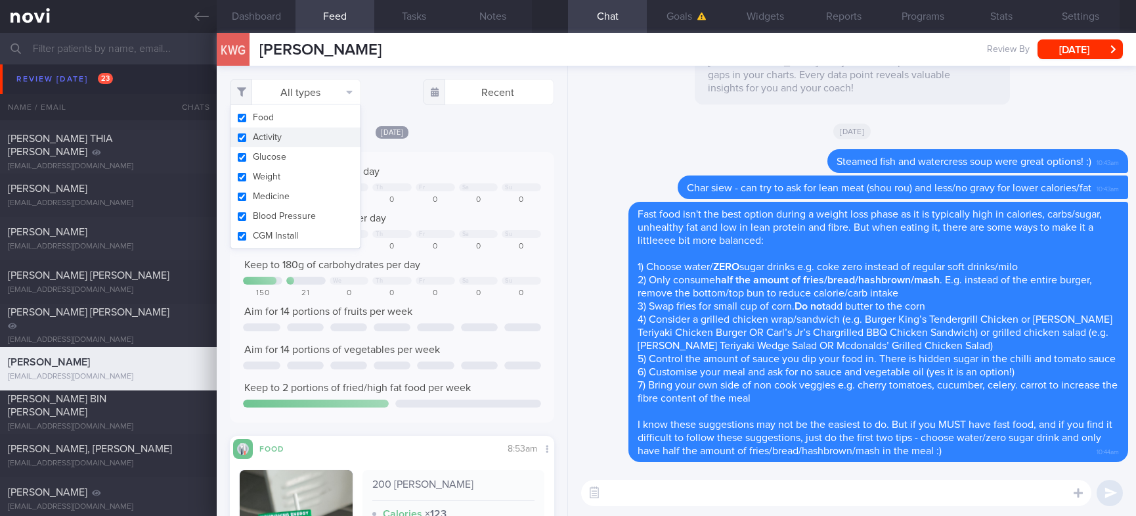
click at [303, 137] on button "Activity" at bounding box center [296, 137] width 130 height 20
checkbox input "false"
click at [459, 196] on div "0" at bounding box center [478, 200] width 39 height 10
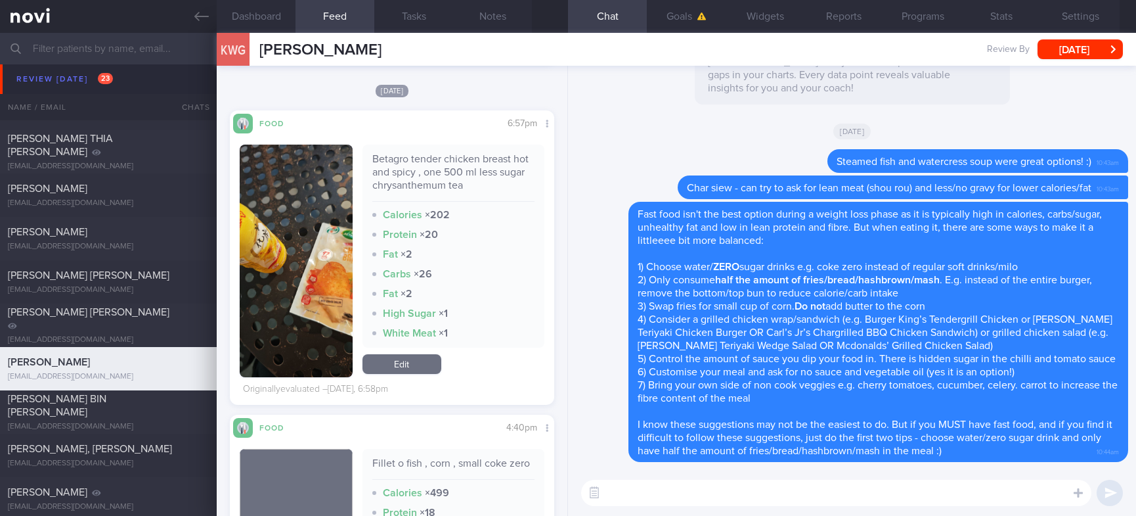
scroll to position [690, 0]
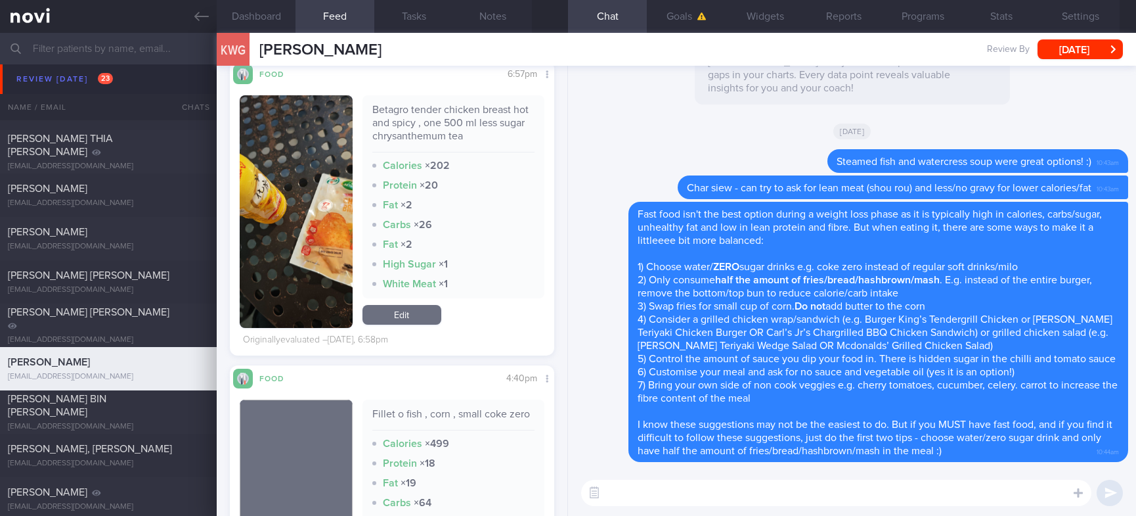
click at [709, 493] on textarea at bounding box center [836, 493] width 510 height 26
type textarea "Good job topping up protein with betagro chicken breast"
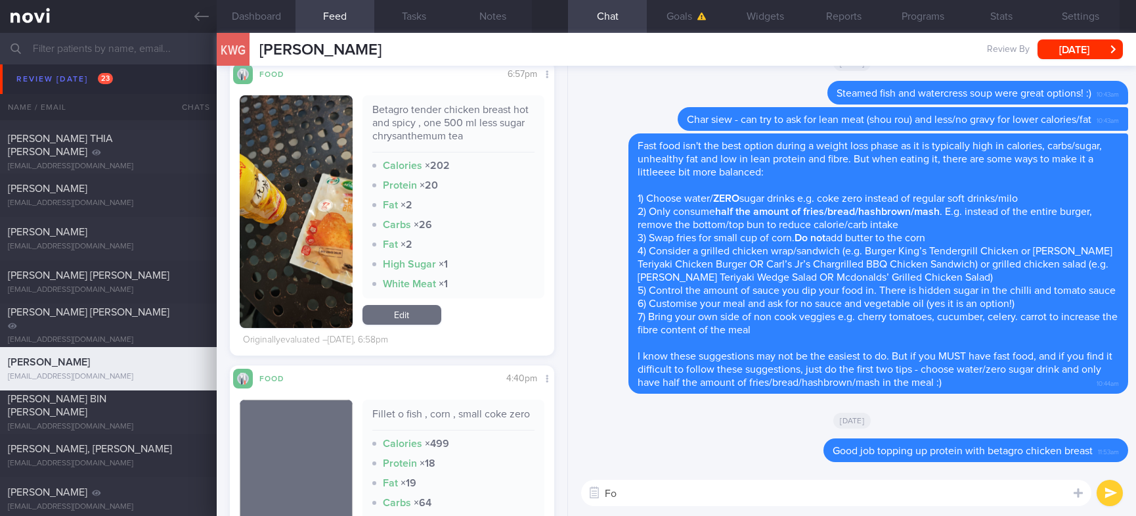
type textarea "F"
click at [999, 489] on textarea "You can also consider" at bounding box center [836, 493] width 510 height 26
click at [876, 489] on textarea "You can also consider" at bounding box center [836, 493] width 510 height 26
paste textarea "[Iced Lemon Tea Zero Sugar]([URL][DOMAIN_NAME])"
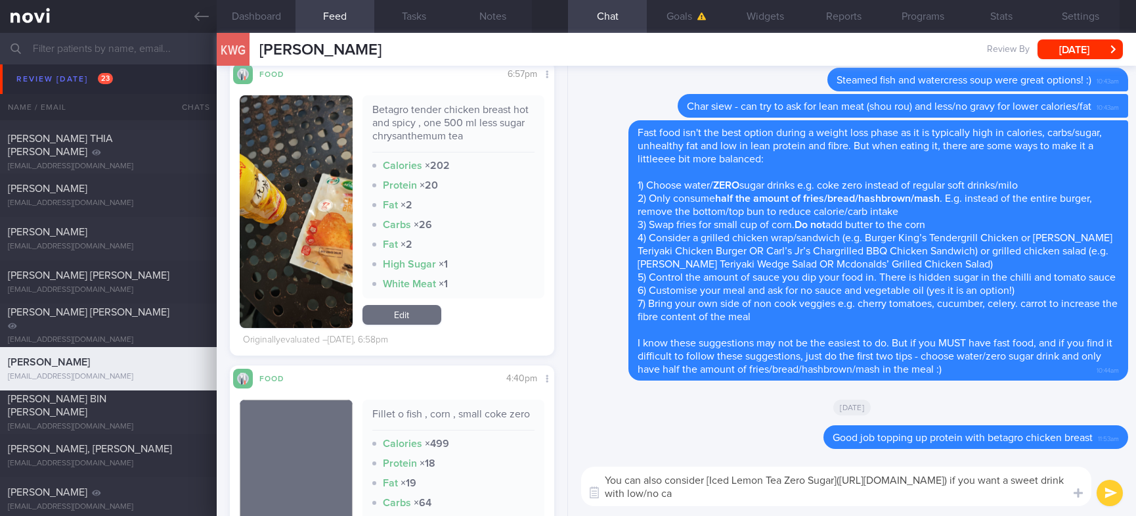
scroll to position [0, 0]
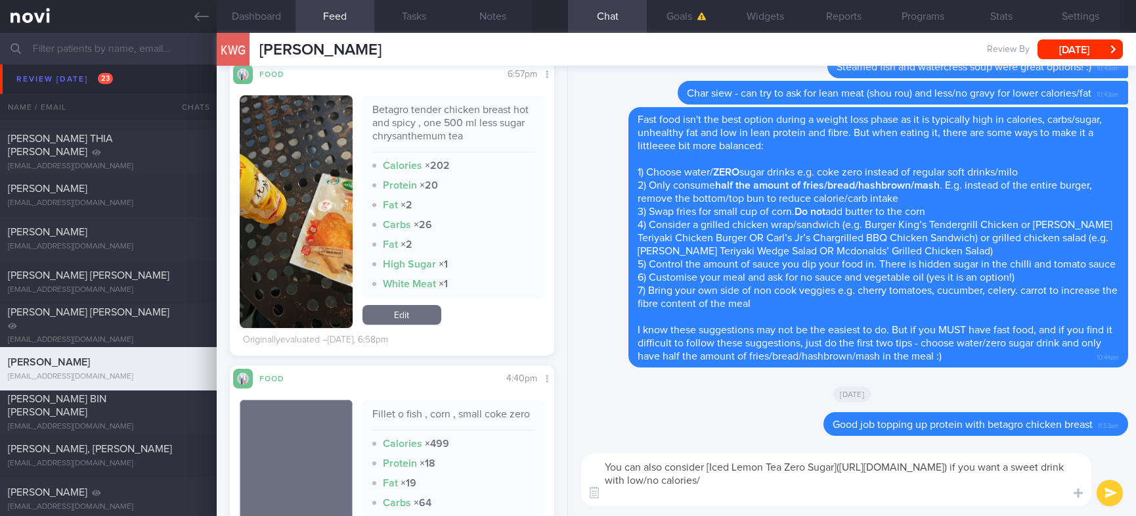
type textarea "You can also consider [Iced Lemon Tea Zero Sugar]([URL][DOMAIN_NAME]) if you wa…"
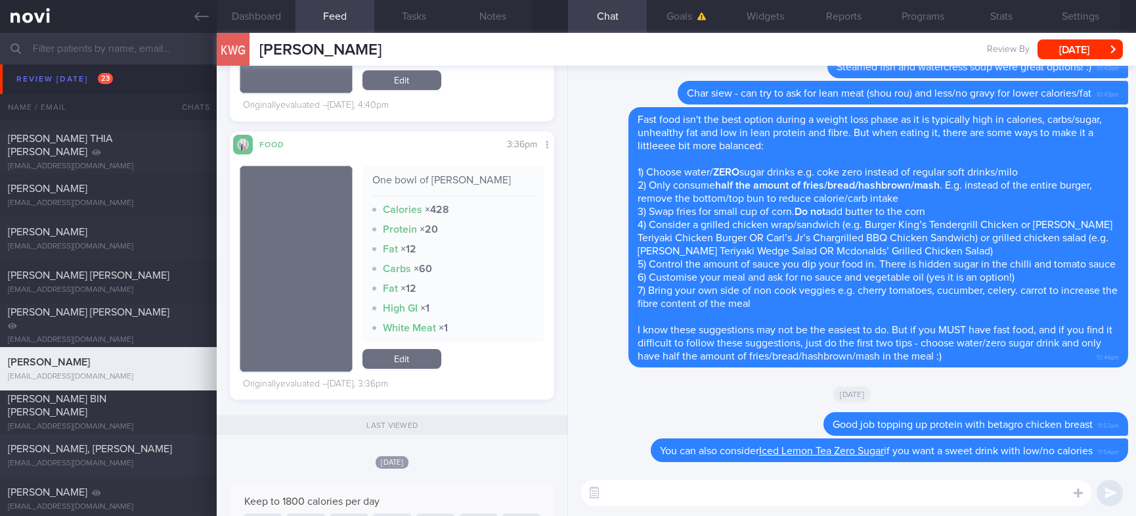
scroll to position [394, 0]
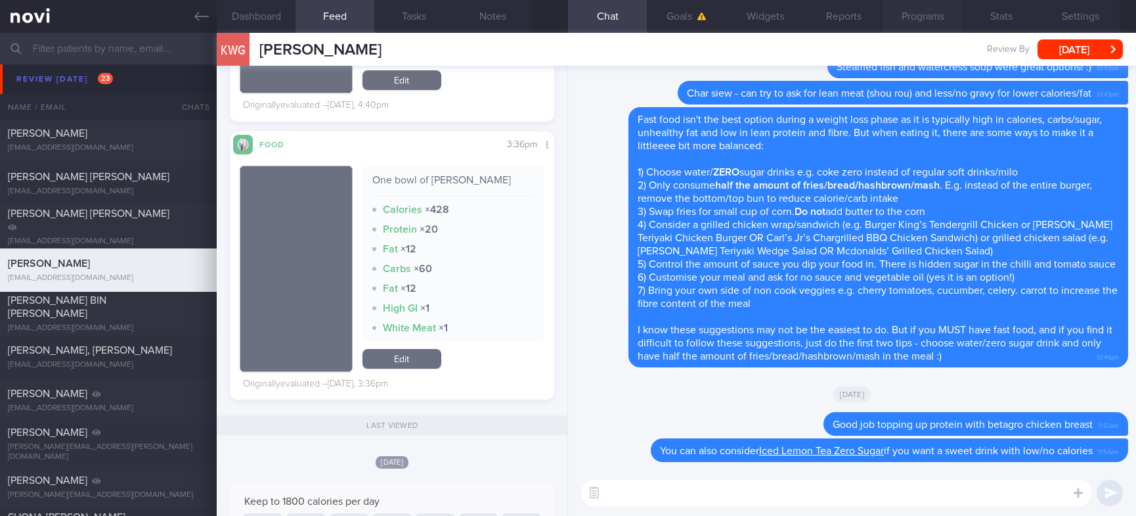
click at [941, 13] on button "Programs" at bounding box center [923, 16] width 79 height 33
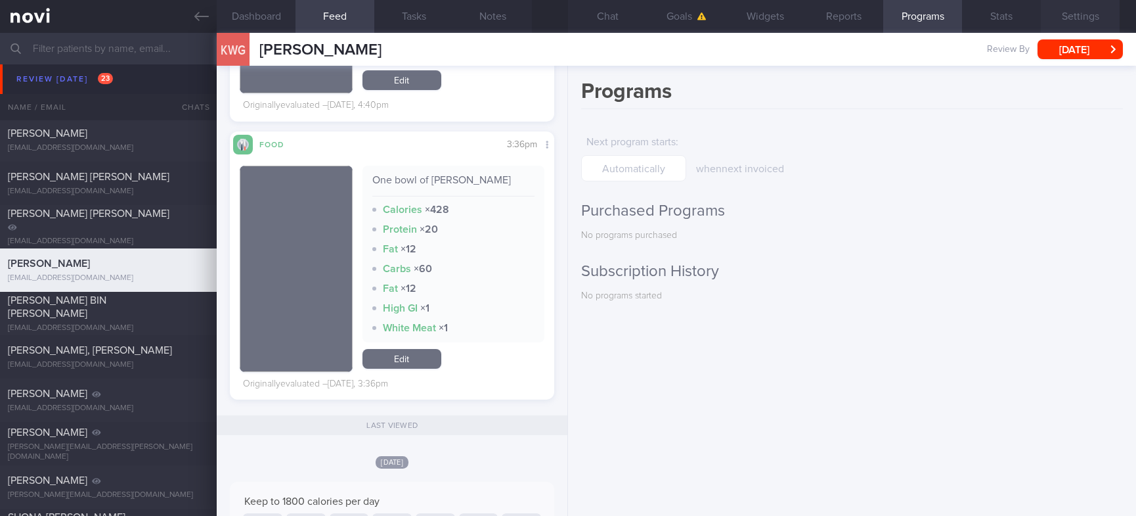
click at [1058, 15] on button "Settings" at bounding box center [1080, 16] width 79 height 33
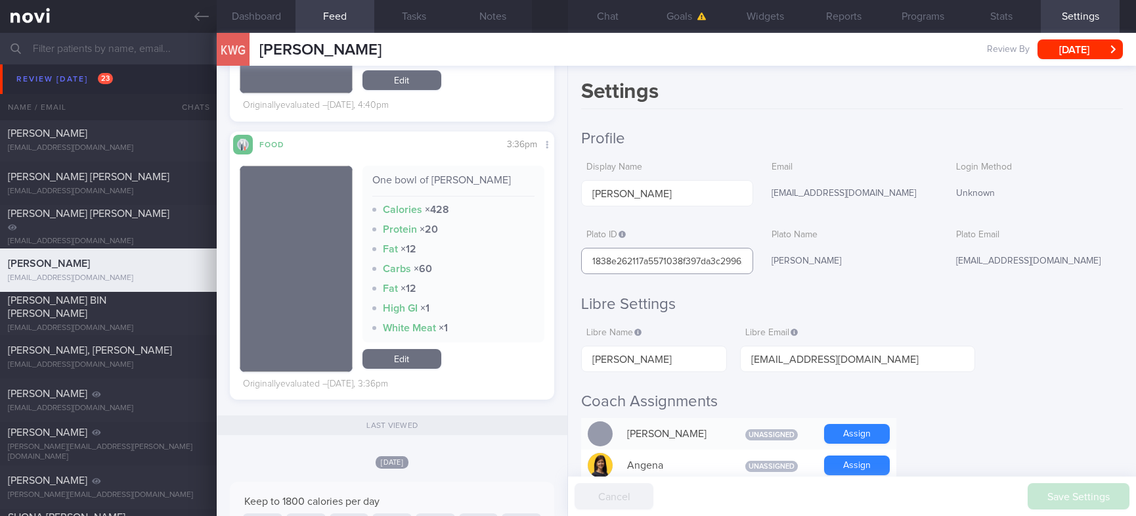
click at [650, 254] on input "1838e262117a5571038f397da3c29962" at bounding box center [667, 261] width 172 height 26
drag, startPoint x: 372, startPoint y: 42, endPoint x: 256, endPoint y: 48, distance: 116.4
click at [256, 48] on div "KWG Kar [PERSON_NAME] [PERSON_NAME] [EMAIL_ADDRESS][DOMAIN_NAME] Review By [DAT…" at bounding box center [677, 49] width 920 height 33
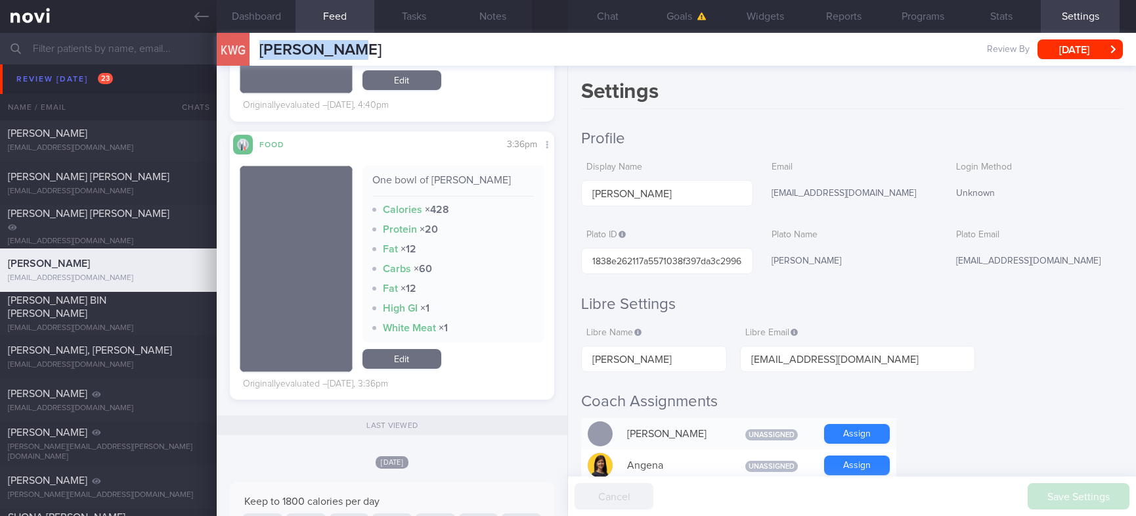
copy span "[PERSON_NAME]"
drag, startPoint x: 1010, startPoint y: 106, endPoint x: 633, endPoint y: 5, distance: 389.6
click at [1008, 104] on h1 "Settings" at bounding box center [852, 94] width 542 height 30
click at [602, 24] on button "Chat" at bounding box center [607, 16] width 79 height 33
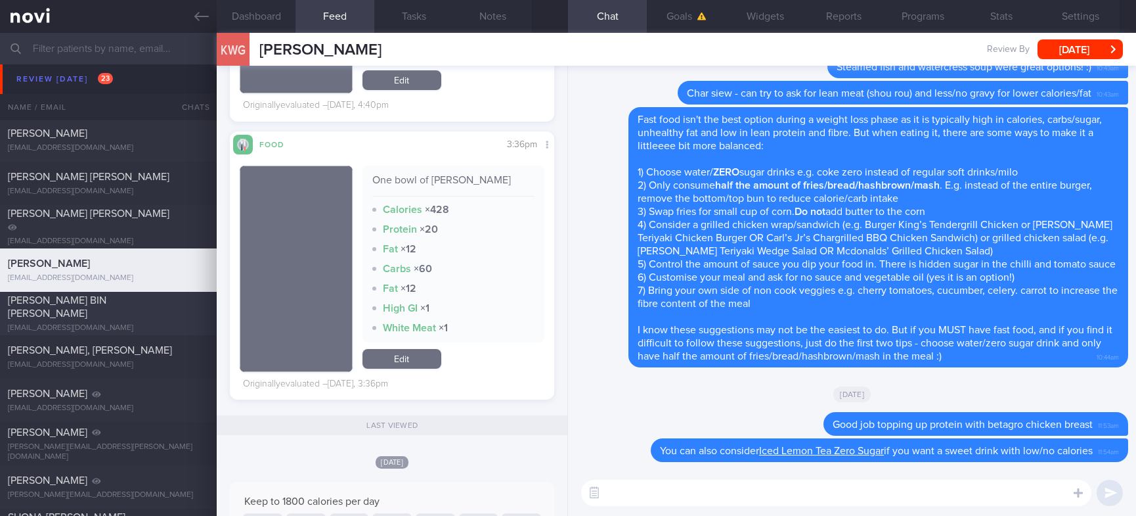
click at [124, 319] on div "[PERSON_NAME] BIN [PERSON_NAME]" at bounding box center [107, 307] width 198 height 26
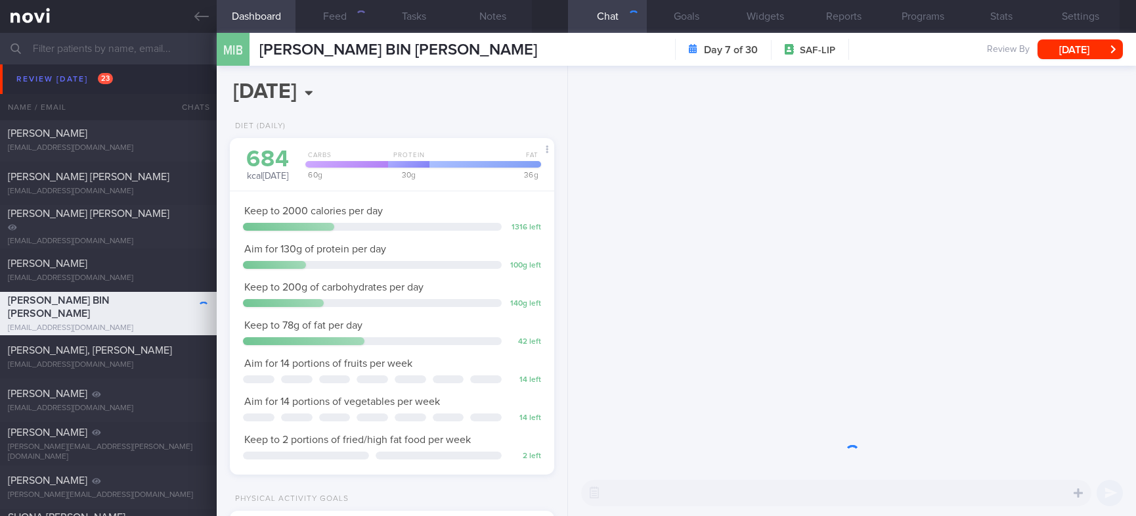
scroll to position [145, 290]
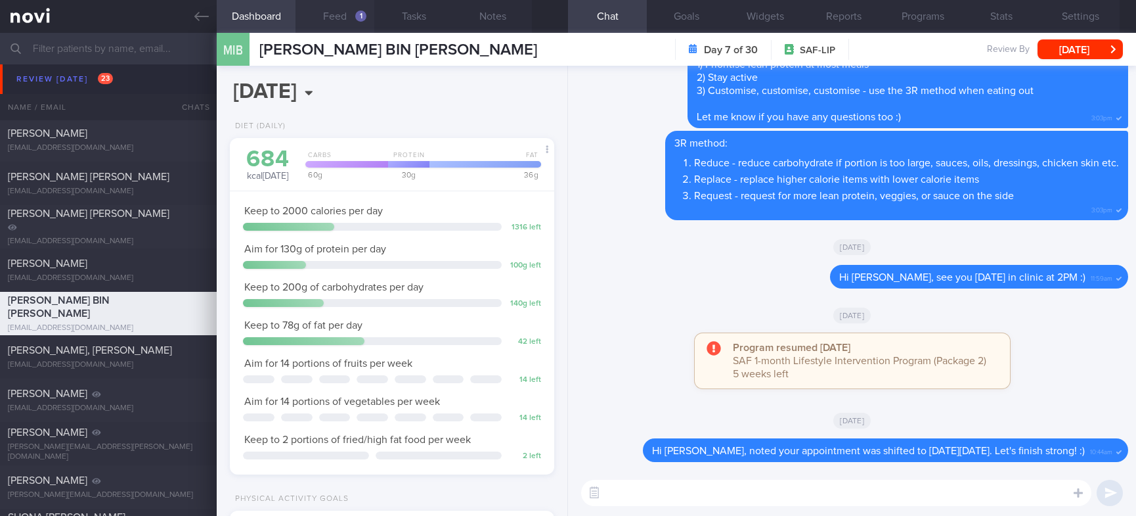
click at [342, 19] on button "Feed 1" at bounding box center [335, 16] width 79 height 33
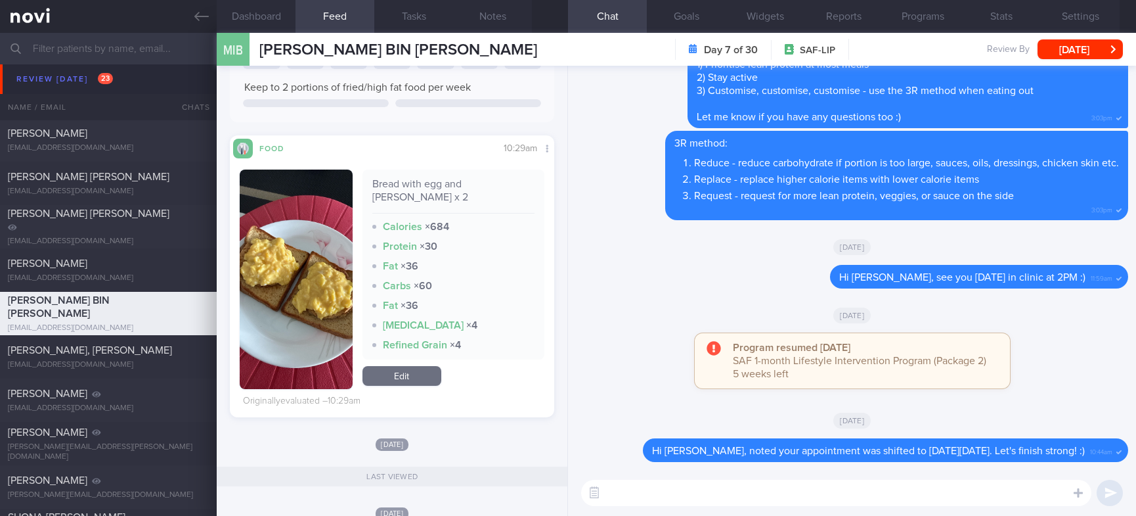
scroll to position [296, 0]
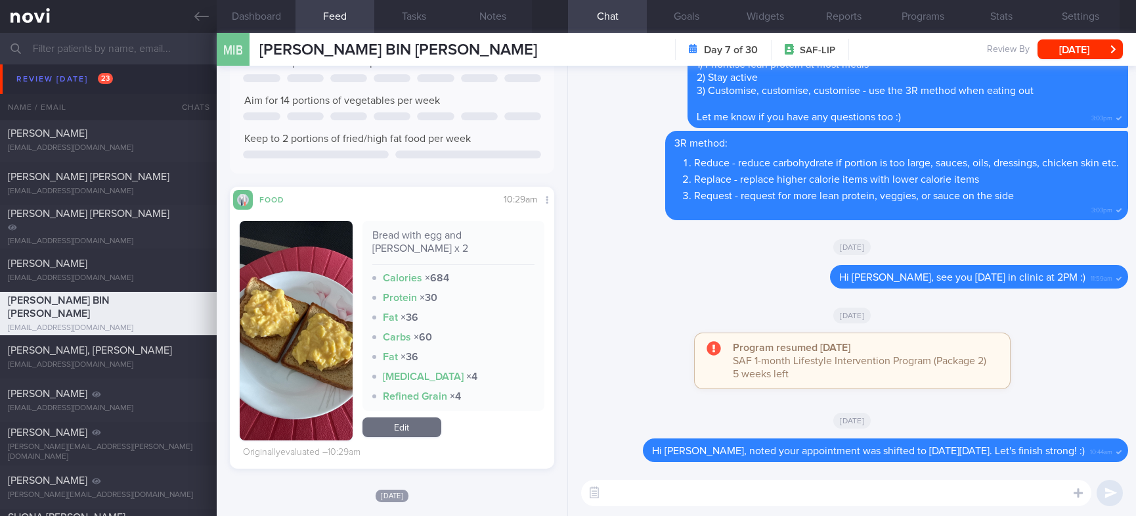
click at [663, 501] on textarea at bounding box center [836, 493] width 510 height 26
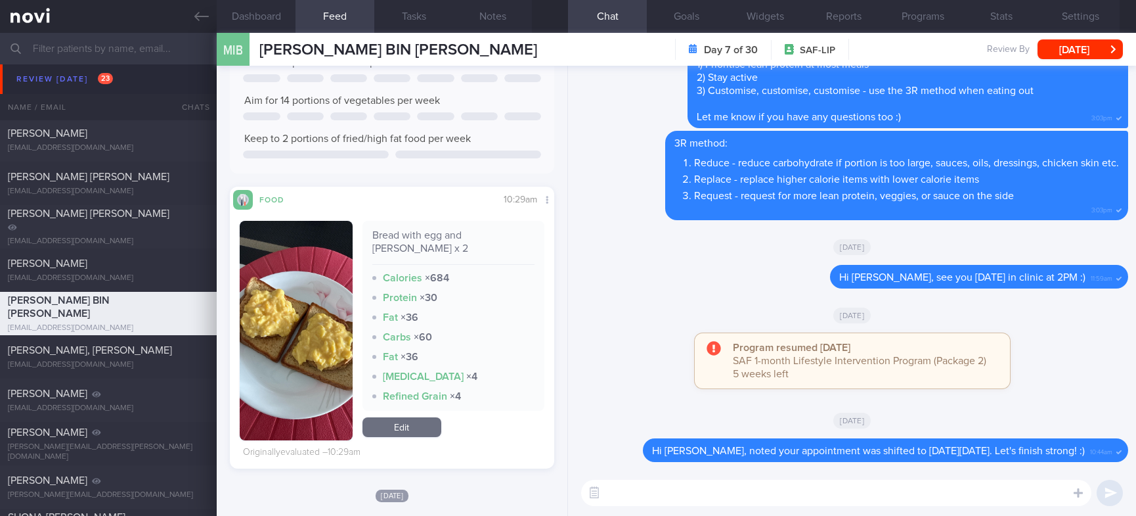
click at [663, 501] on textarea at bounding box center [836, 493] width 510 height 26
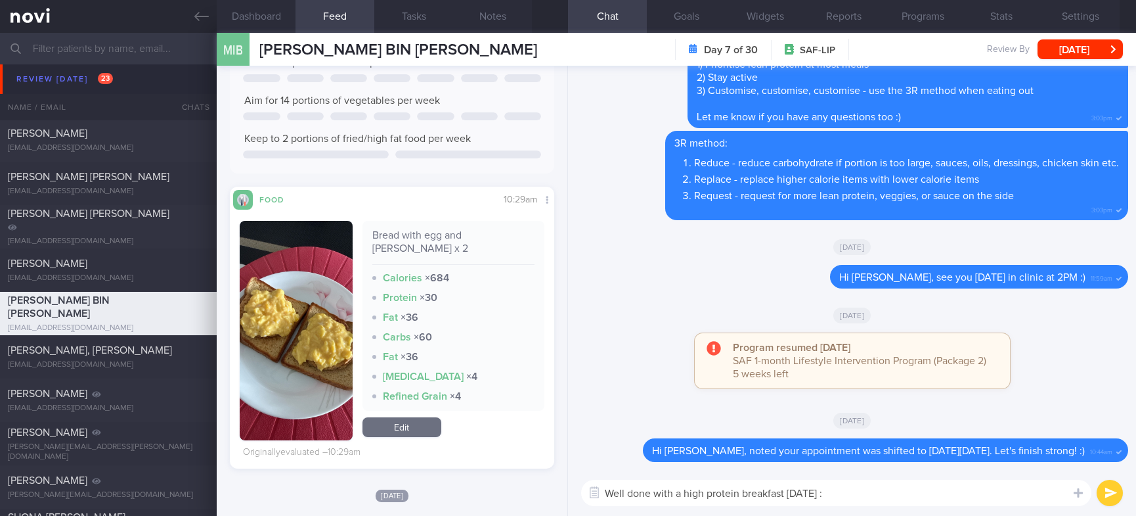
type textarea "Well done with a high protein breakfast [DATE] :)"
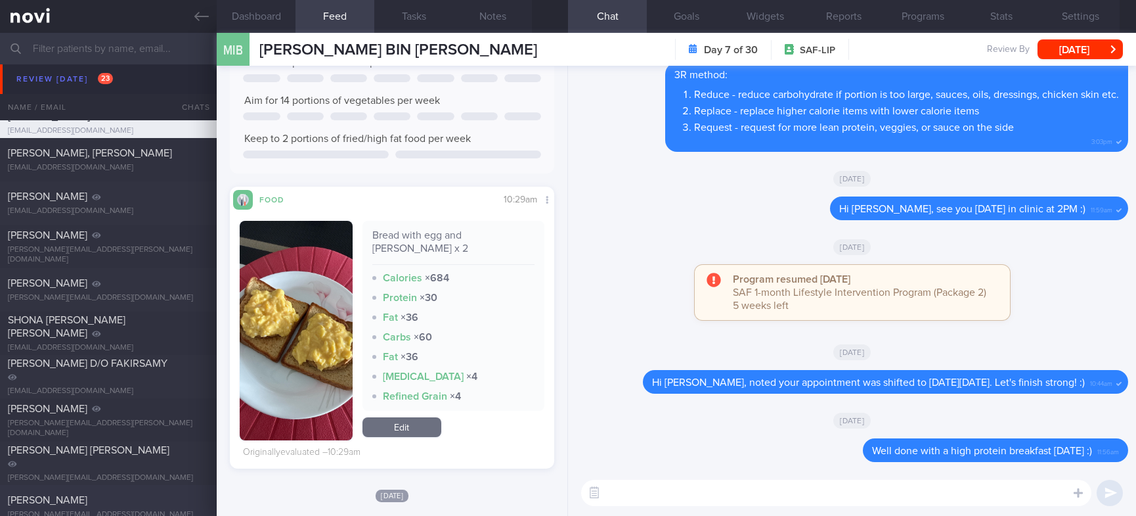
scroll to position [788, 0]
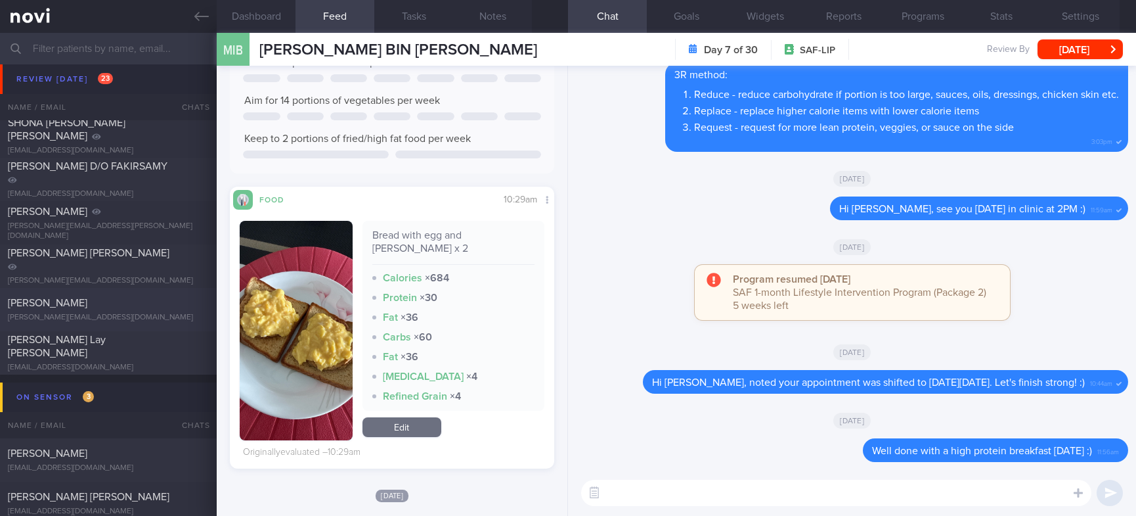
click at [167, 308] on div "[PERSON_NAME]" at bounding box center [107, 302] width 198 height 13
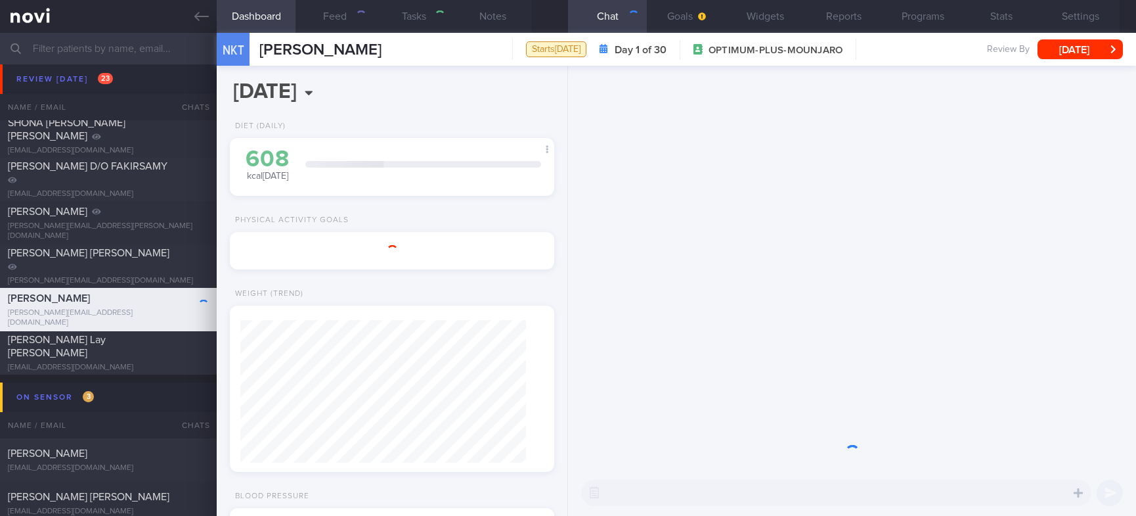
type input "Tracked. not compliant. too lazy to exercise"
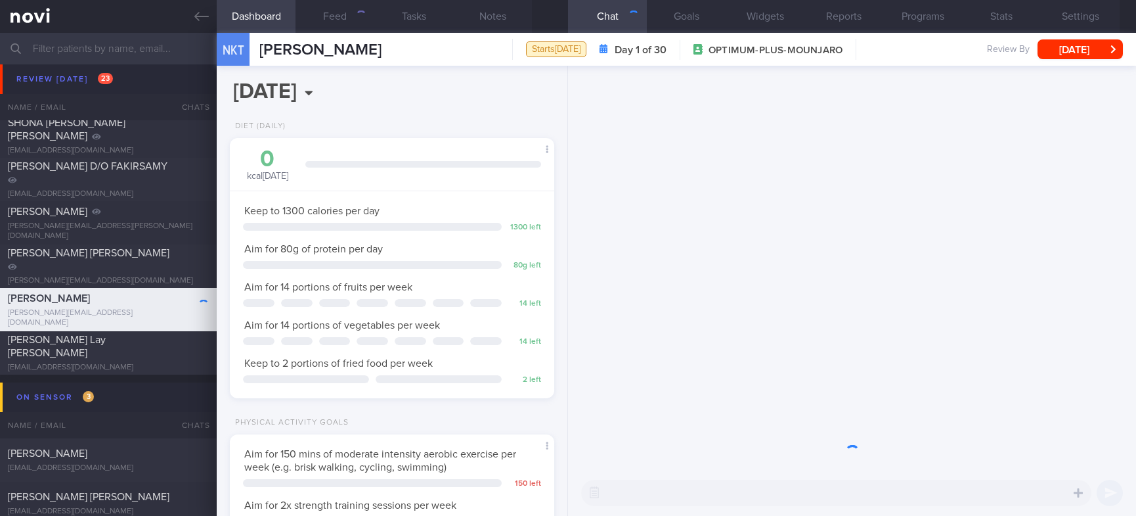
scroll to position [143, 285]
